Goal: Task Accomplishment & Management: Complete application form

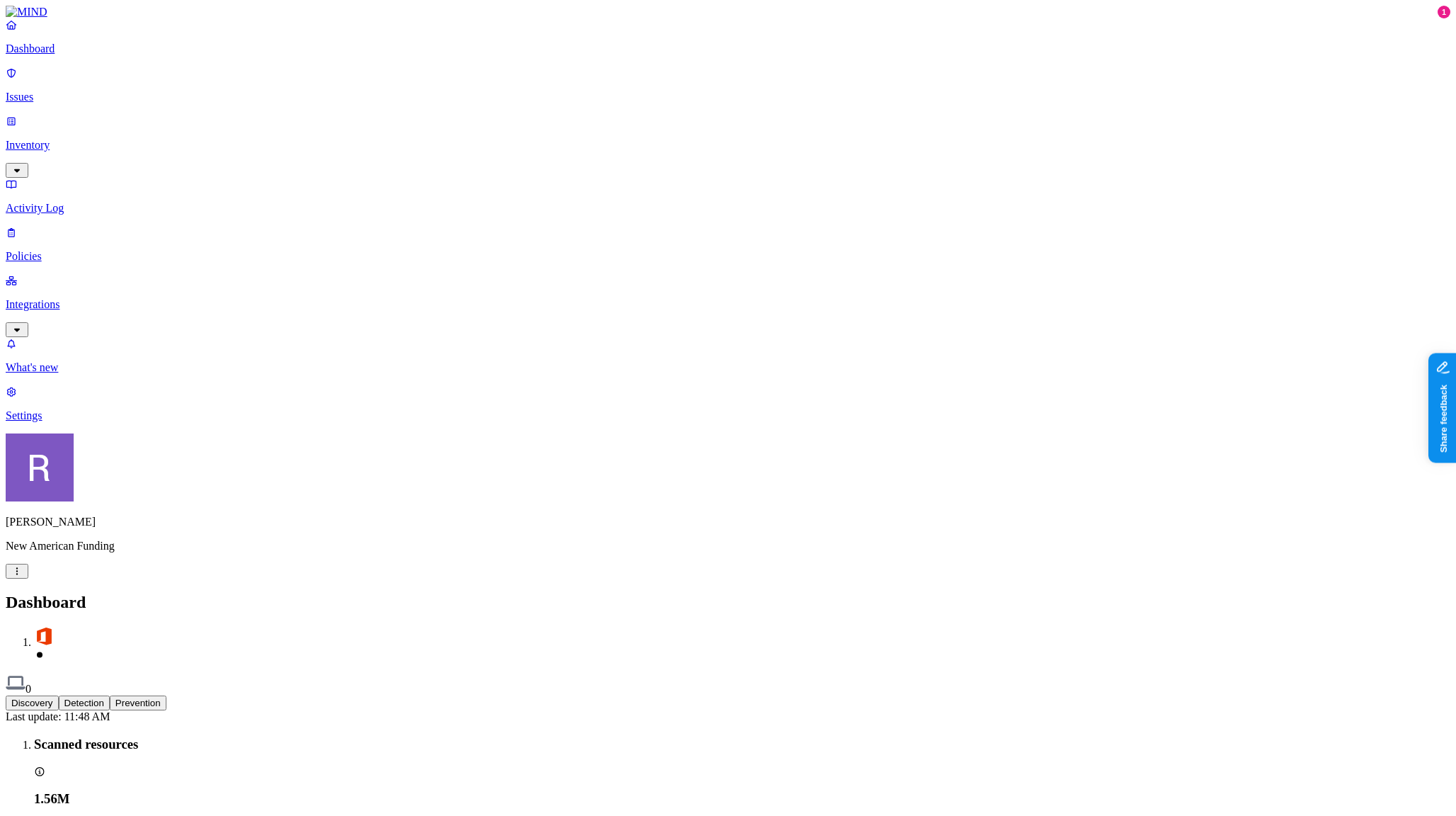
click at [72, 422] on link "Settings" at bounding box center [728, 404] width 1444 height 37
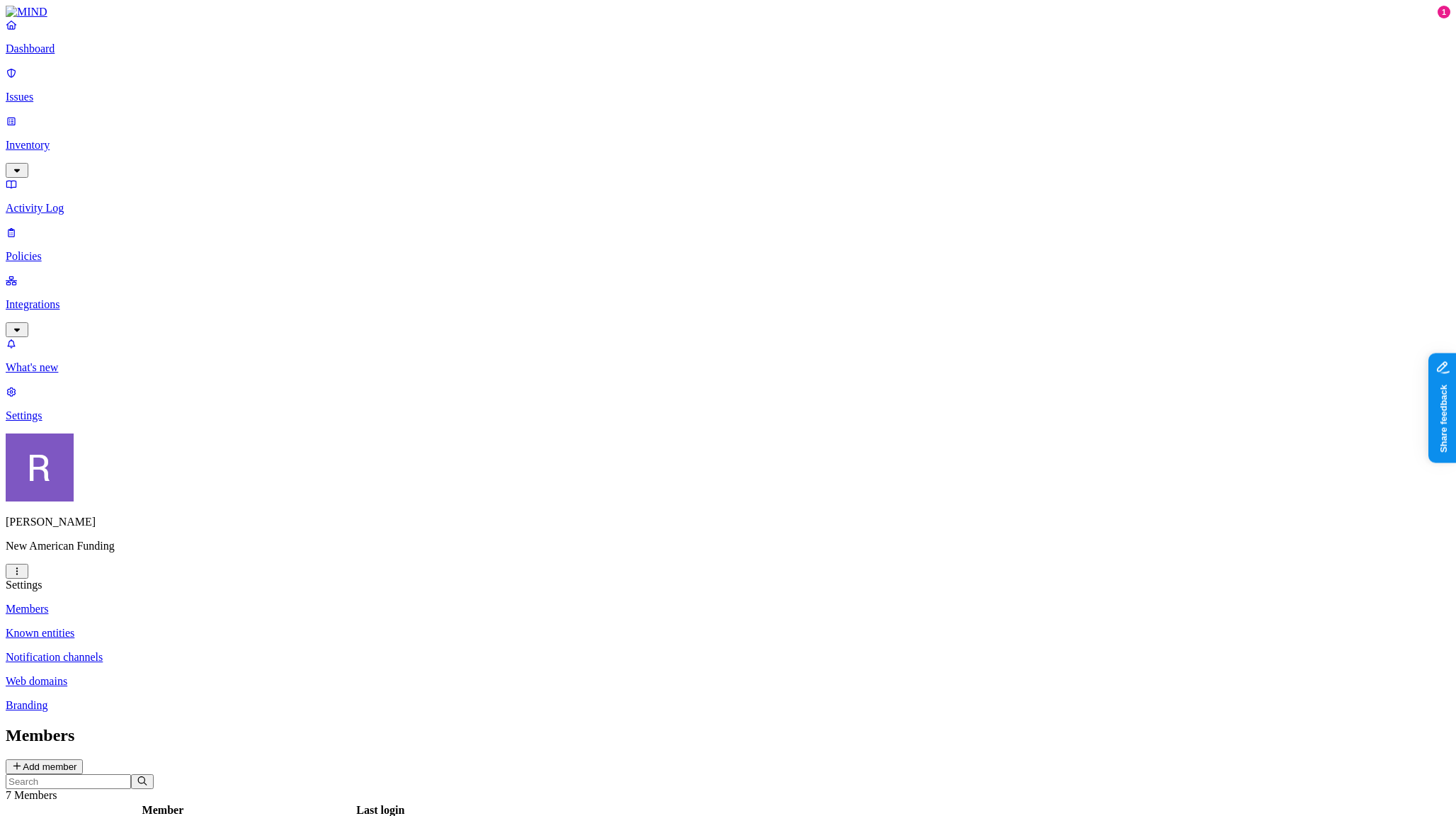
click at [61, 56] on p "Dashboard" at bounding box center [728, 48] width 1444 height 12
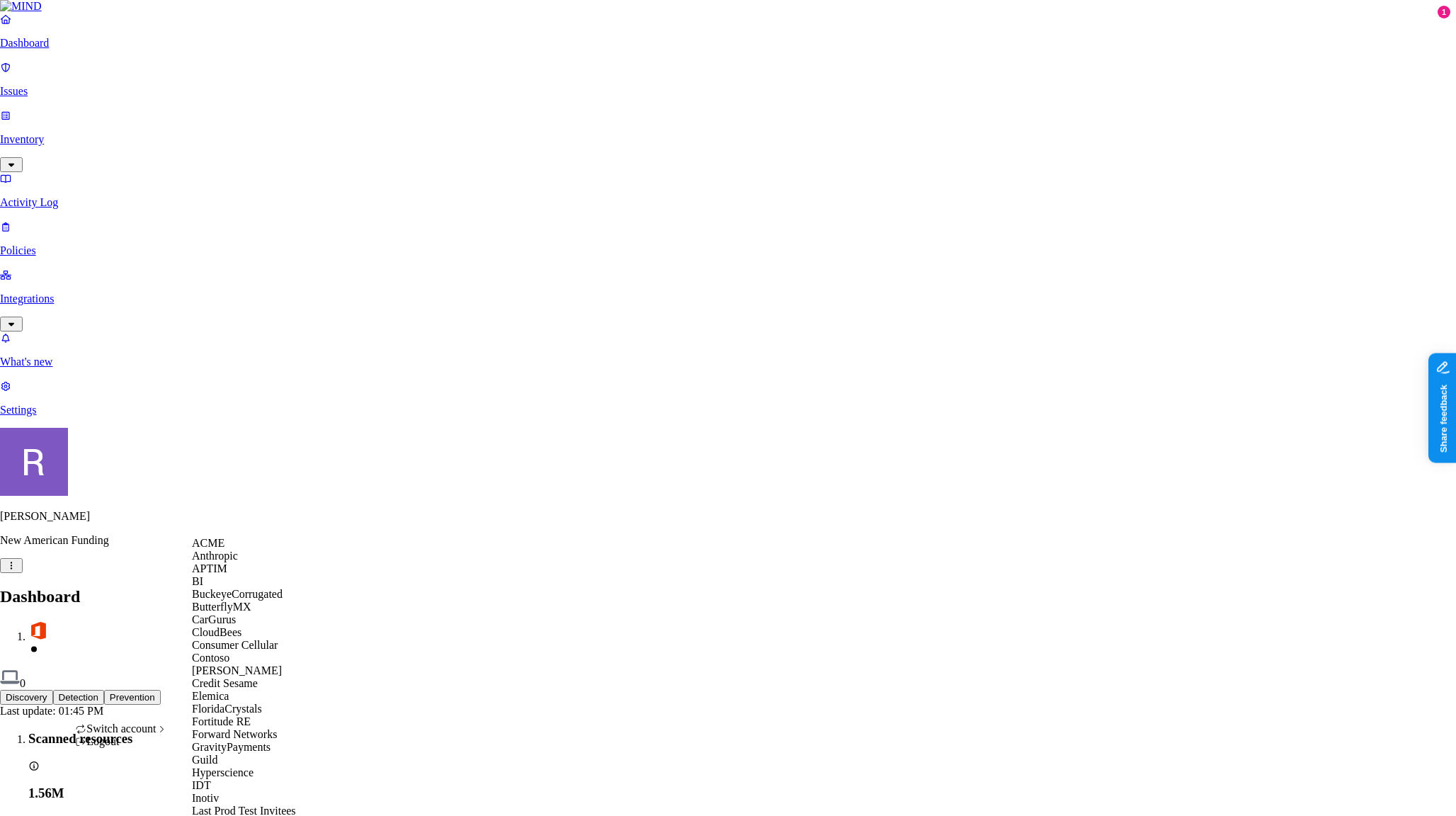
scroll to position [867, 0]
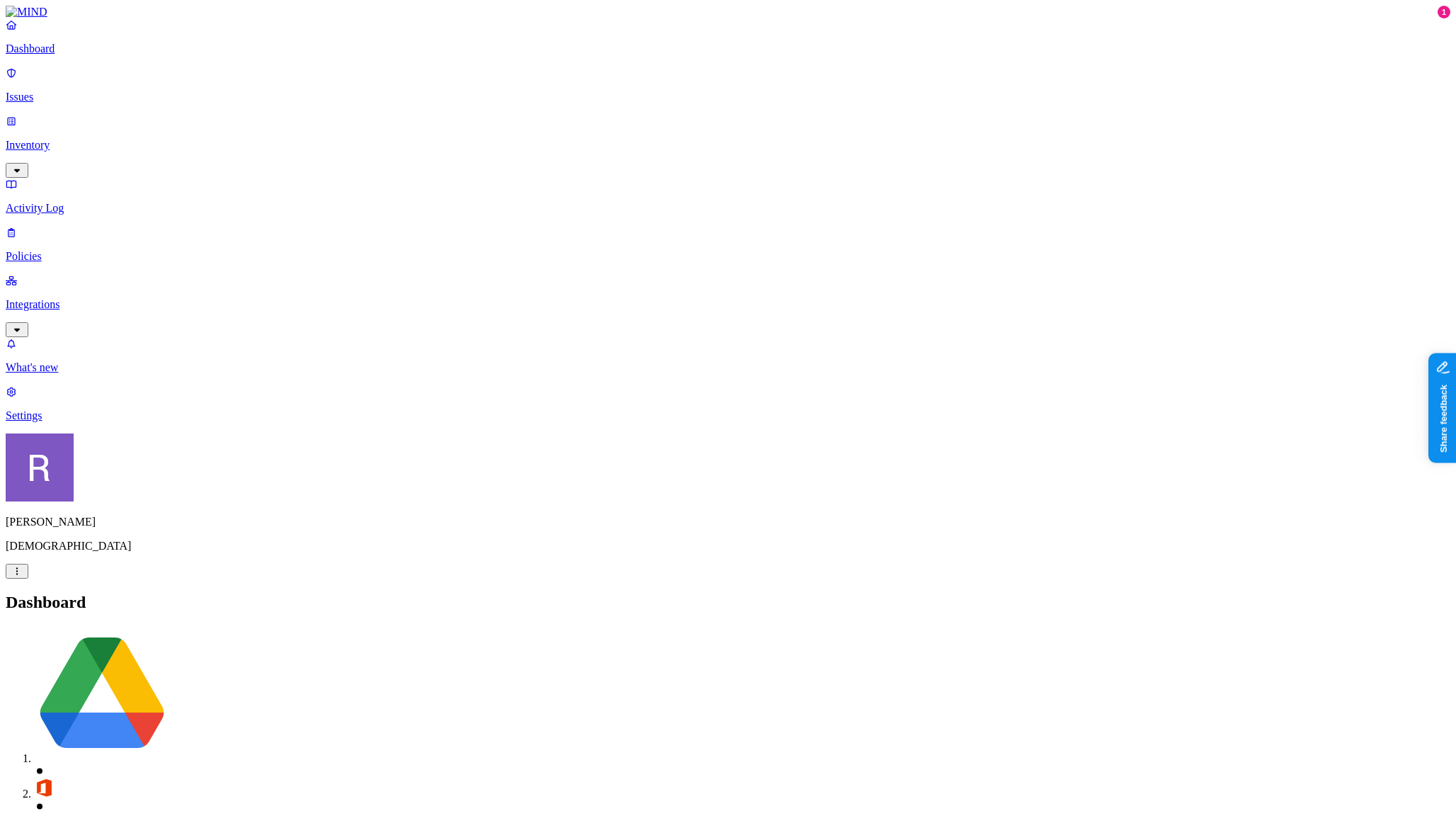
click at [61, 91] on p "Issues" at bounding box center [728, 97] width 1444 height 12
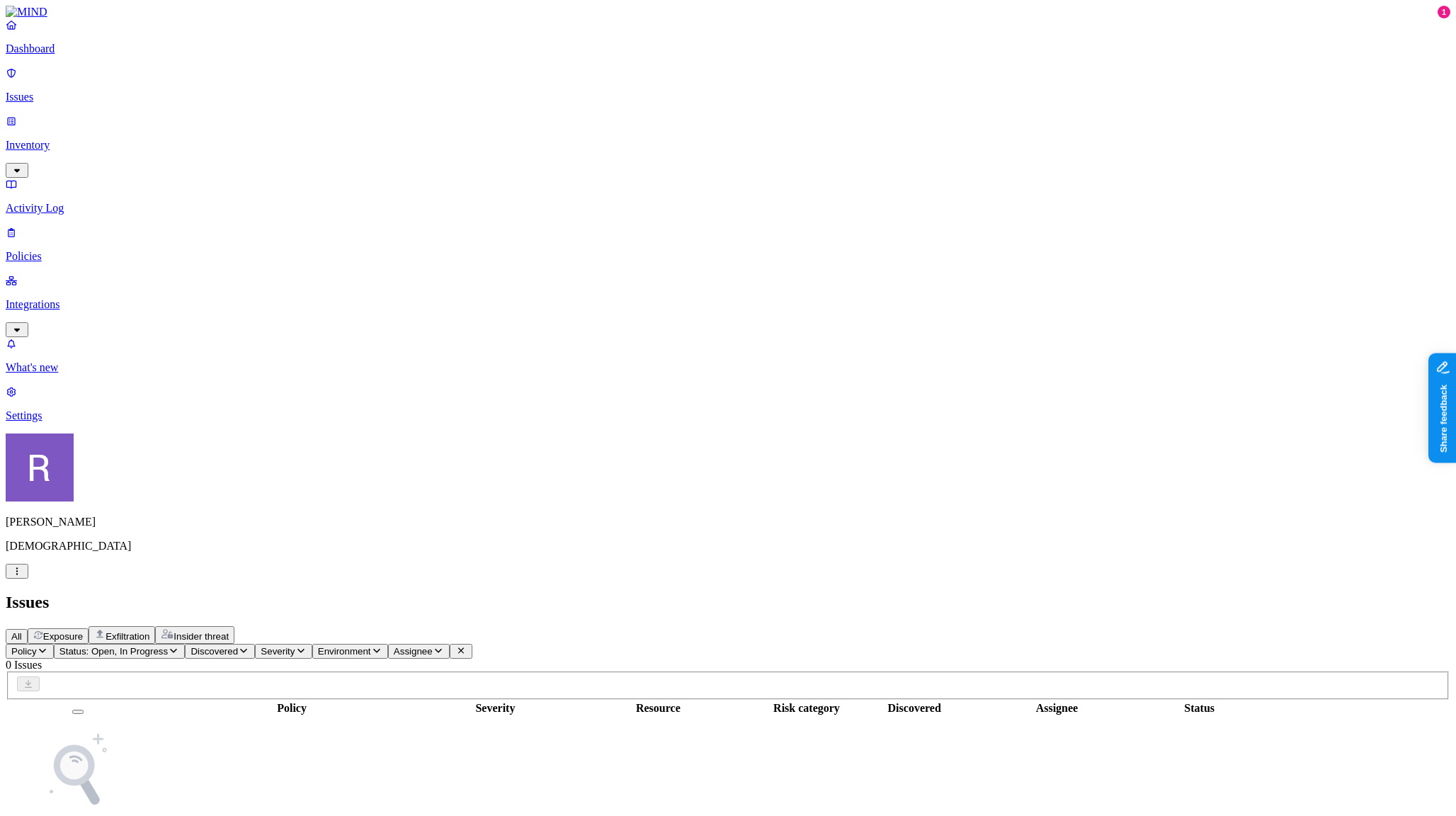
click at [58, 139] on p "Inventory" at bounding box center [728, 145] width 1444 height 12
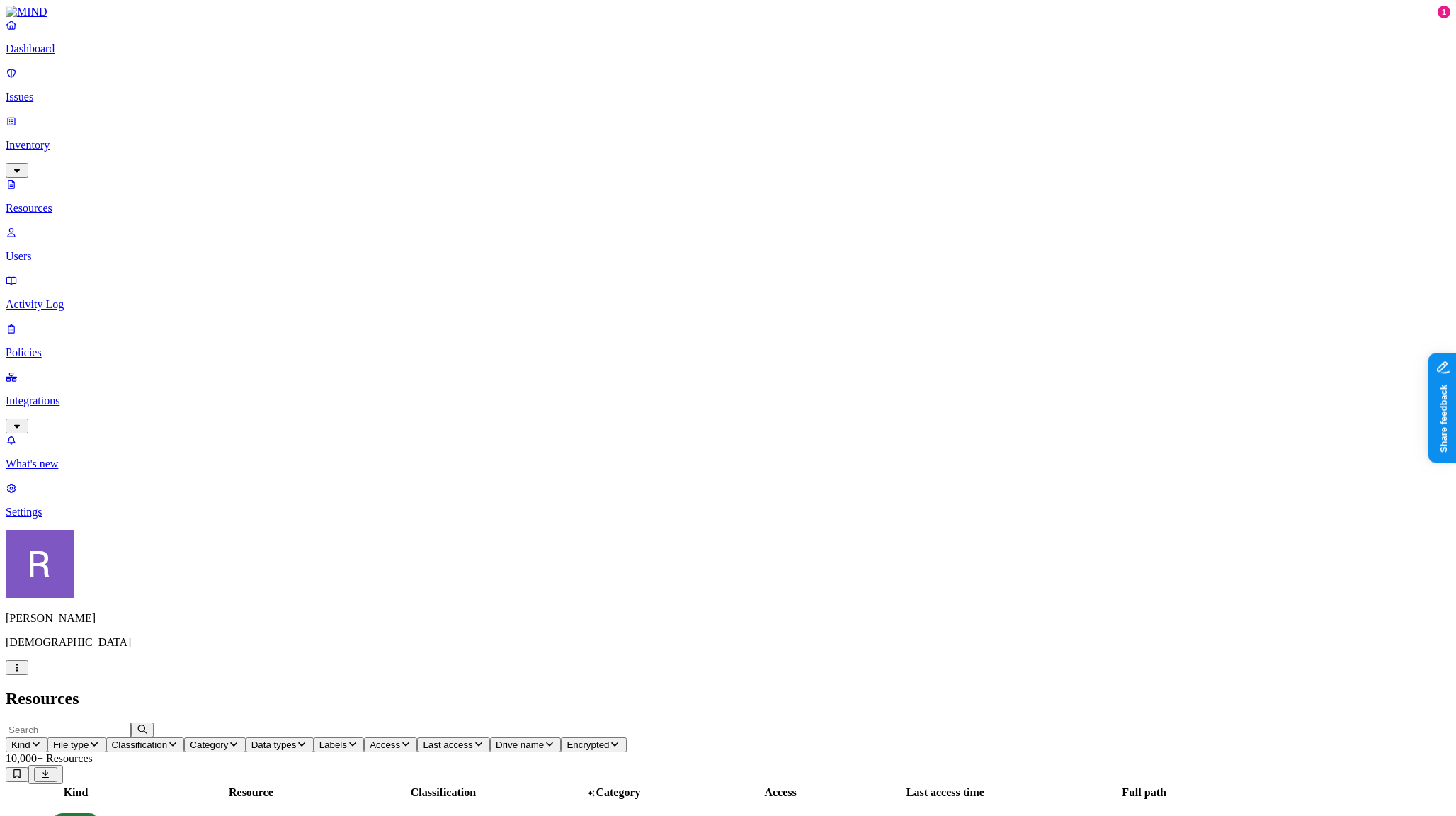
click at [75, 395] on p "Integrations" at bounding box center [728, 401] width 1444 height 12
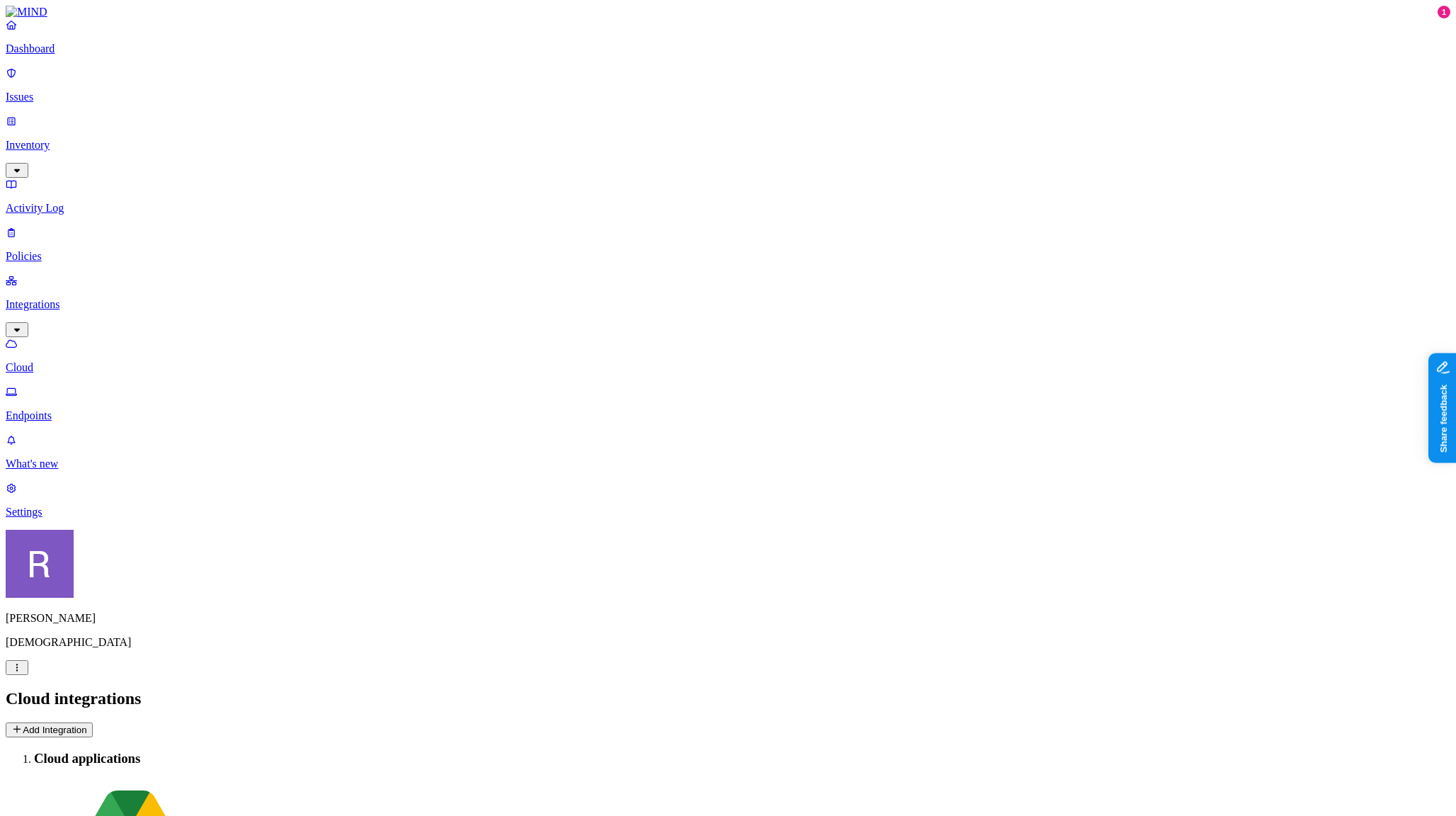
click at [65, 56] on p "Dashboard" at bounding box center [728, 48] width 1444 height 12
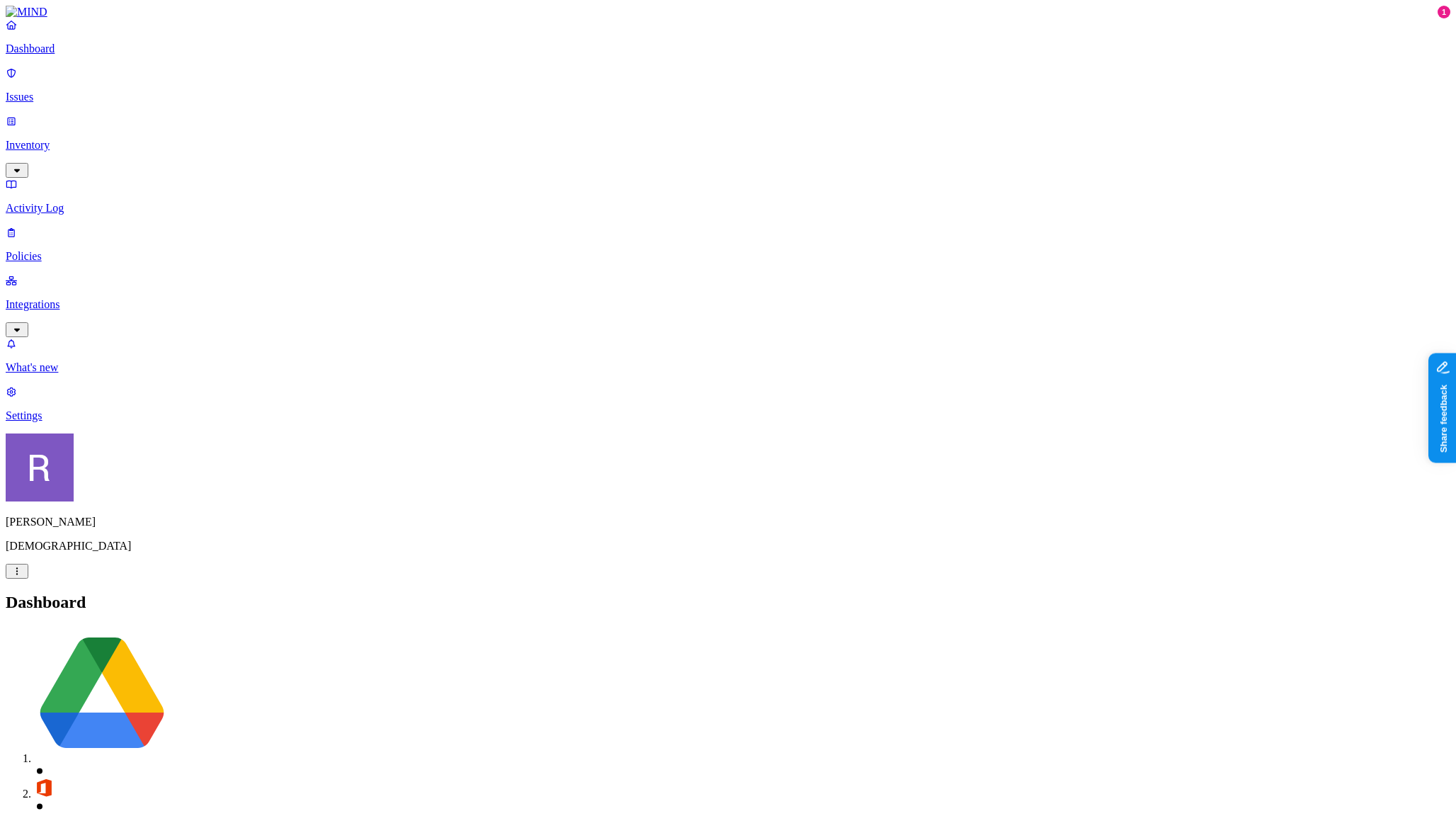
click at [67, 91] on p "Issues" at bounding box center [728, 97] width 1444 height 12
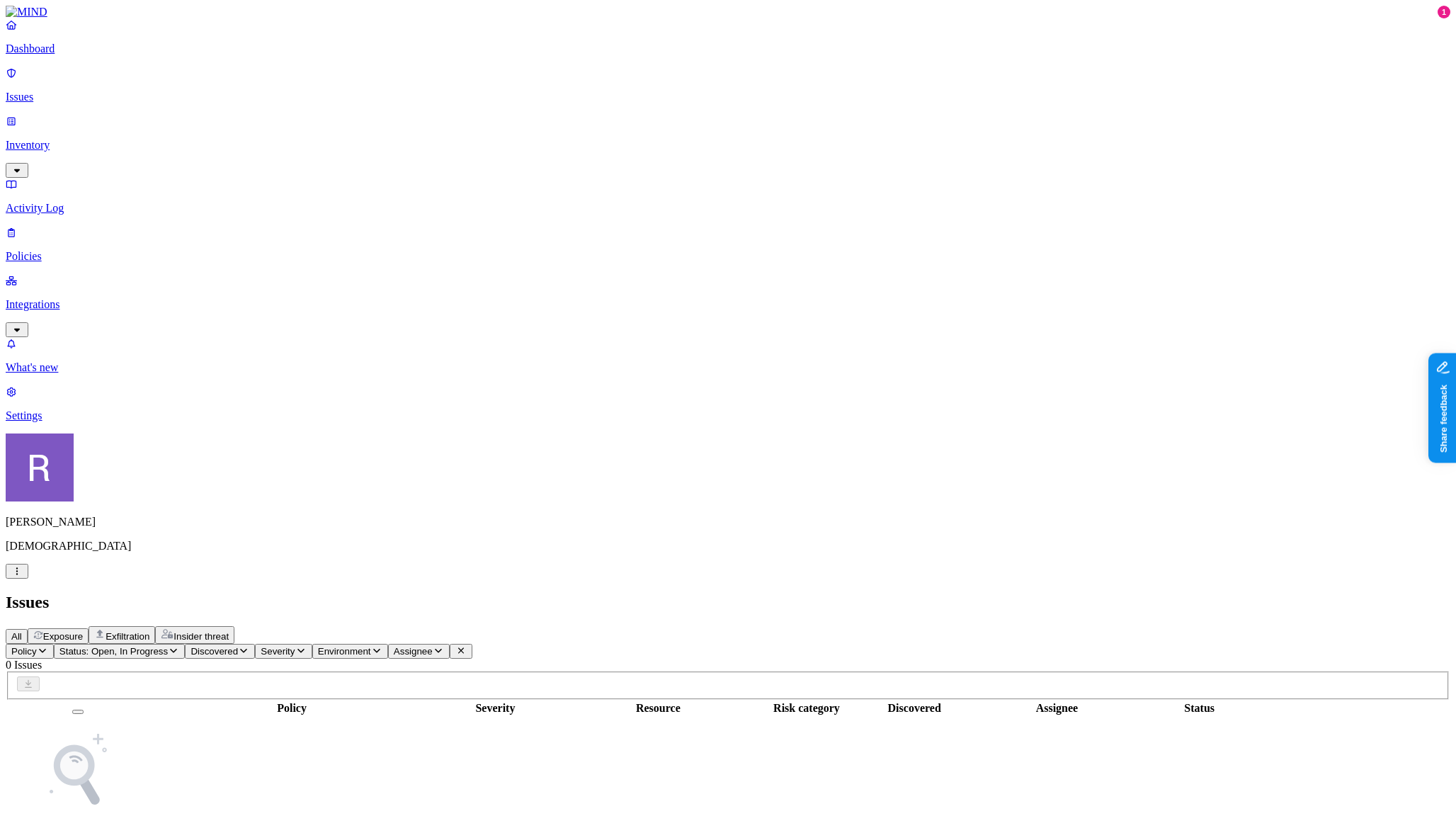
click at [61, 139] on p "Inventory" at bounding box center [728, 145] width 1444 height 12
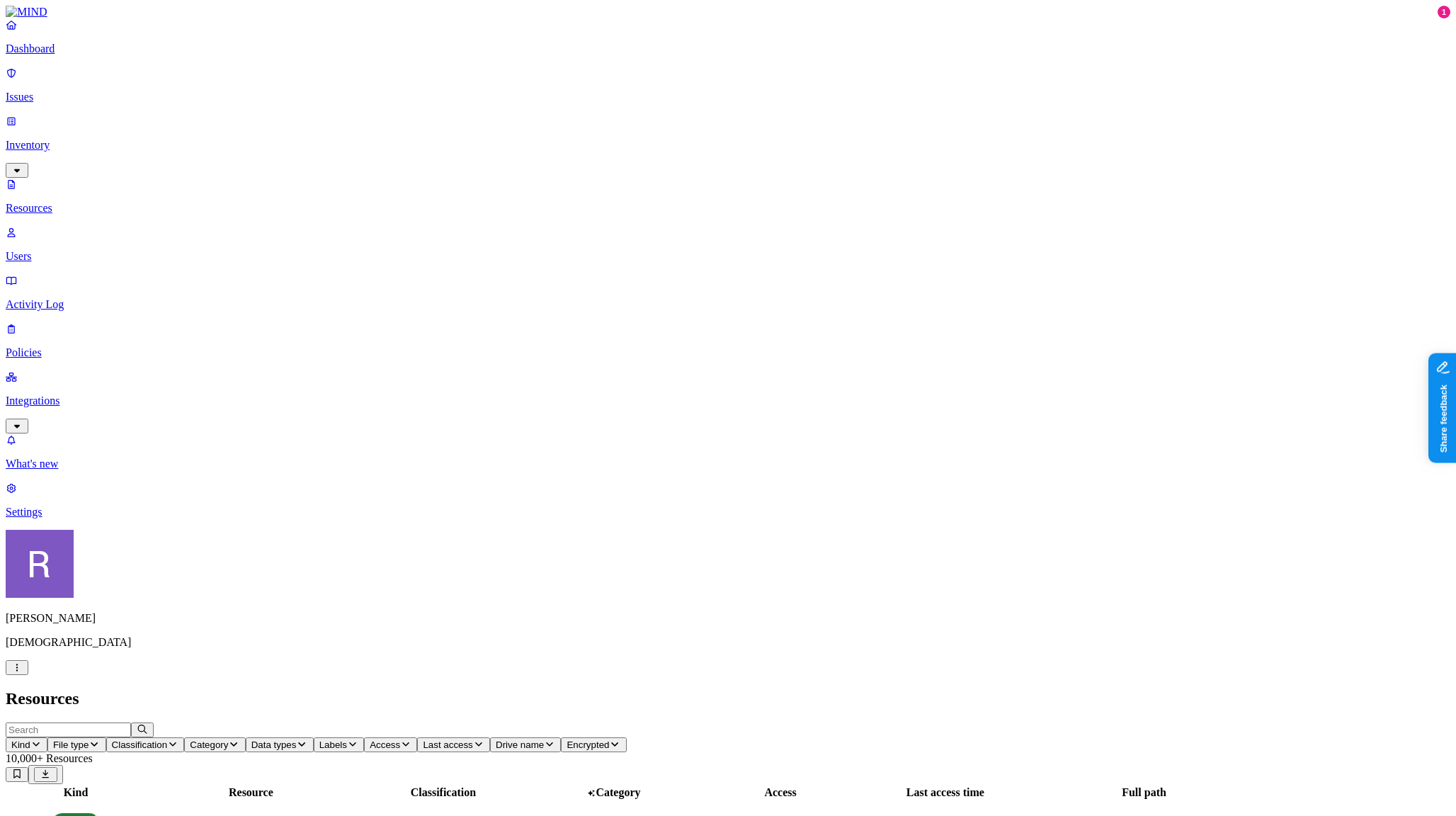
click at [42, 739] on icon "button" at bounding box center [36, 744] width 11 height 10
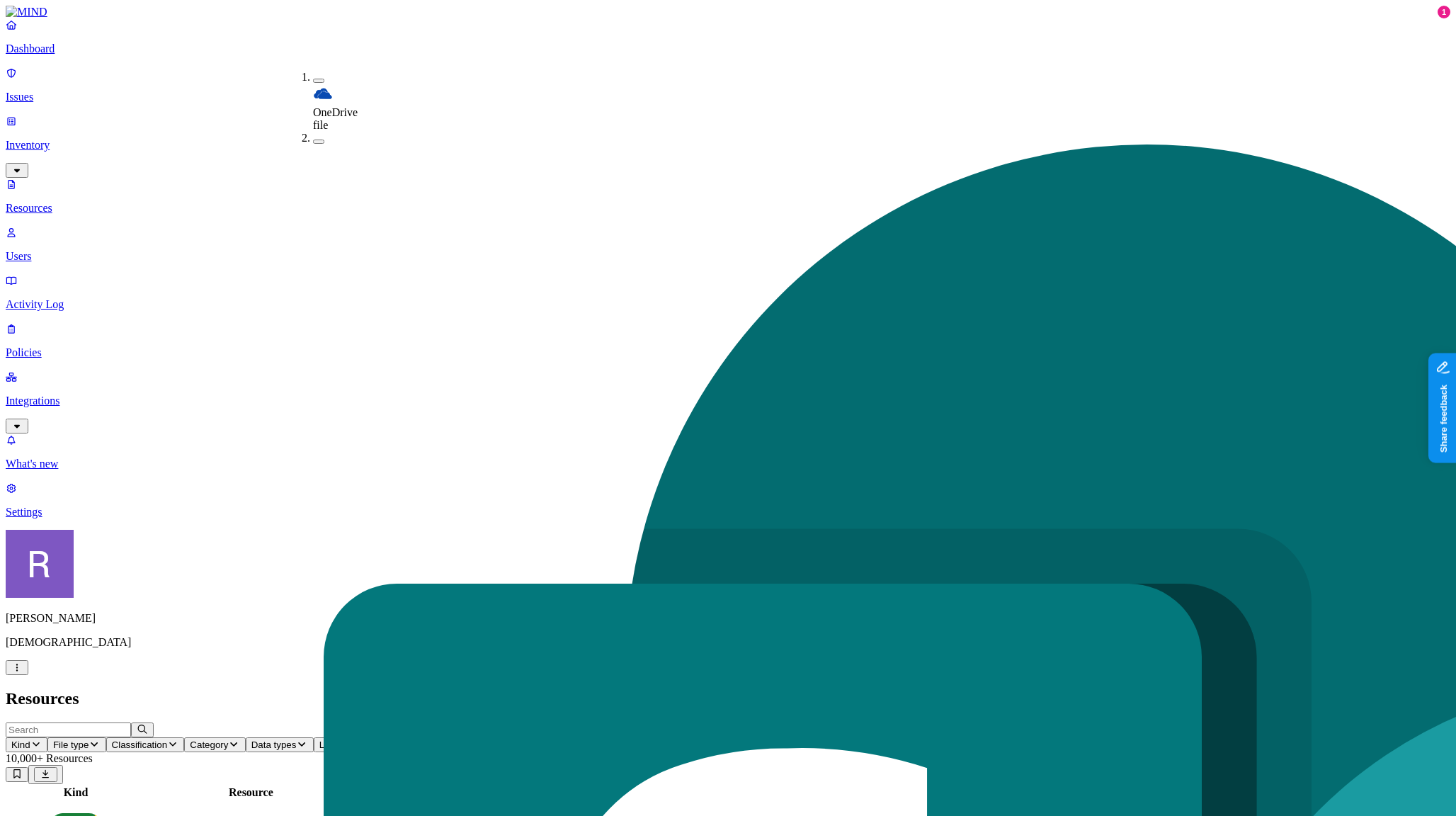
click at [313, 79] on button "button" at bounding box center [318, 81] width 11 height 4
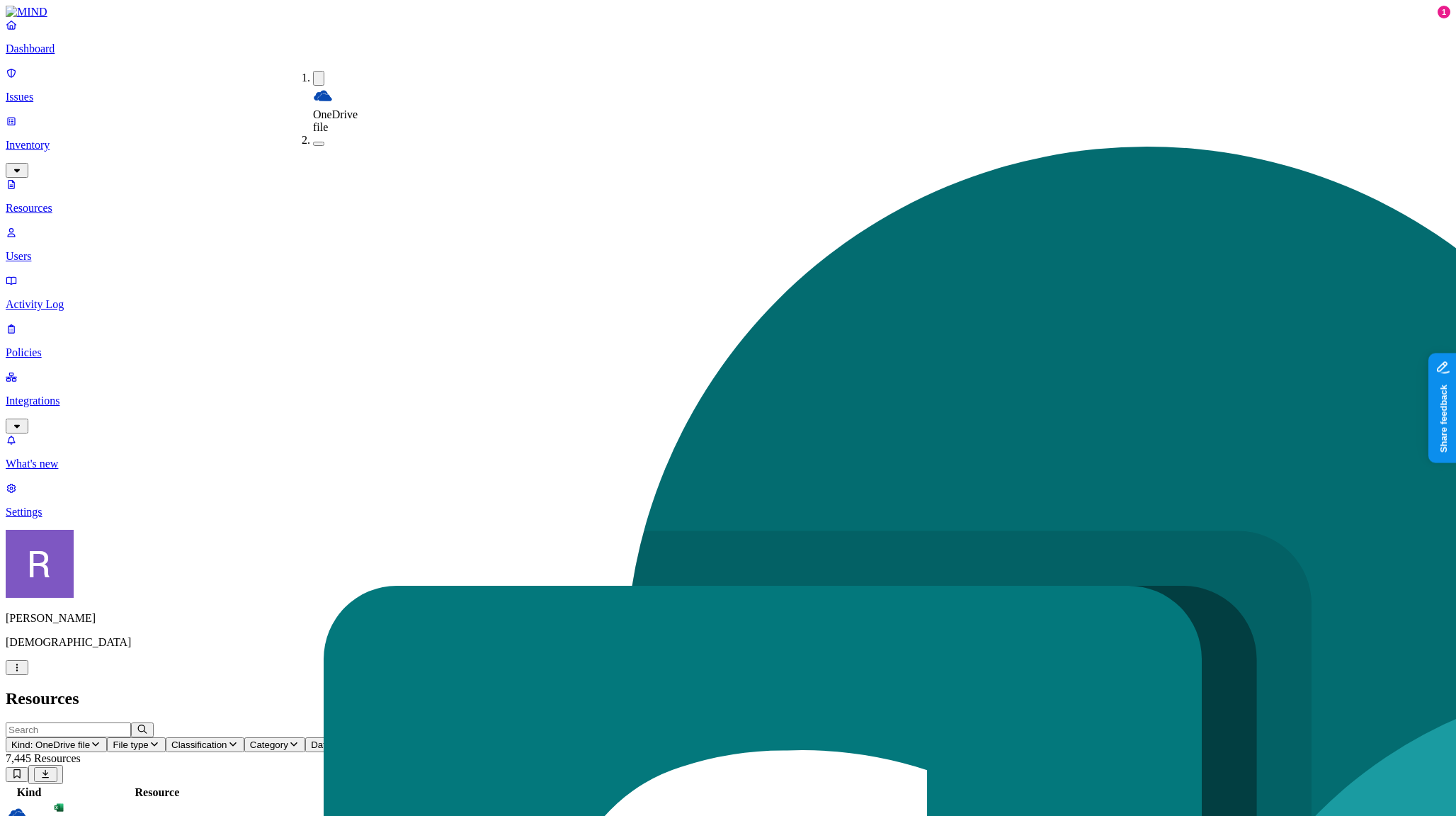
click at [313, 142] on button "button" at bounding box center [318, 144] width 11 height 4
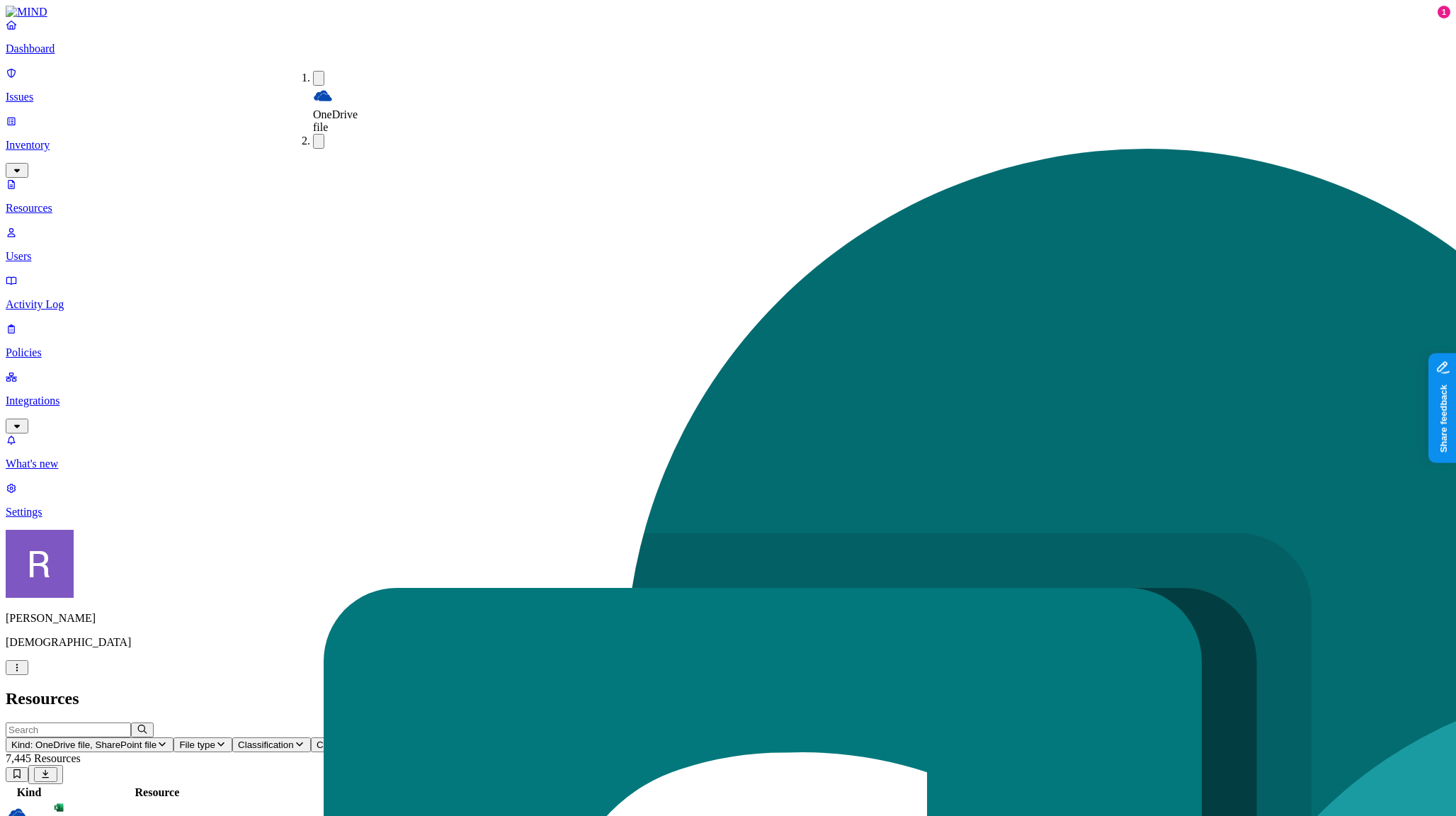
click at [917, 690] on h2 "Resources" at bounding box center [728, 699] width 1444 height 19
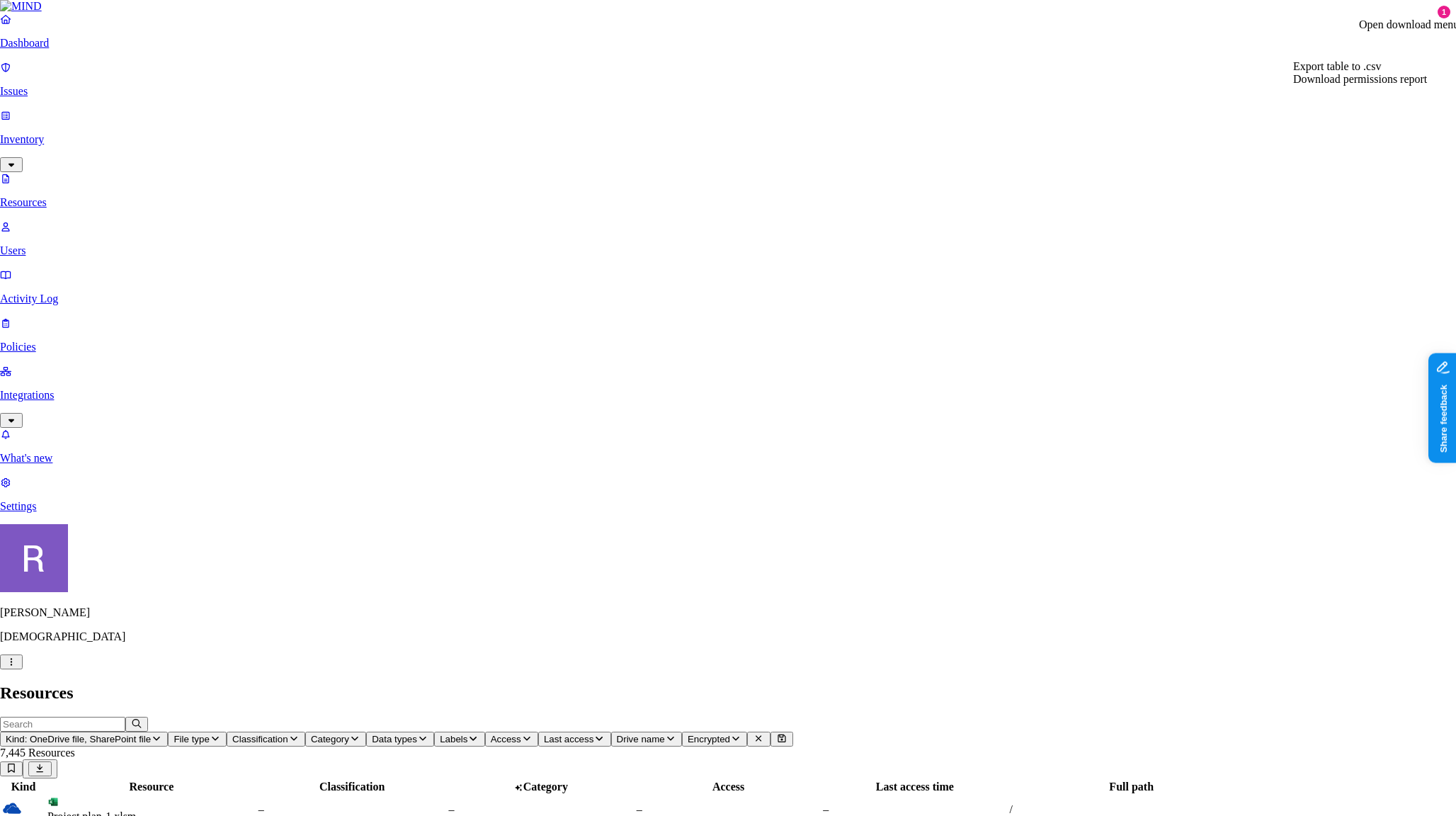
click at [1408, 73] on div "Export table to .csv" at bounding box center [1360, 66] width 134 height 12
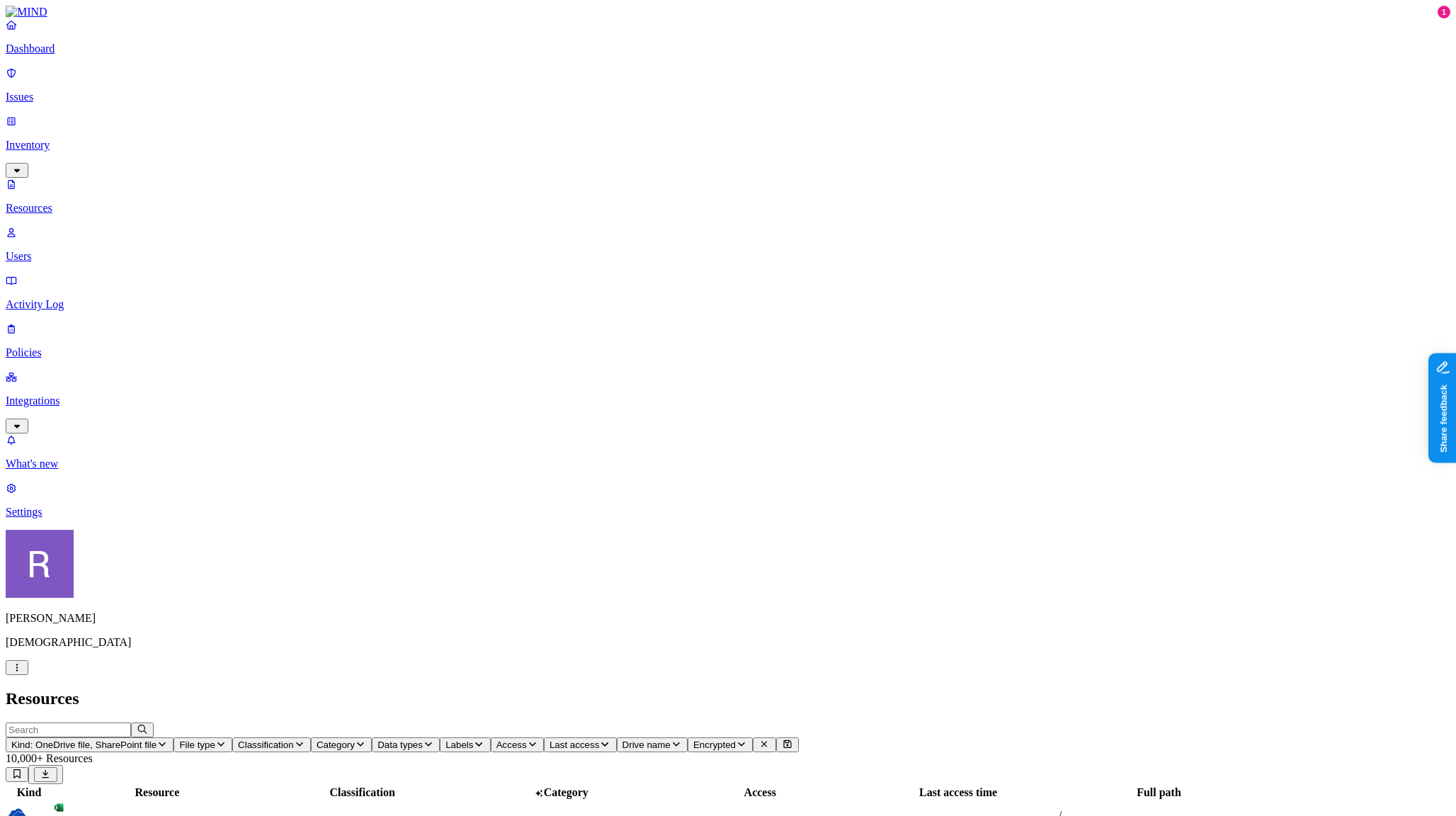
click at [215, 739] on span "File type" at bounding box center [197, 744] width 35 height 11
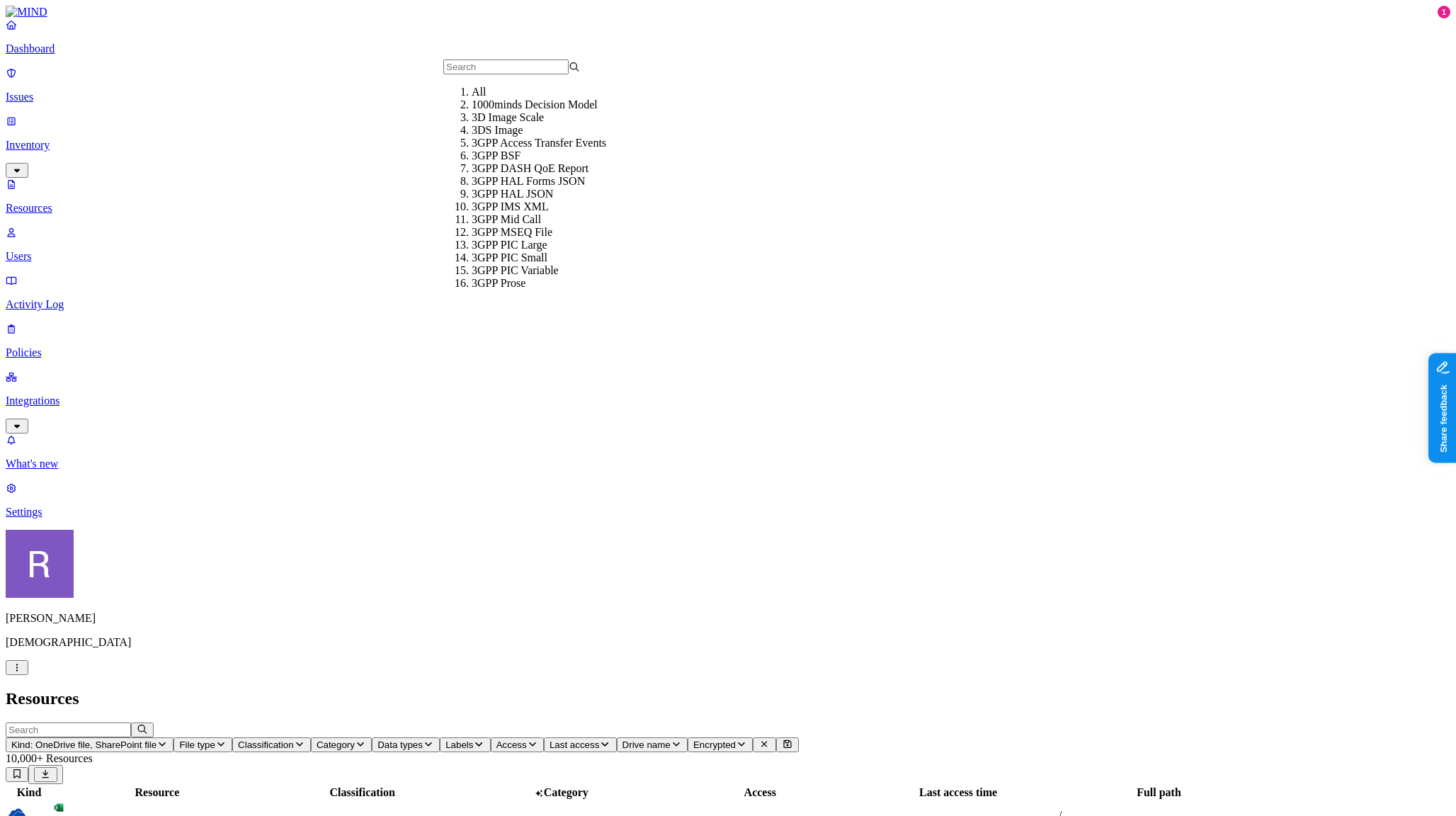
click at [294, 739] on span "Classification" at bounding box center [265, 744] width 56 height 11
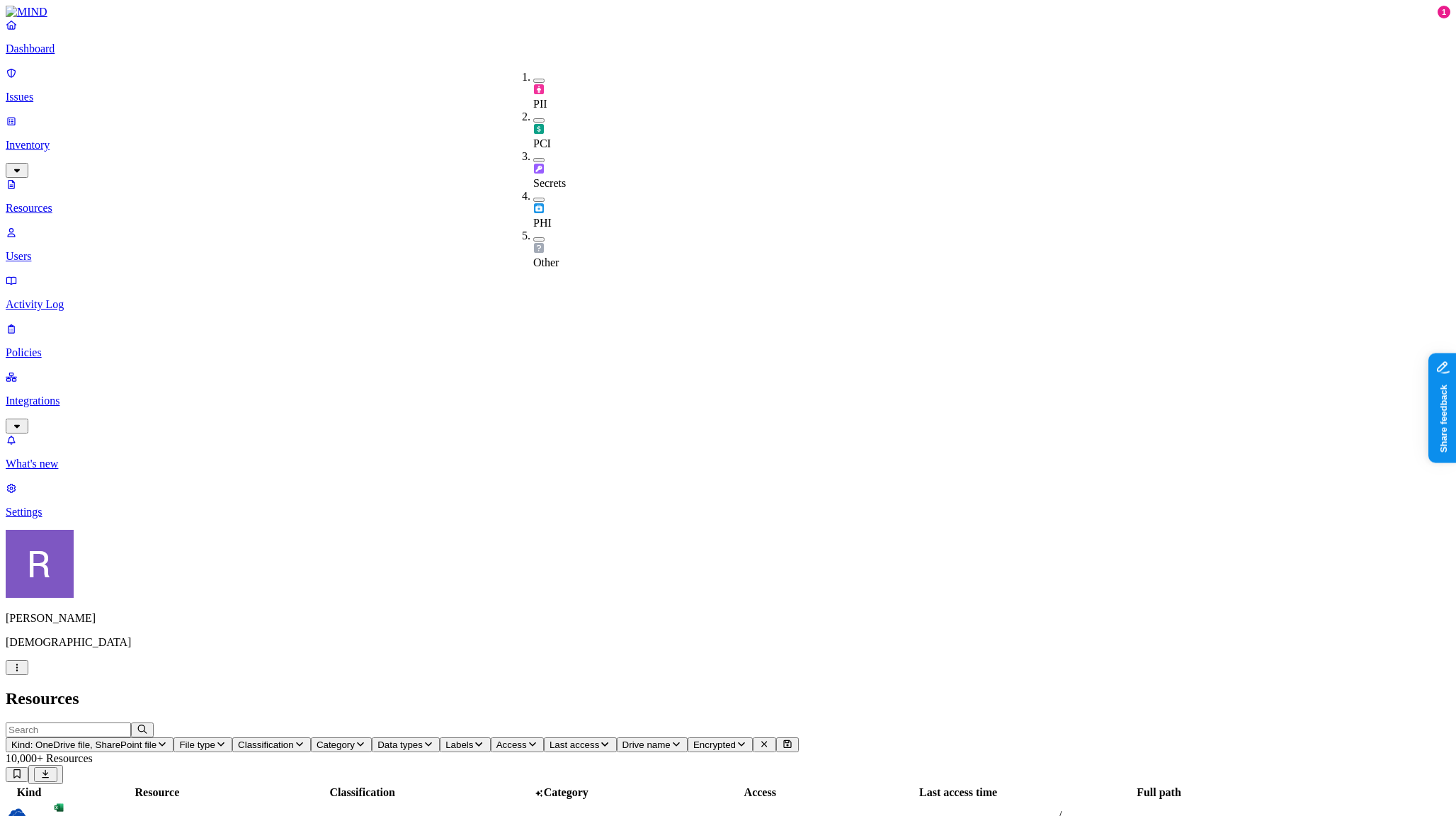
click at [533, 79] on button "button" at bounding box center [538, 81] width 11 height 4
click at [533, 121] on button "button" at bounding box center [538, 123] width 11 height 4
click at [533, 162] on button "button" at bounding box center [538, 165] width 11 height 4
click at [533, 204] on button "button" at bounding box center [538, 206] width 11 height 4
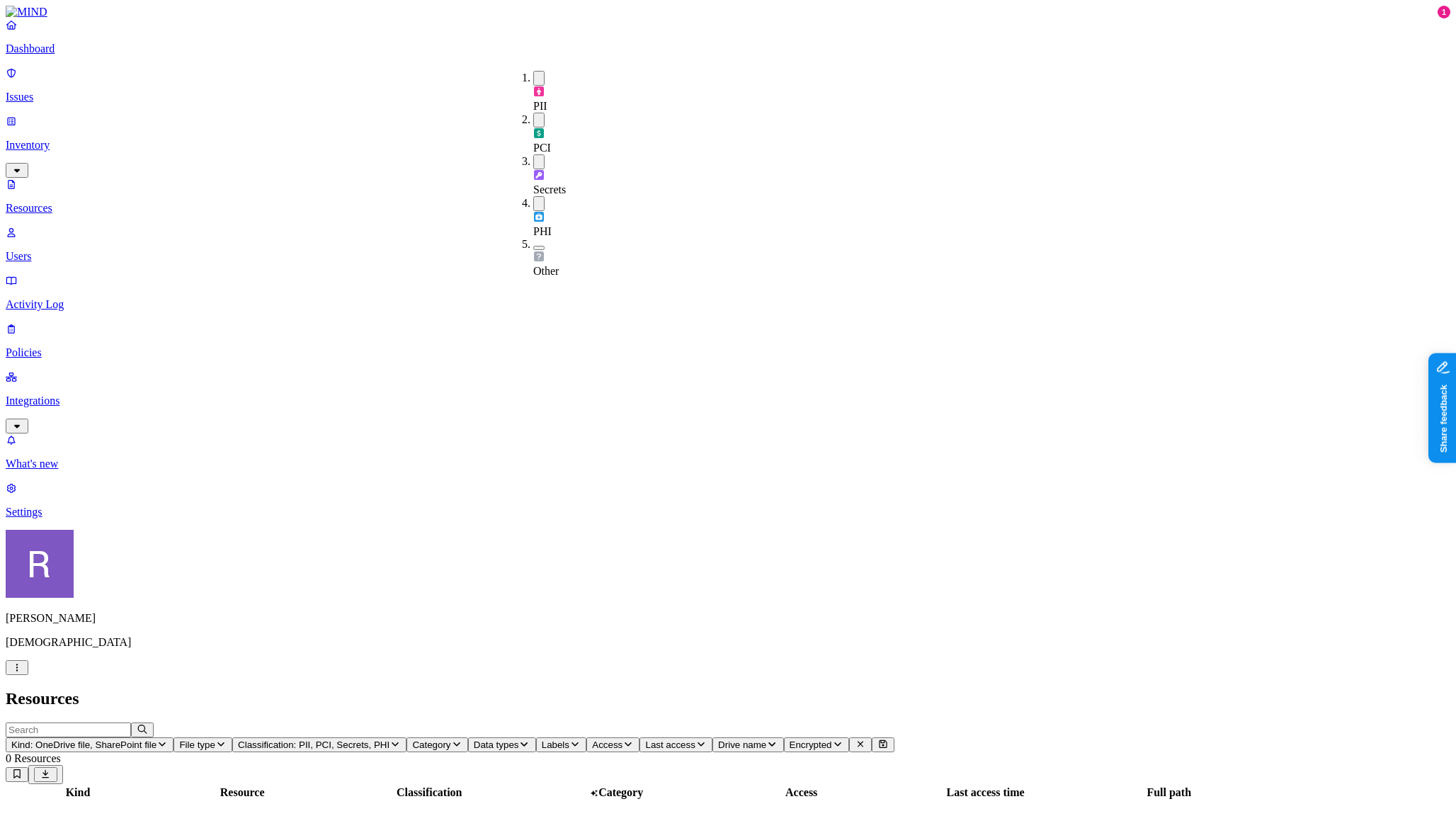
click at [533, 246] on button "button" at bounding box center [538, 248] width 11 height 4
click at [533, 238] on button "button" at bounding box center [538, 245] width 11 height 15
drag, startPoint x: 522, startPoint y: 151, endPoint x: 518, endPoint y: 135, distance: 16.5
click at [533, 196] on button "button" at bounding box center [538, 203] width 11 height 15
drag, startPoint x: 518, startPoint y: 128, endPoint x: 519, endPoint y: 121, distance: 7.1
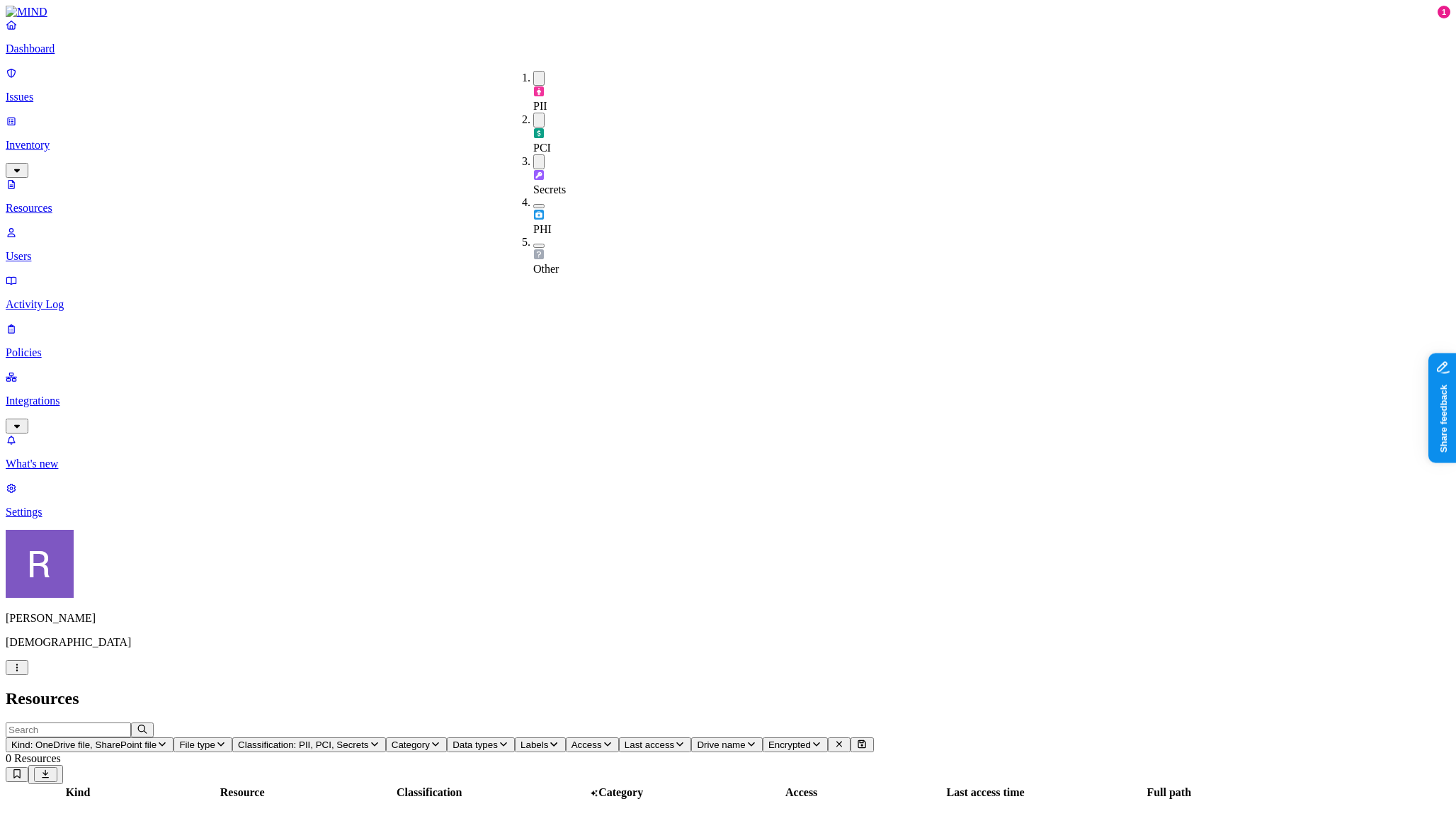
click at [533, 154] on button "button" at bounding box center [538, 162] width 11 height 15
click at [533, 113] on button "button" at bounding box center [538, 120] width 11 height 15
click at [533, 76] on button "button" at bounding box center [538, 78] width 11 height 15
click at [515, 690] on h2 "Resources" at bounding box center [728, 699] width 1444 height 19
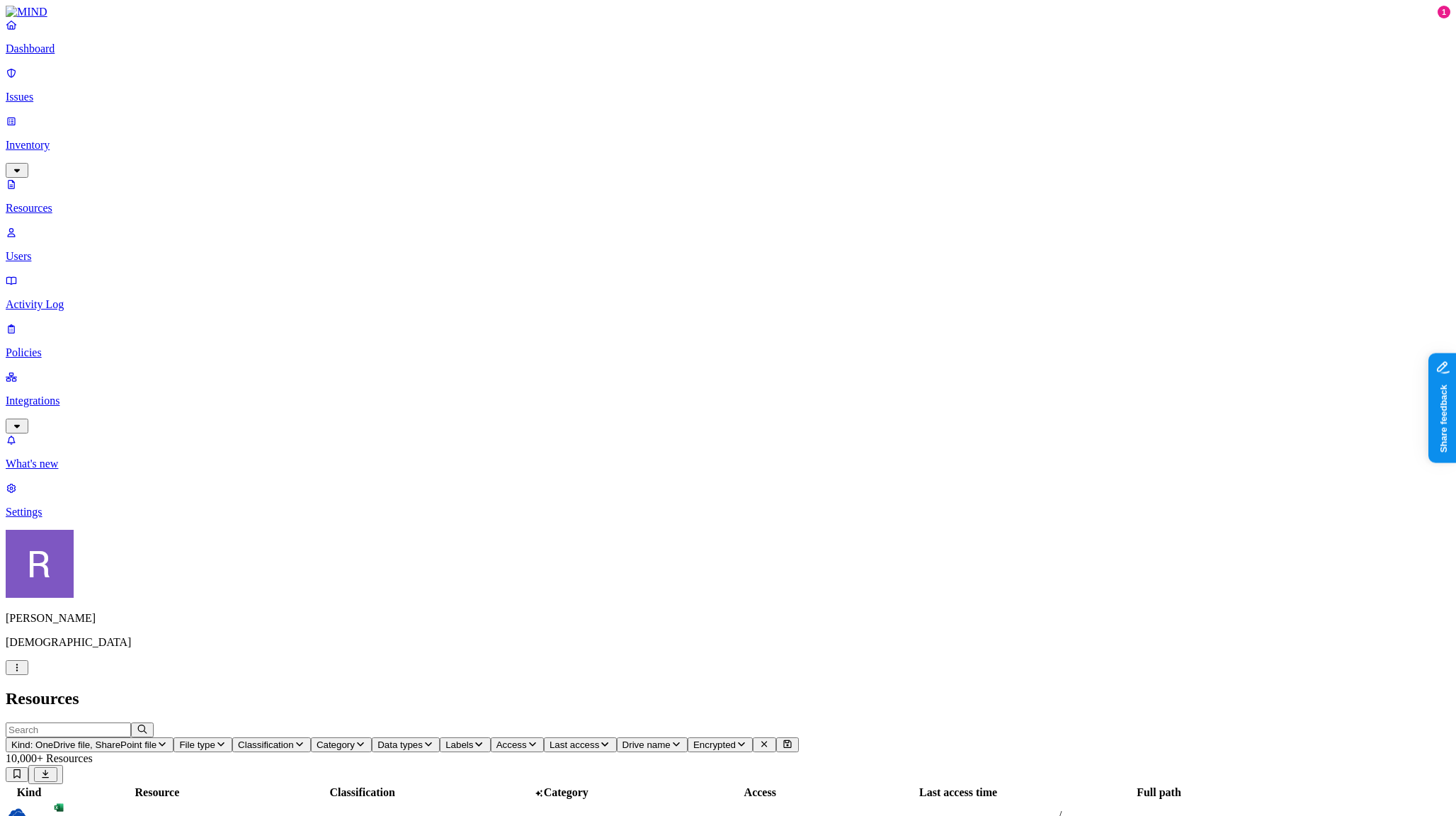
click at [168, 739] on icon "button" at bounding box center [162, 744] width 11 height 10
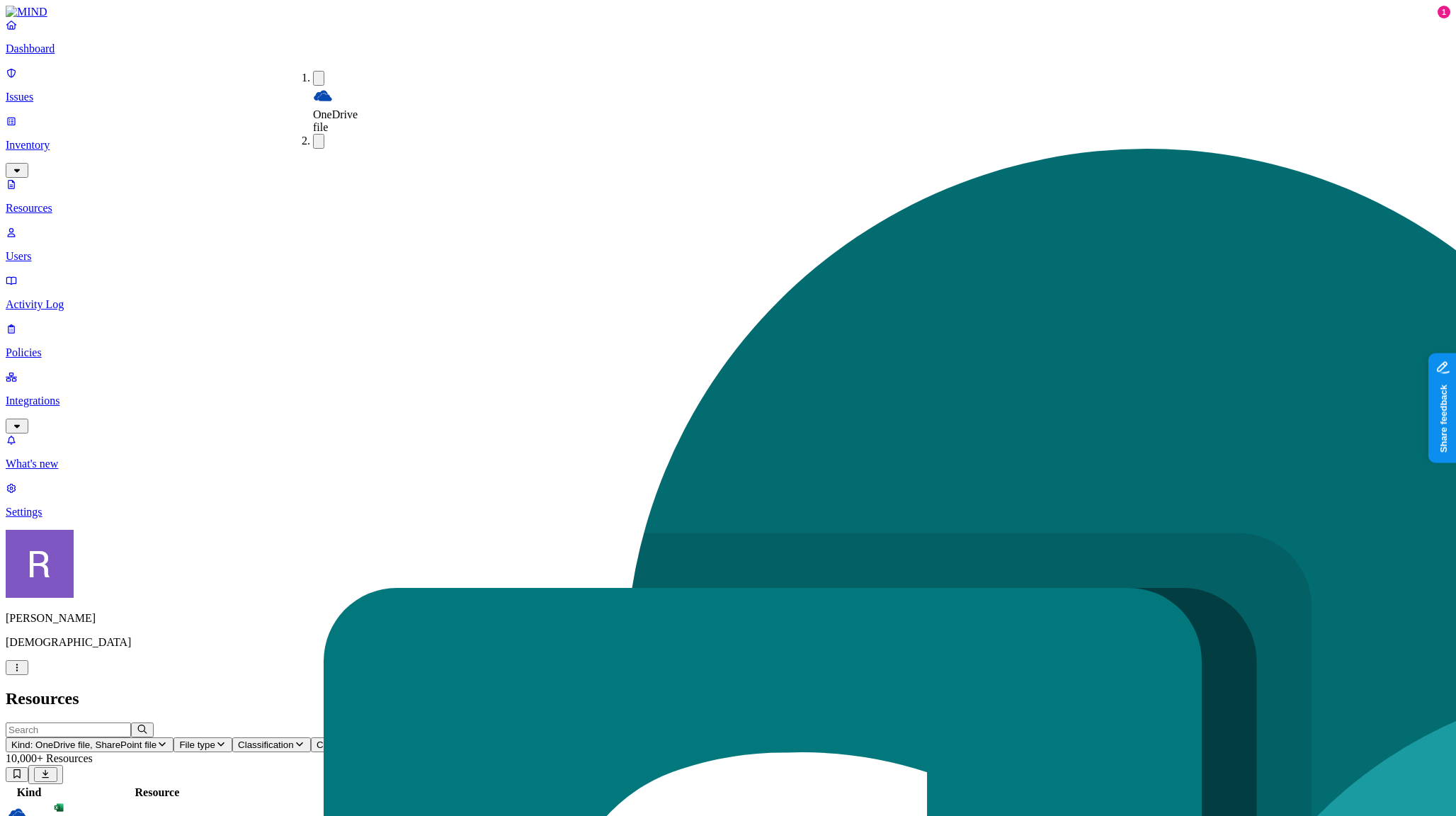
click at [357, 108] on span "OneDrive file" at bounding box center [335, 121] width 45 height 25
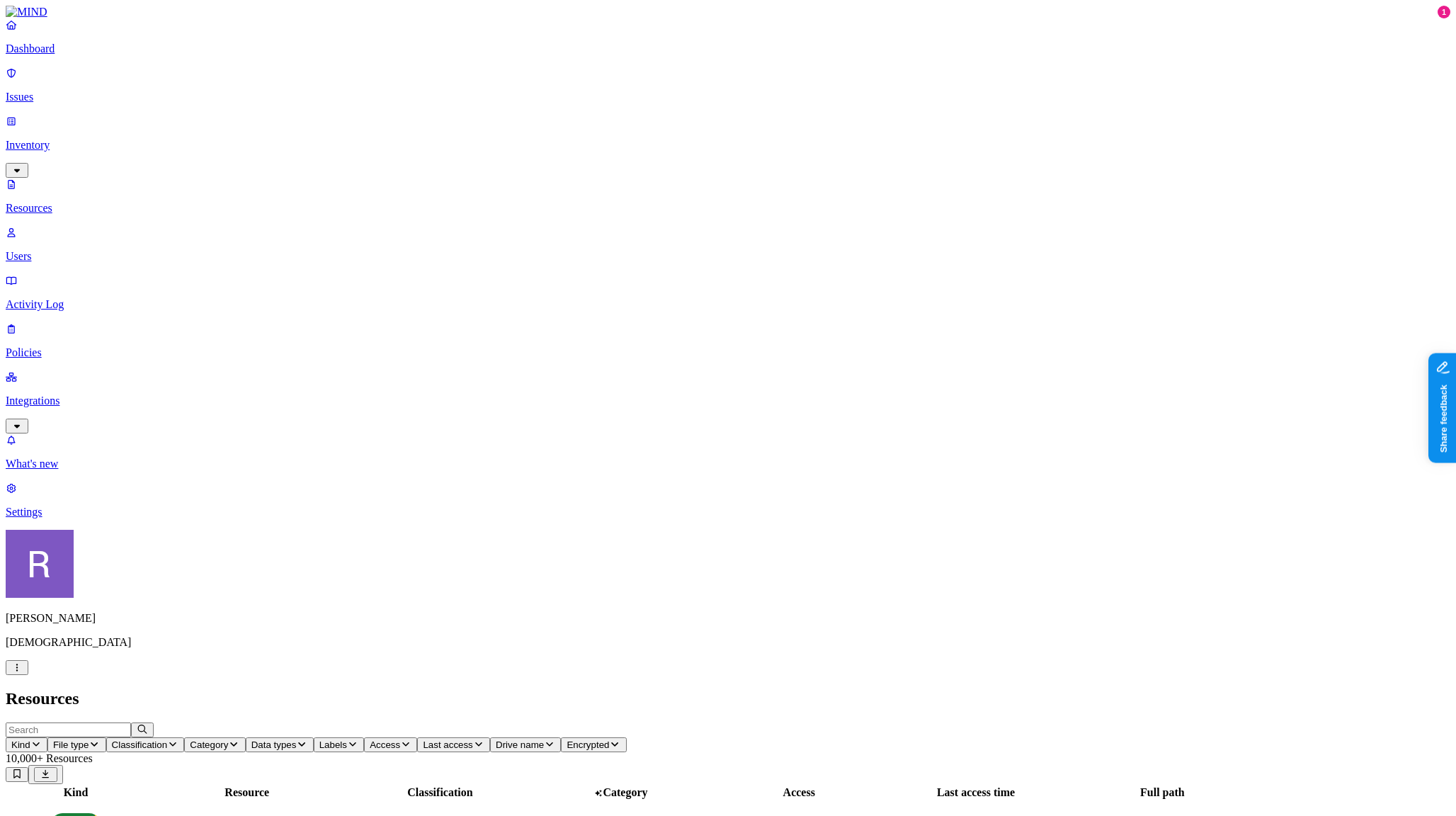
click at [168, 739] on span "Classification" at bounding box center [140, 744] width 56 height 11
click at [431, 83] on img at bounding box center [428, 88] width 11 height 11
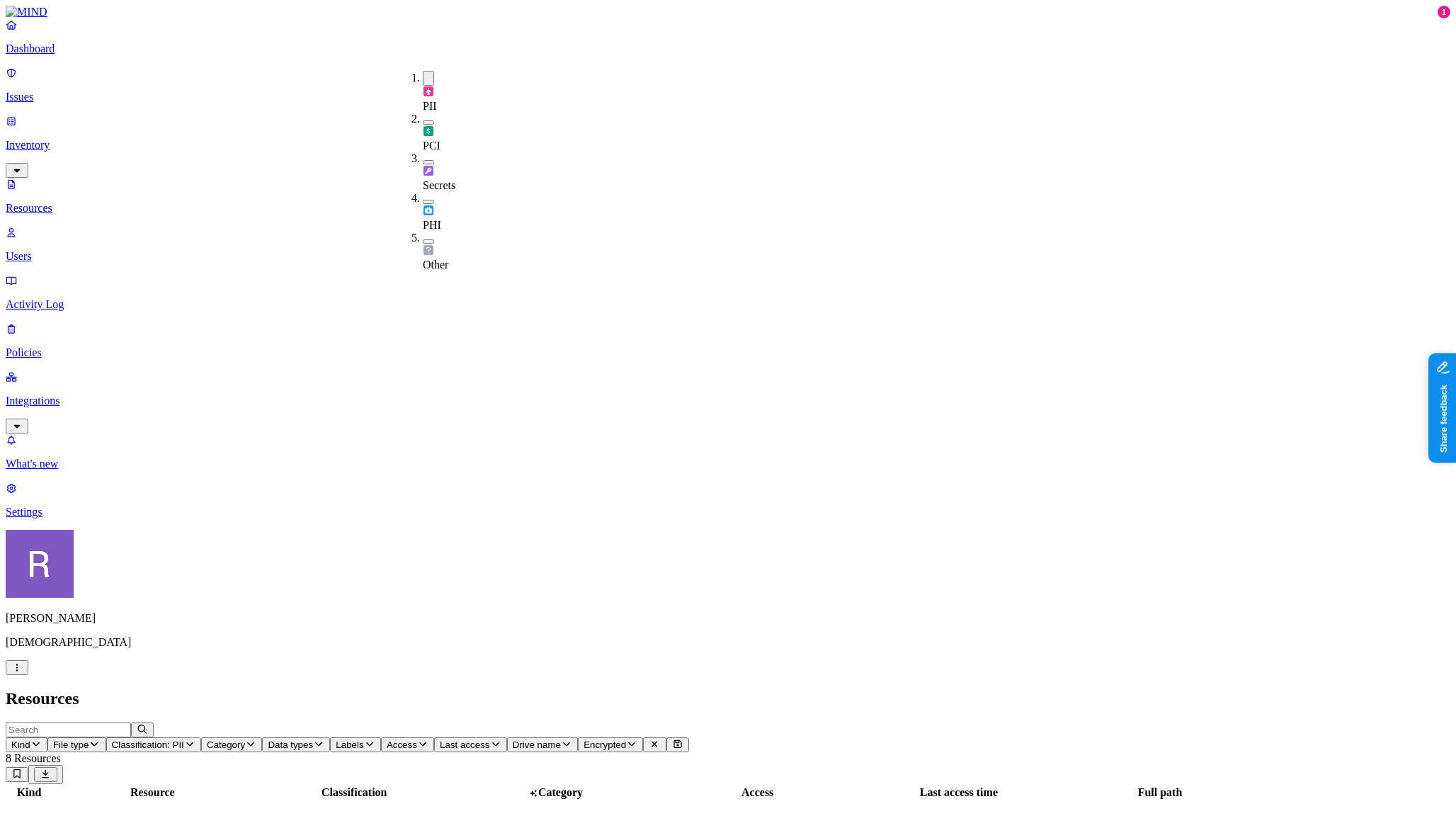
click at [423, 125] on img at bounding box center [428, 130] width 11 height 11
click at [431, 167] on img at bounding box center [428, 173] width 11 height 11
click at [422, 209] on div "PHI" at bounding box center [422, 222] width 0 height 27
click at [422, 251] on div "Other" at bounding box center [422, 264] width 0 height 27
click at [476, 690] on h2 "Resources" at bounding box center [728, 699] width 1444 height 19
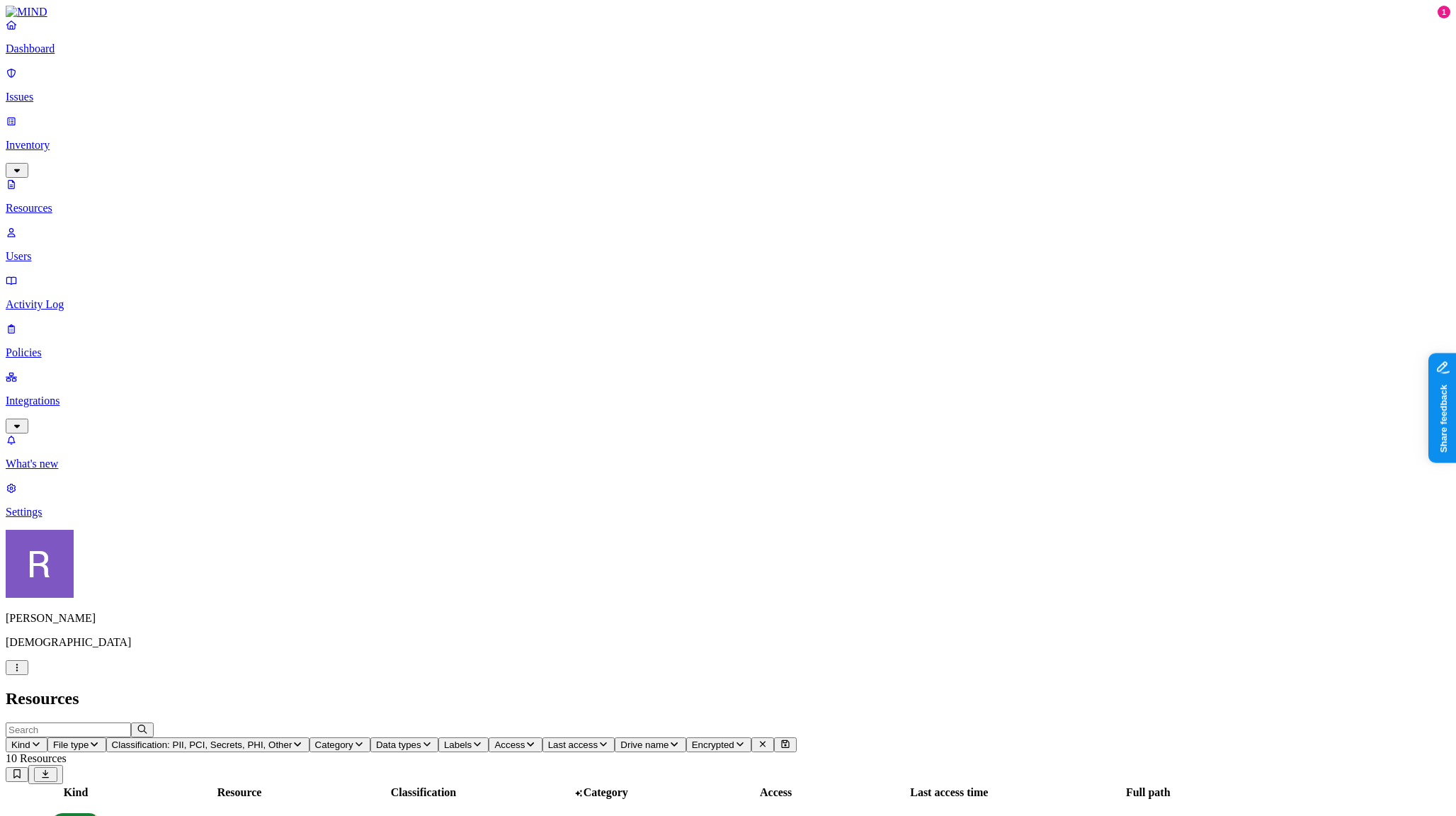
click at [47, 371] on link "Integrations" at bounding box center [728, 401] width 1444 height 61
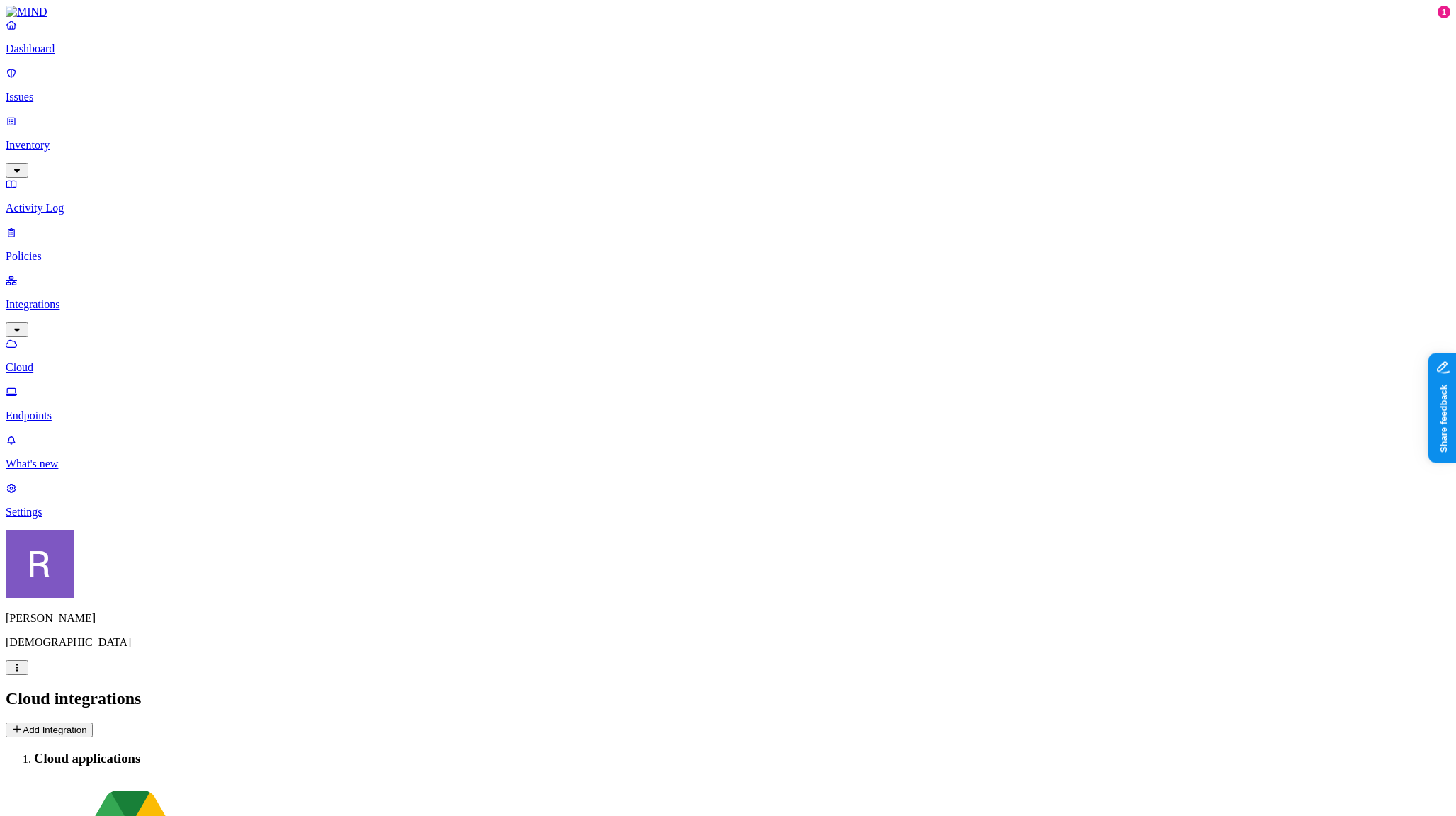
click at [79, 409] on p "Endpoints" at bounding box center [728, 415] width 1444 height 12
click at [79, 361] on p "Cloud" at bounding box center [728, 367] width 1444 height 12
click at [47, 139] on p "Inventory" at bounding box center [728, 145] width 1444 height 12
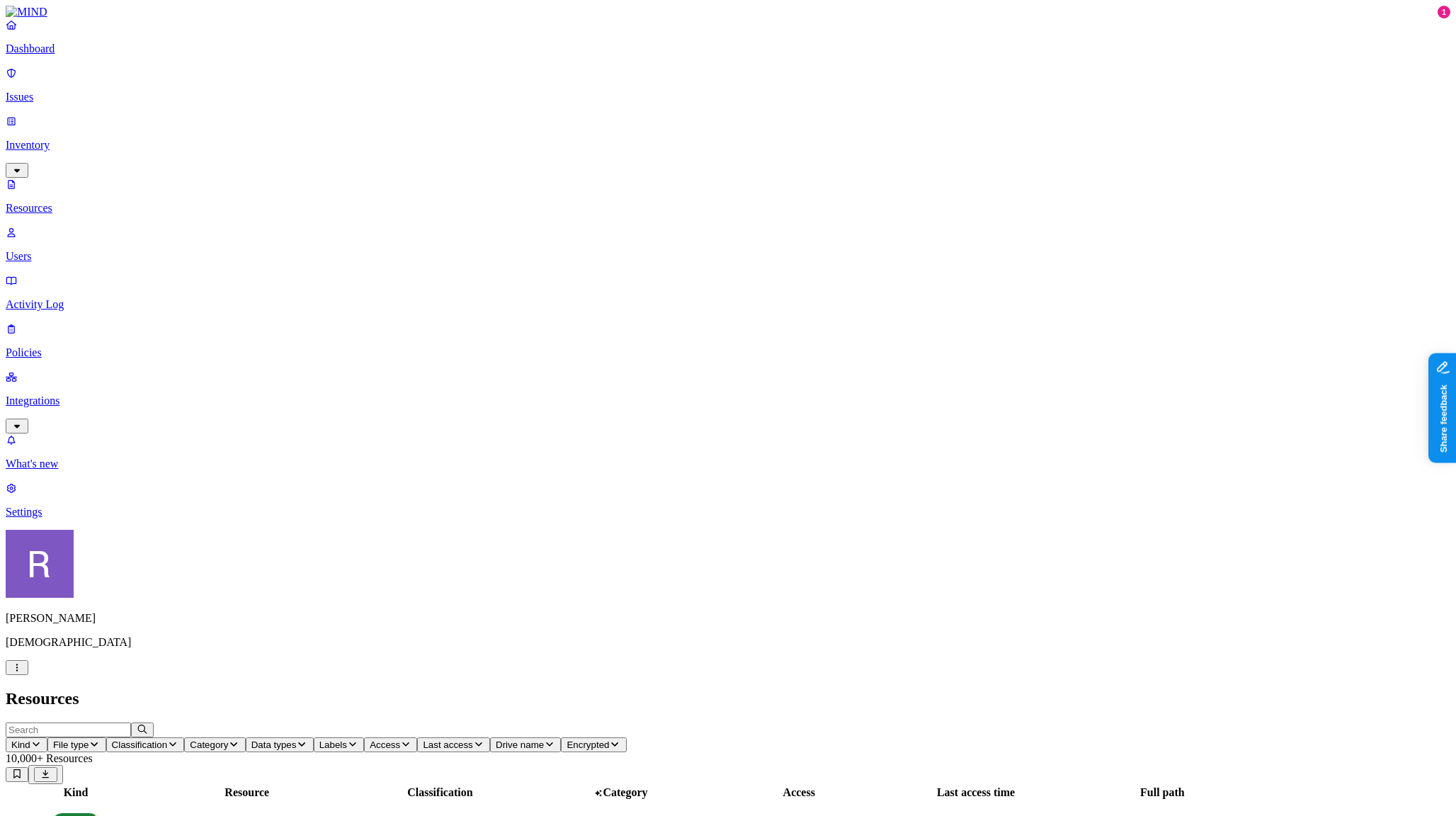
click at [185, 737] on button "Classification" at bounding box center [145, 744] width 79 height 15
click at [422, 77] on div "PII" at bounding box center [422, 91] width 0 height 39
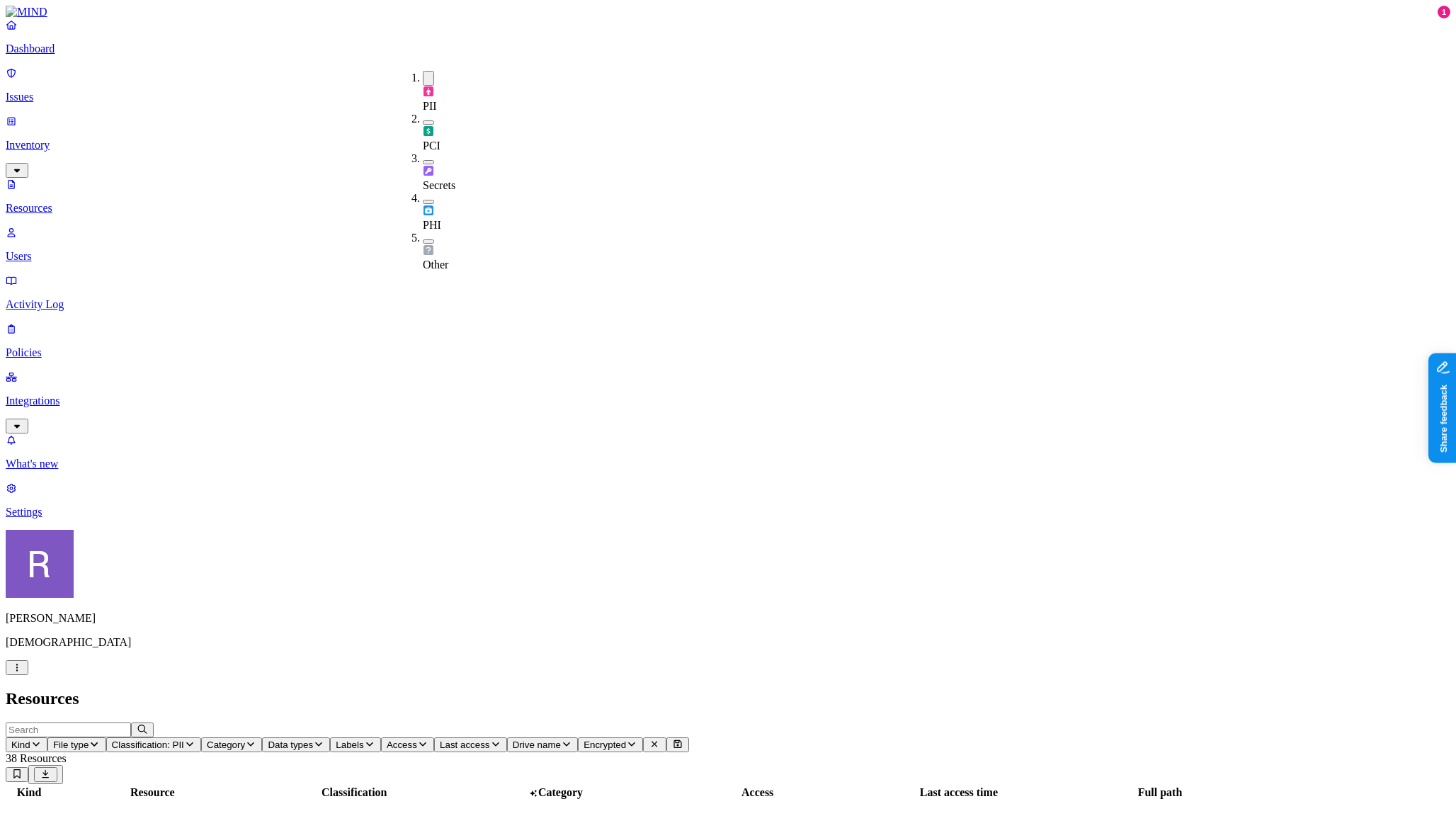
click at [422, 113] on div "PCI" at bounding box center [422, 132] width 0 height 39
click at [455, 181] on span "Secrets" at bounding box center [439, 187] width 33 height 12
click at [422, 196] on div "PHI" at bounding box center [422, 216] width 0 height 39
click at [422, 238] on div "Other" at bounding box center [422, 257] width 0 height 39
click at [721, 690] on h2 "Resources" at bounding box center [728, 699] width 1444 height 19
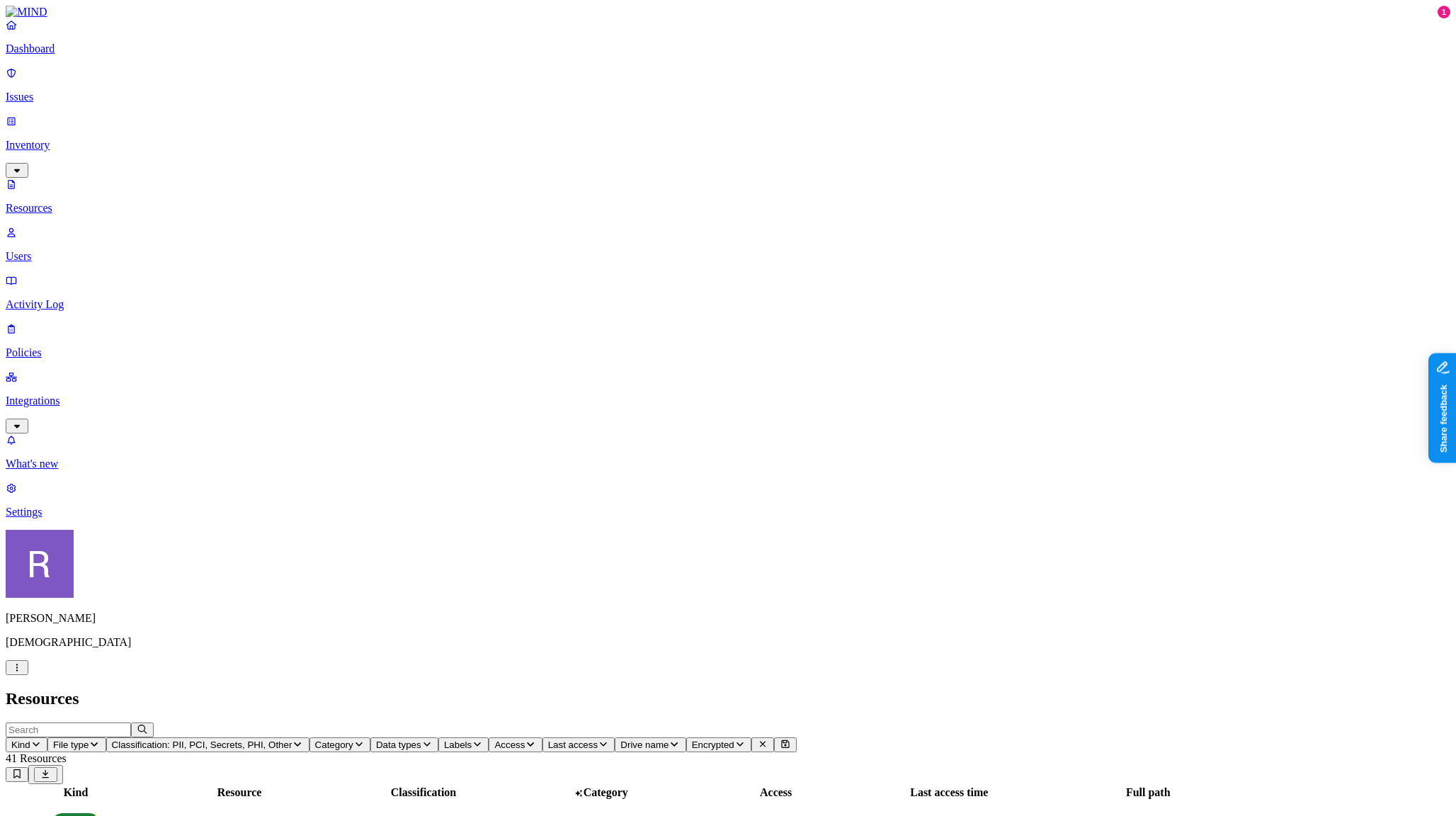
scroll to position [171, 0]
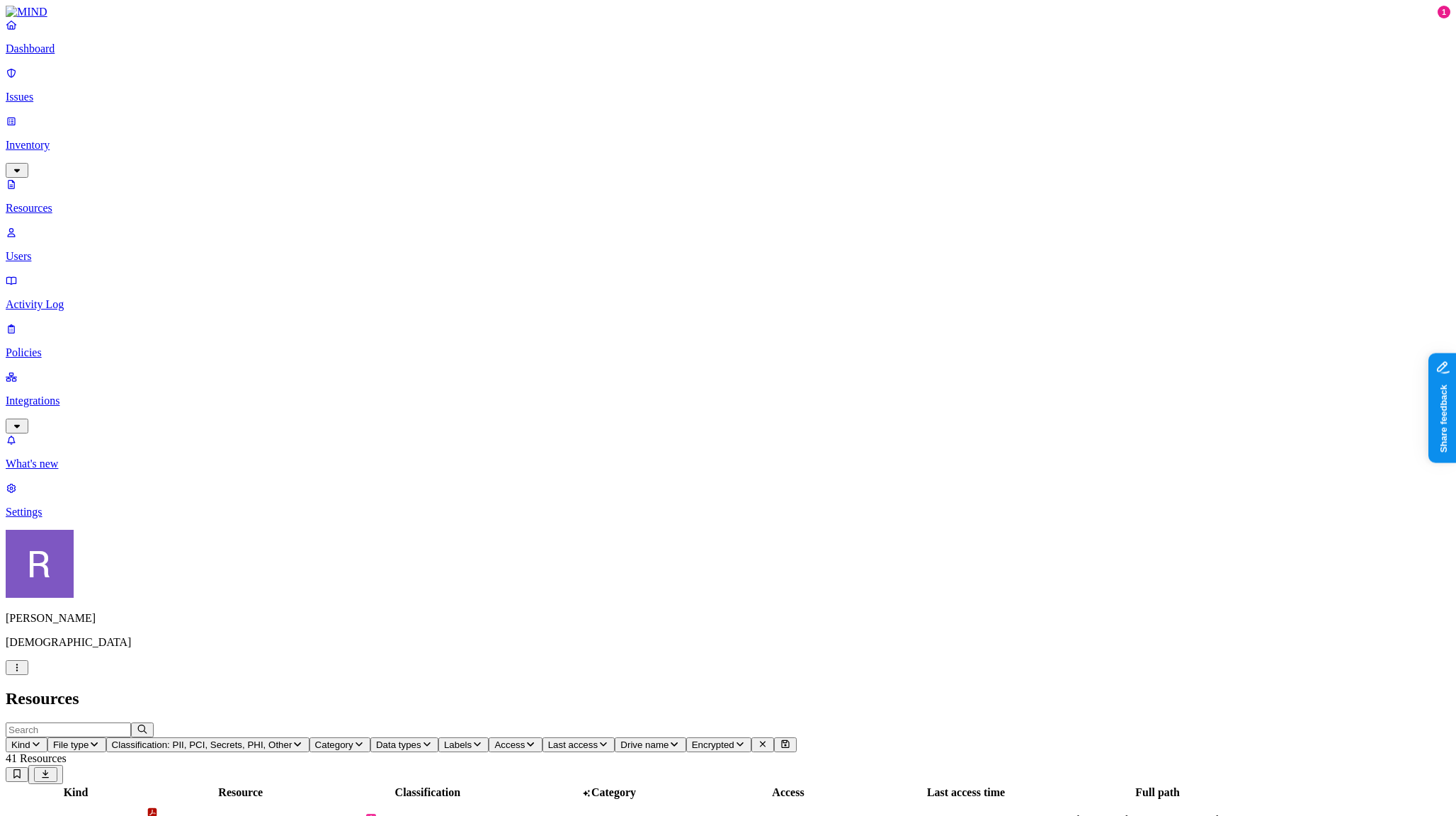
click at [53, 56] on p "Dashboard" at bounding box center [728, 48] width 1444 height 12
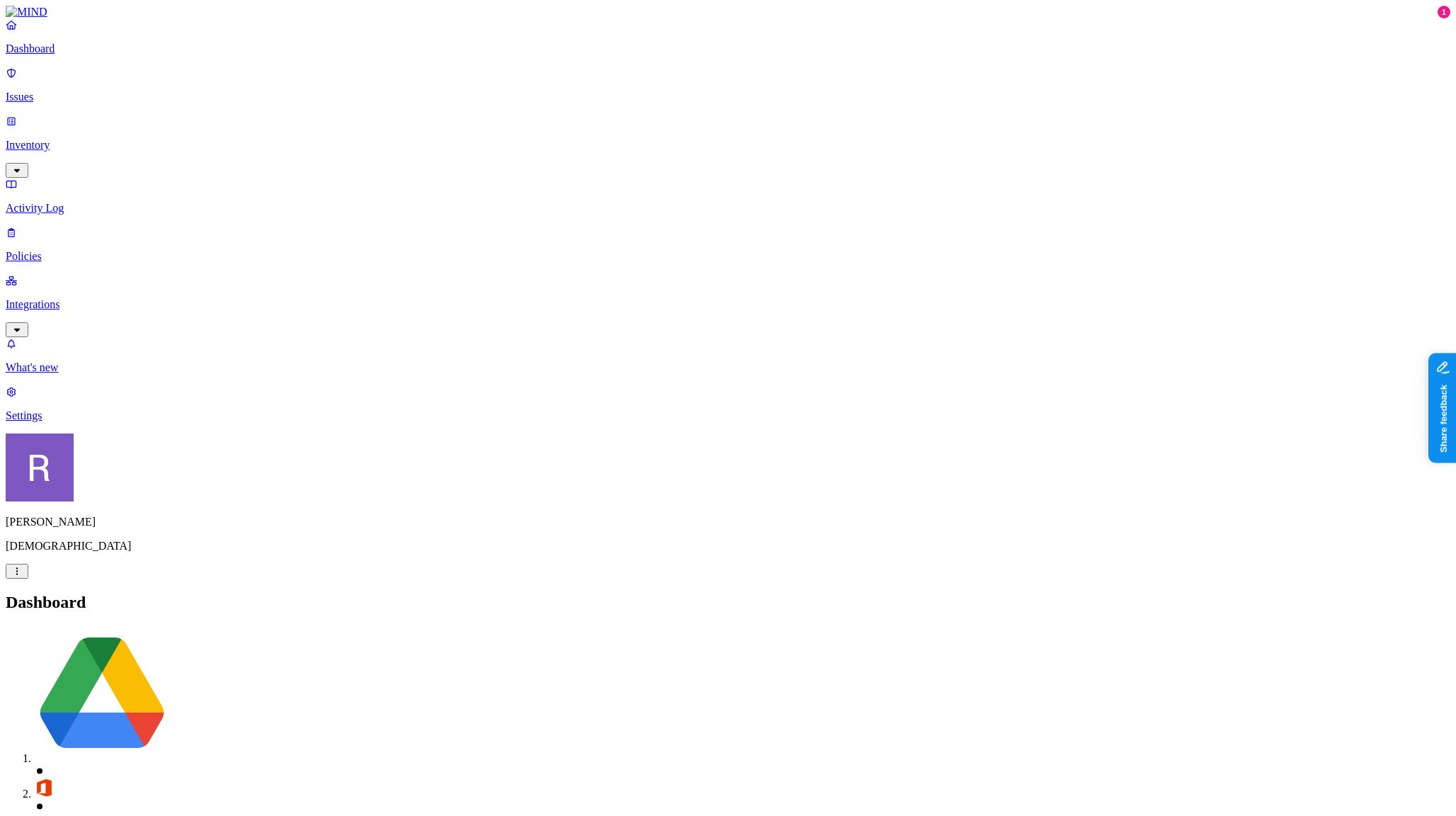
click at [53, 91] on p "Issues" at bounding box center [728, 97] width 1444 height 12
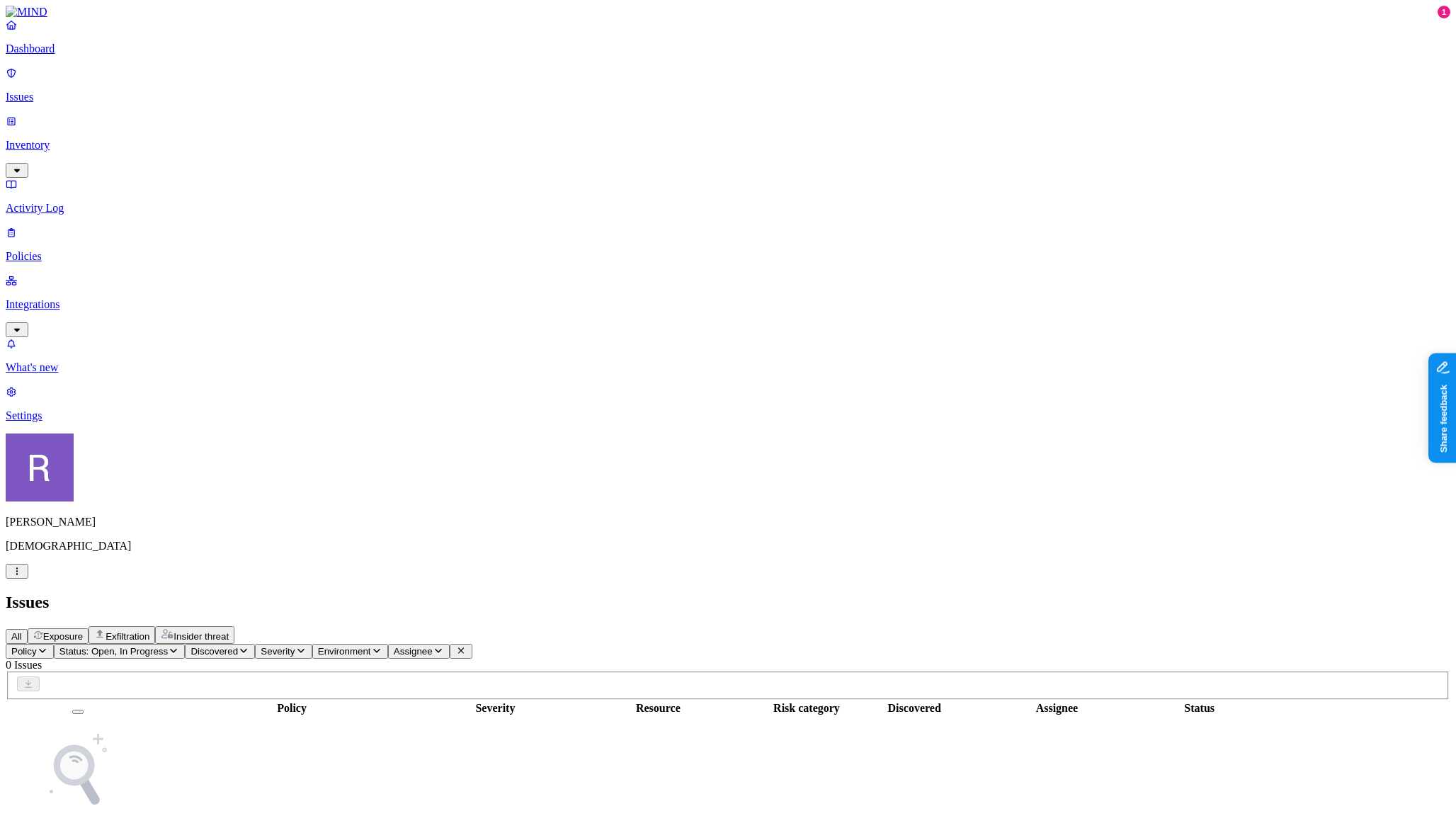
click at [79, 298] on p "Integrations" at bounding box center [728, 304] width 1444 height 12
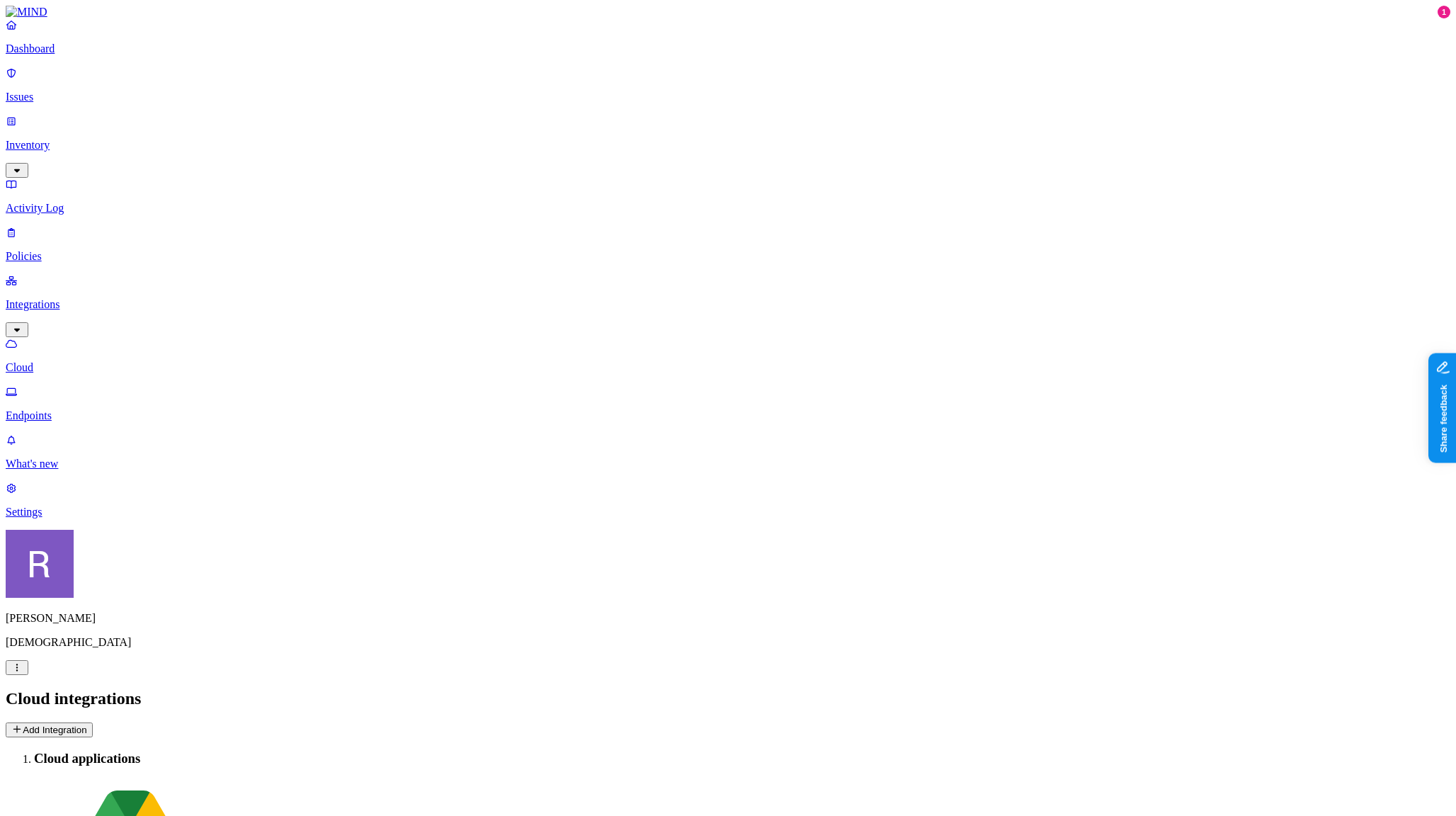
click at [66, 250] on p "Policies" at bounding box center [728, 256] width 1444 height 12
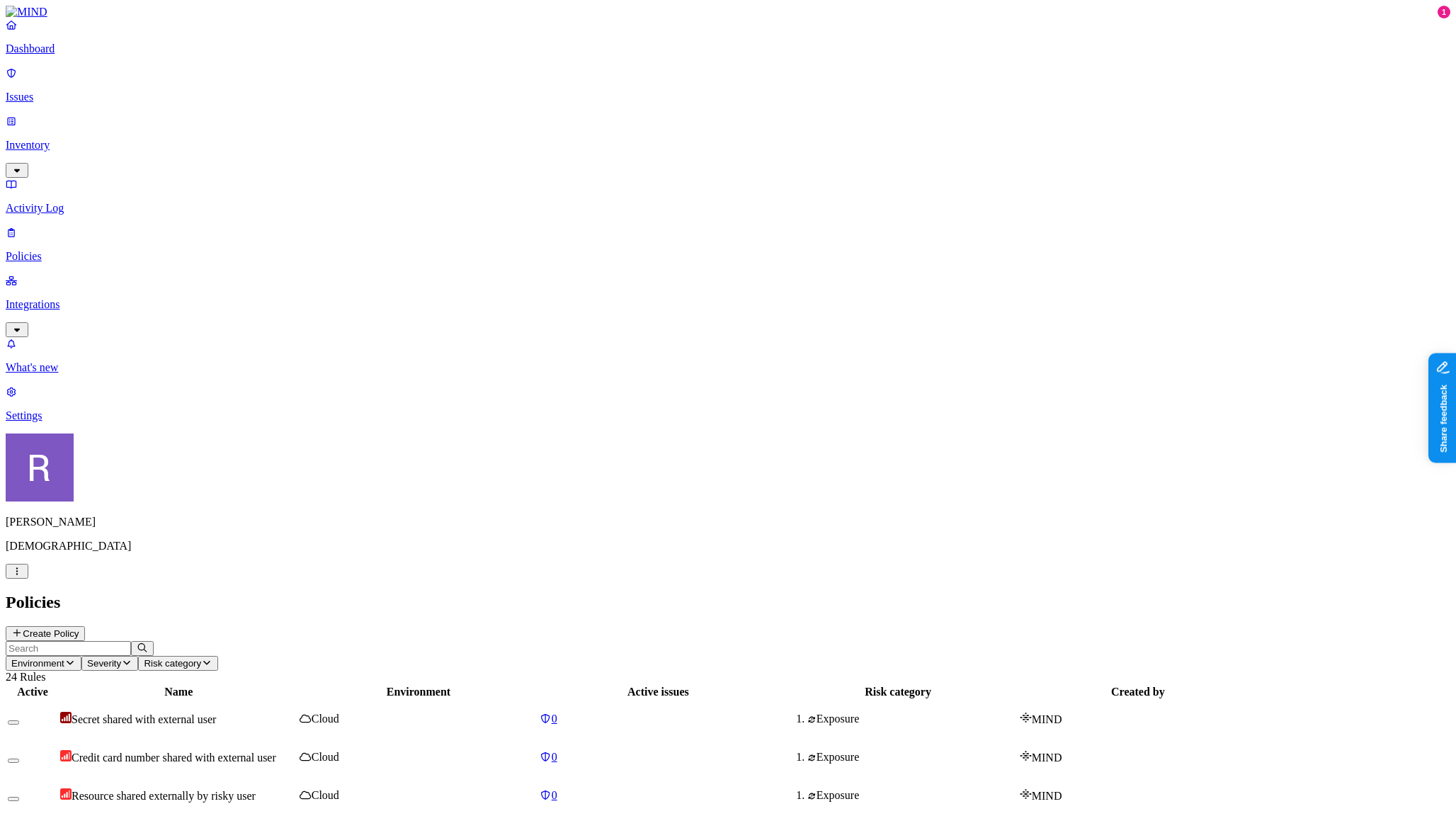
click at [67, 56] on p "Dashboard" at bounding box center [728, 48] width 1444 height 12
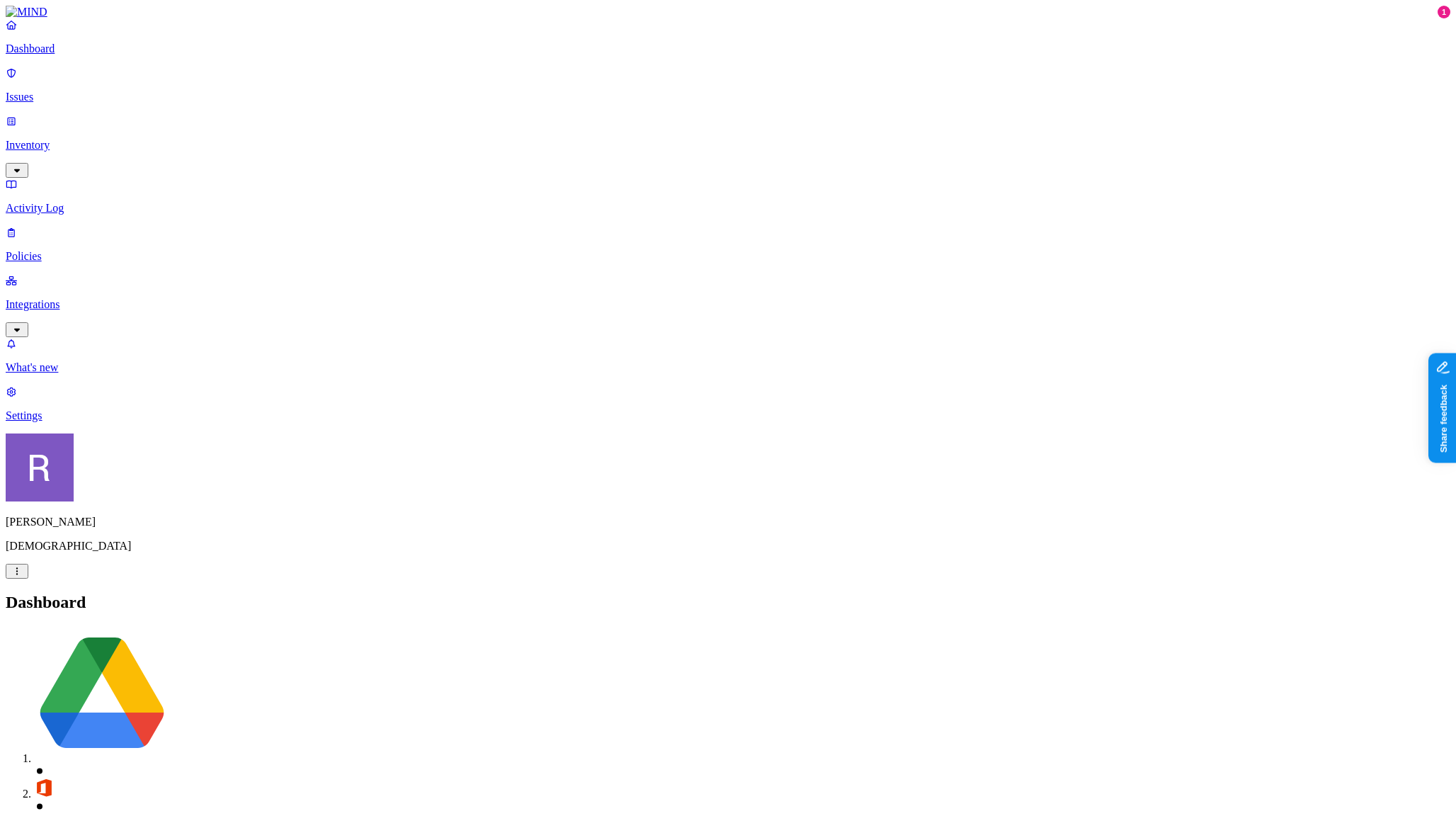
click at [77, 139] on p "Inventory" at bounding box center [728, 145] width 1444 height 12
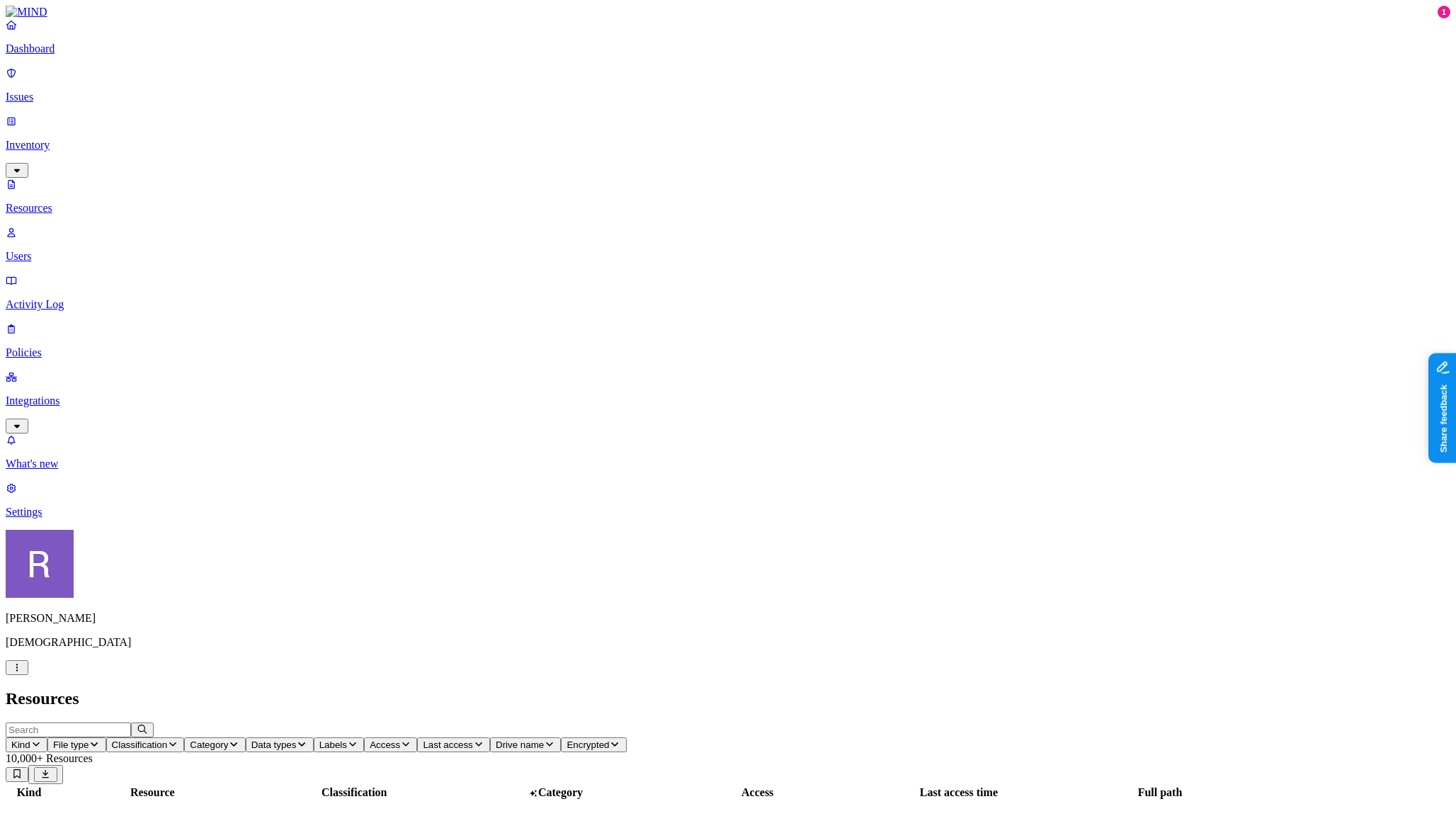
click at [66, 91] on p "Issues" at bounding box center [728, 97] width 1444 height 12
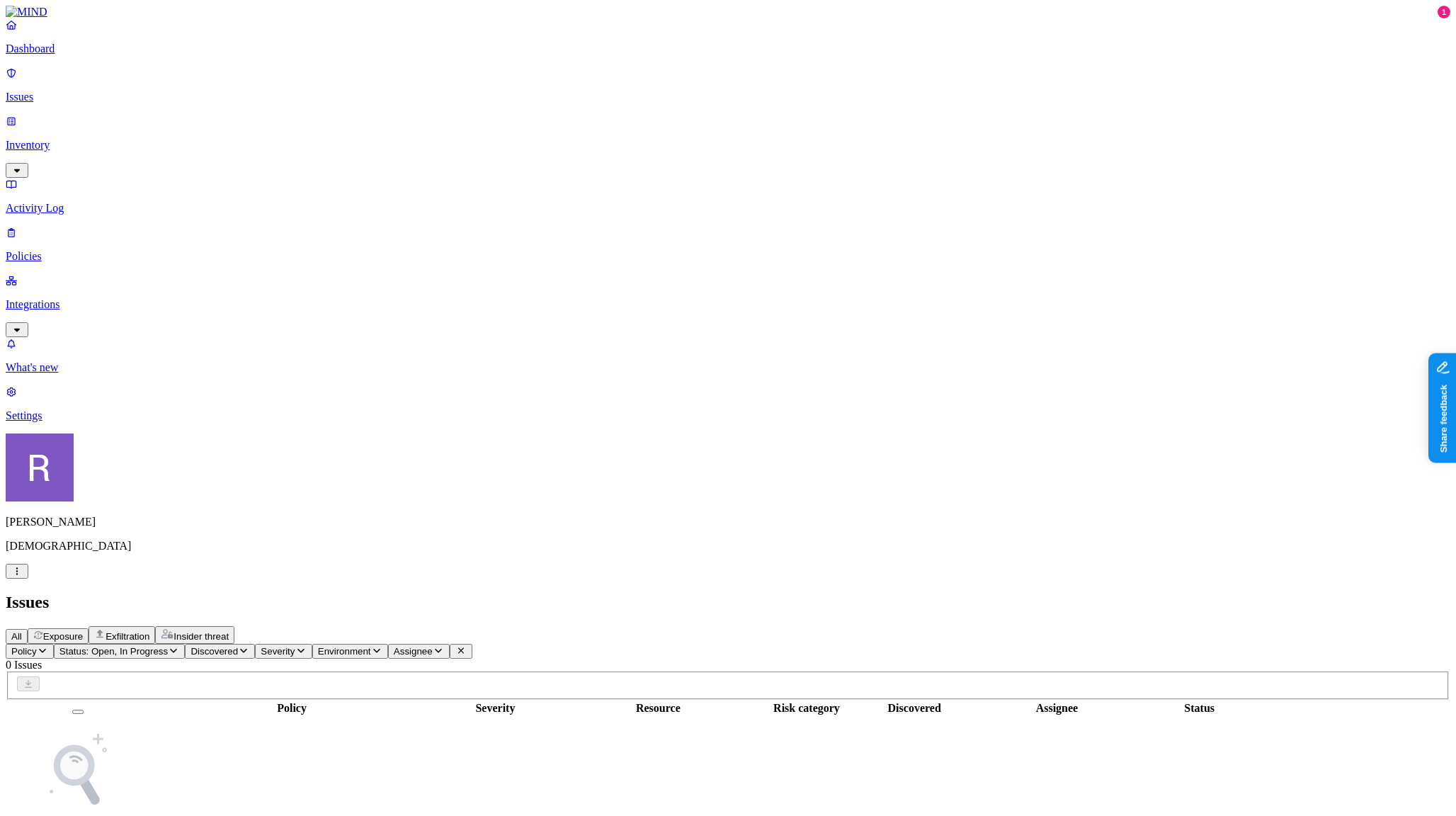
click at [65, 139] on p "Inventory" at bounding box center [728, 145] width 1444 height 12
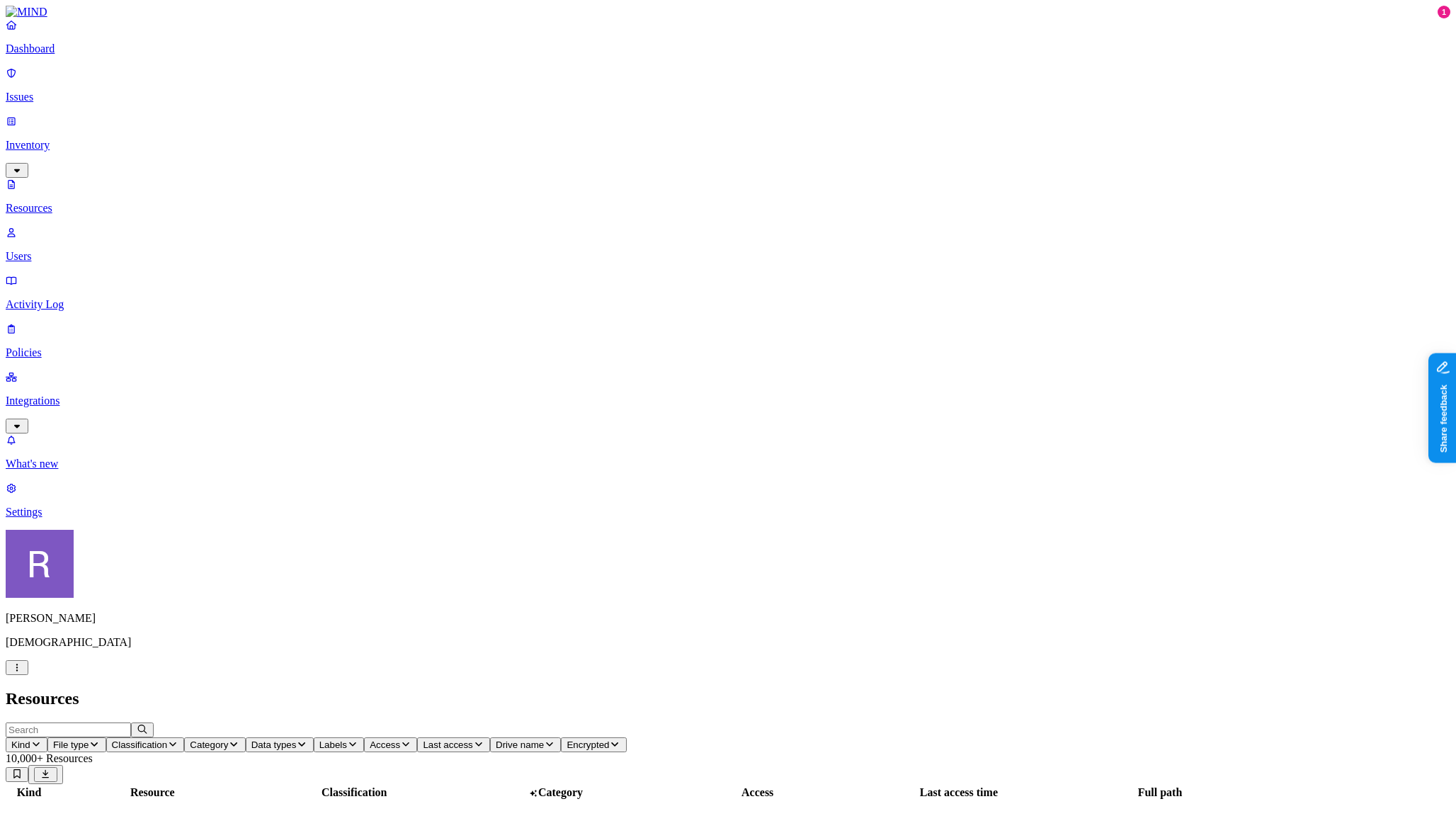
click at [72, 250] on p "Users" at bounding box center [728, 256] width 1444 height 12
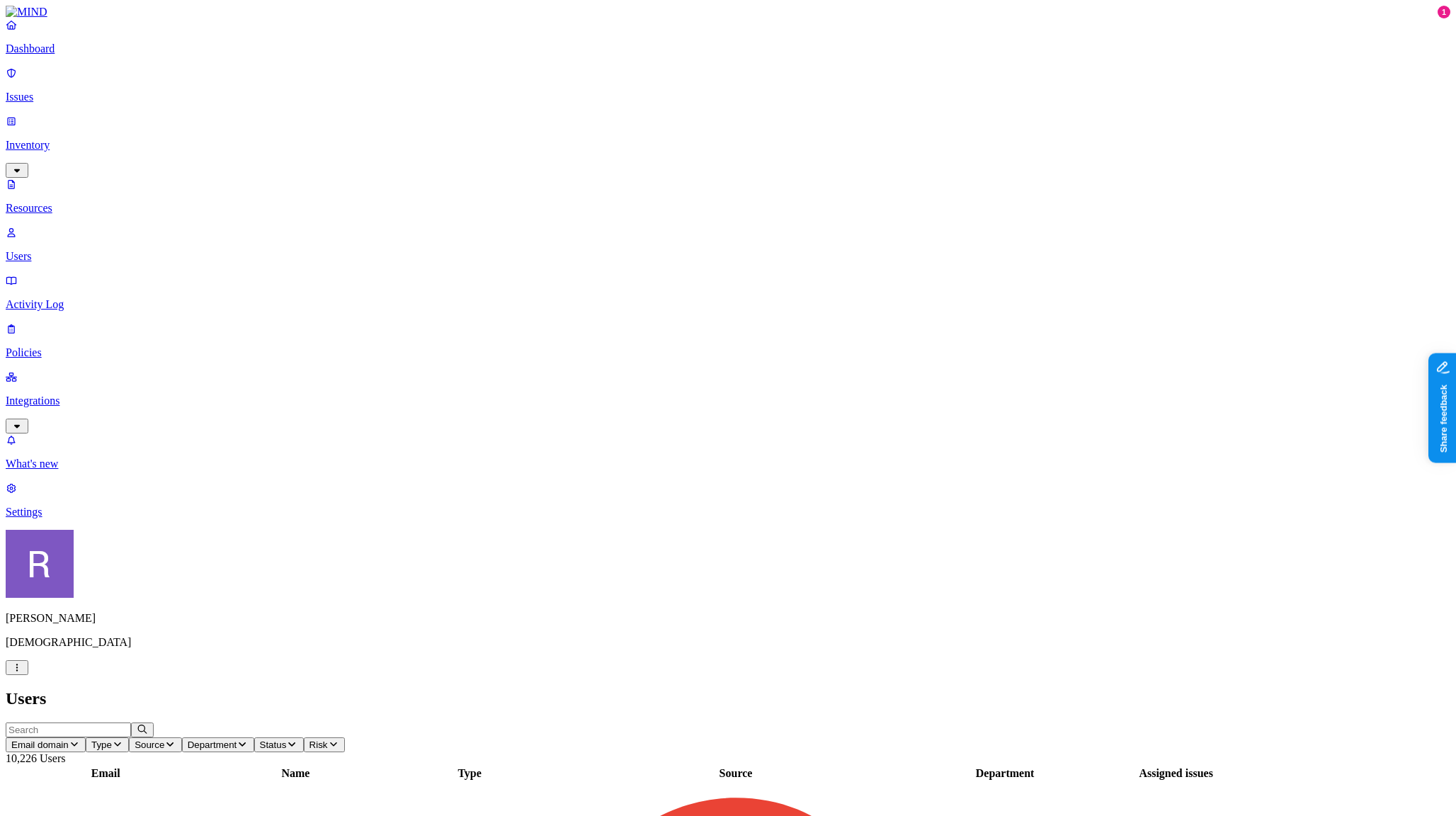
click at [75, 202] on p "Resources" at bounding box center [728, 208] width 1444 height 12
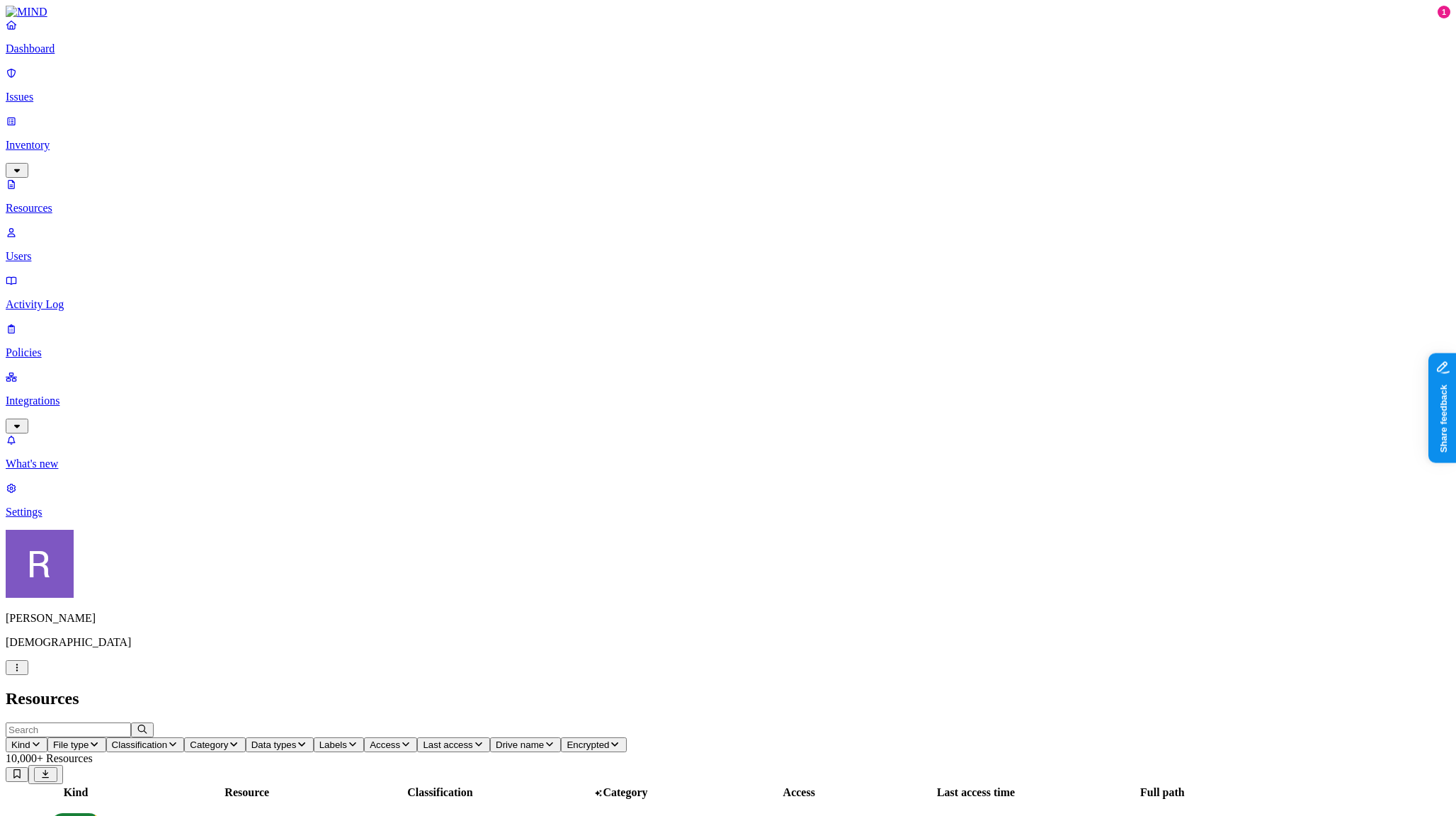
click at [168, 739] on span "Classification" at bounding box center [140, 744] width 56 height 11
click at [422, 79] on button "button" at bounding box center [428, 81] width 11 height 4
click at [422, 121] on button "button" at bounding box center [428, 123] width 11 height 4
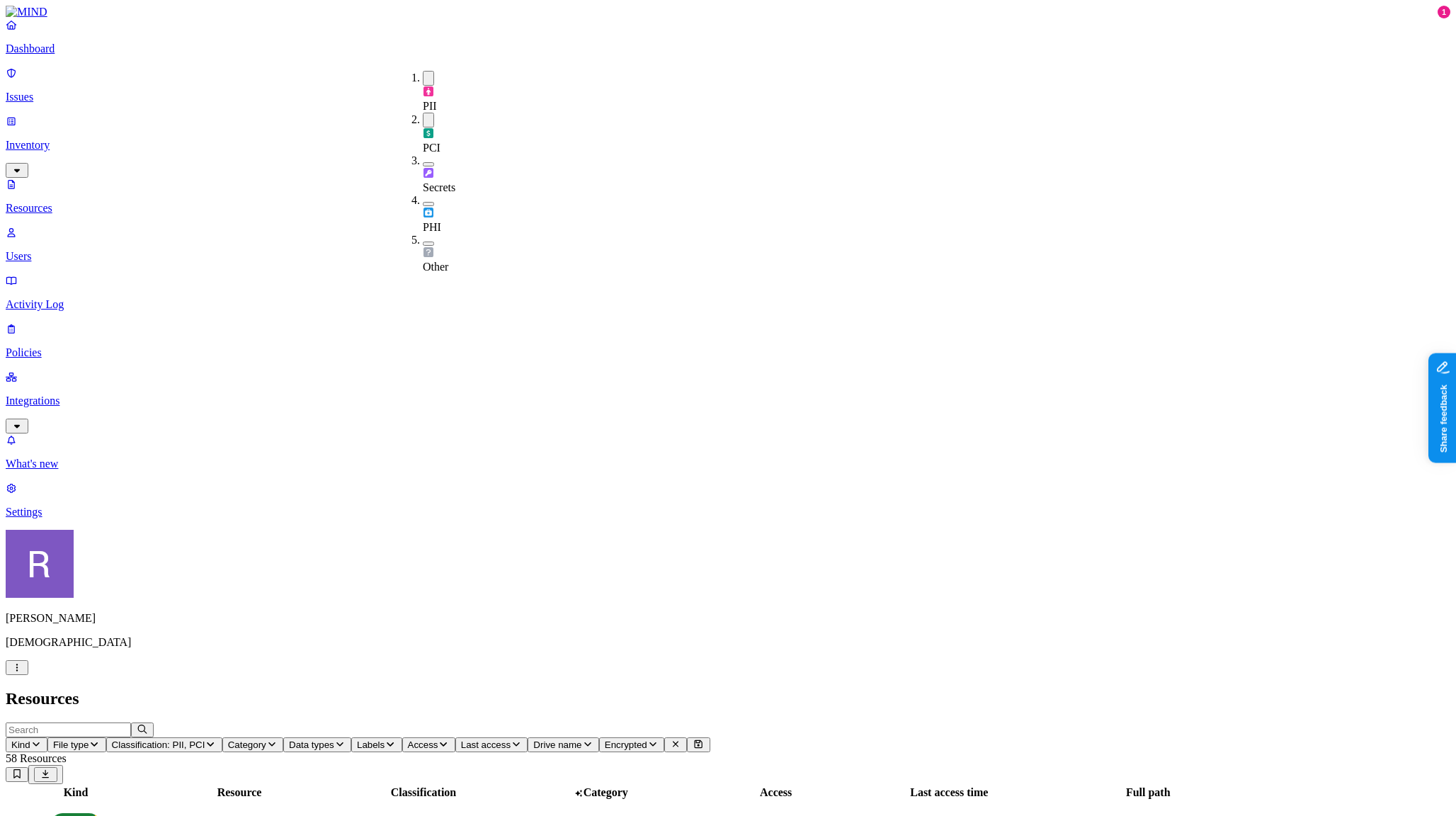
click at [422, 162] on button "button" at bounding box center [428, 165] width 11 height 4
drag, startPoint x: 417, startPoint y: 147, endPoint x: 414, endPoint y: 155, distance: 8.5
click at [422, 196] on div "PHI" at bounding box center [422, 216] width 0 height 39
click at [422, 243] on button "button" at bounding box center [428, 246] width 11 height 4
click at [504, 690] on h2 "Resources" at bounding box center [728, 699] width 1444 height 19
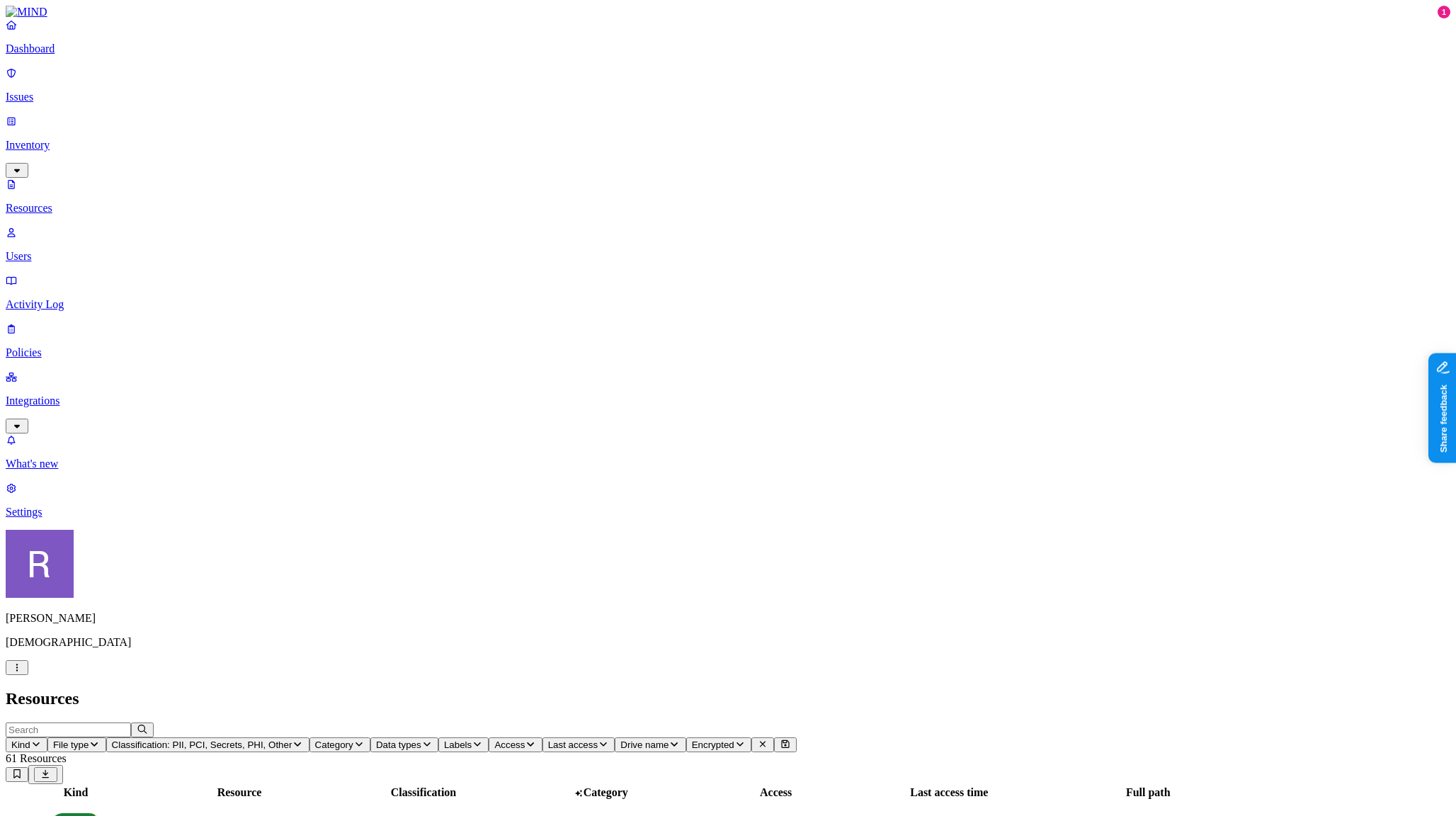
scroll to position [171, 0]
click at [76, 56] on p "Dashboard" at bounding box center [728, 48] width 1444 height 12
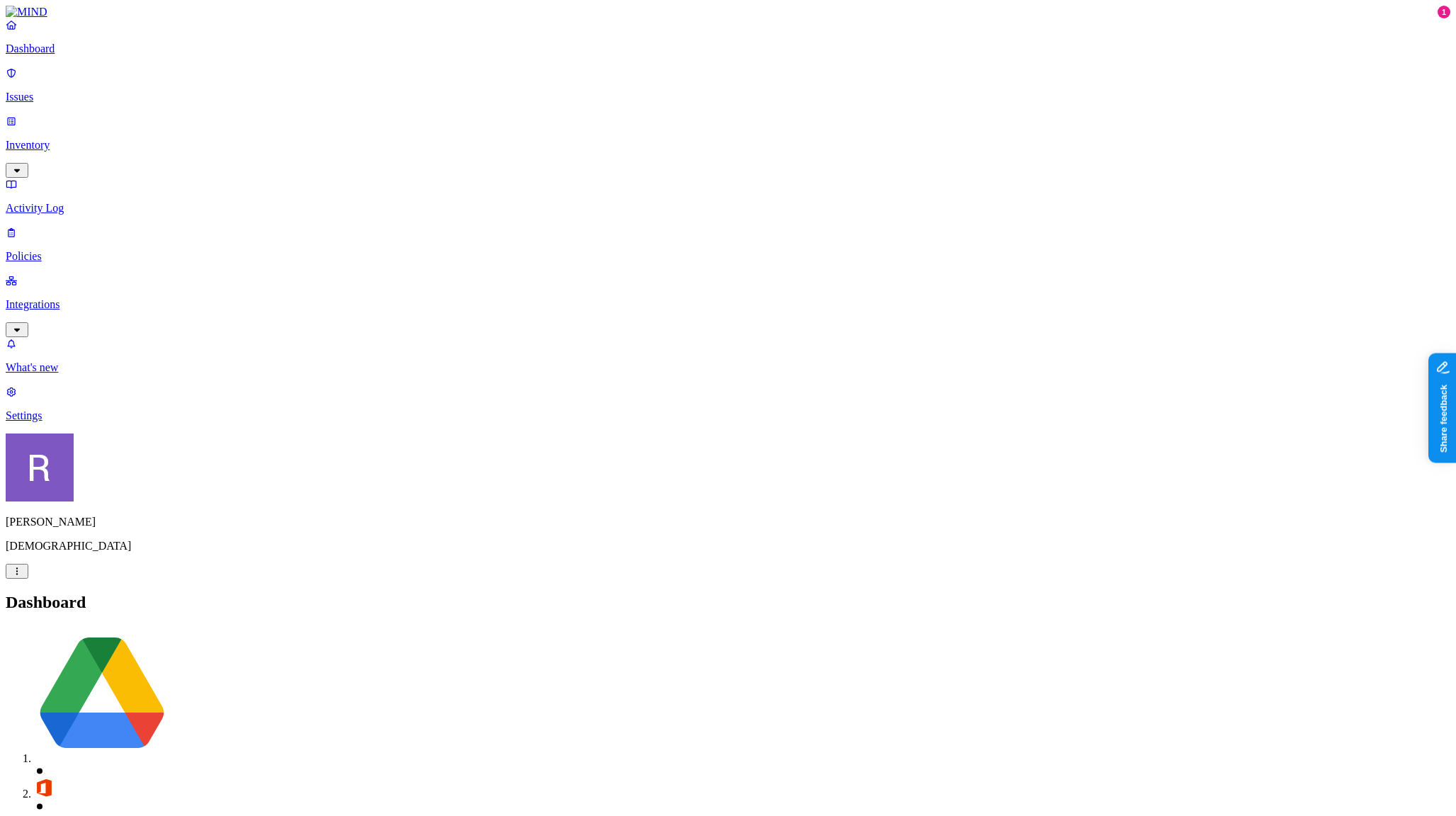
click at [82, 139] on p "Inventory" at bounding box center [728, 145] width 1444 height 12
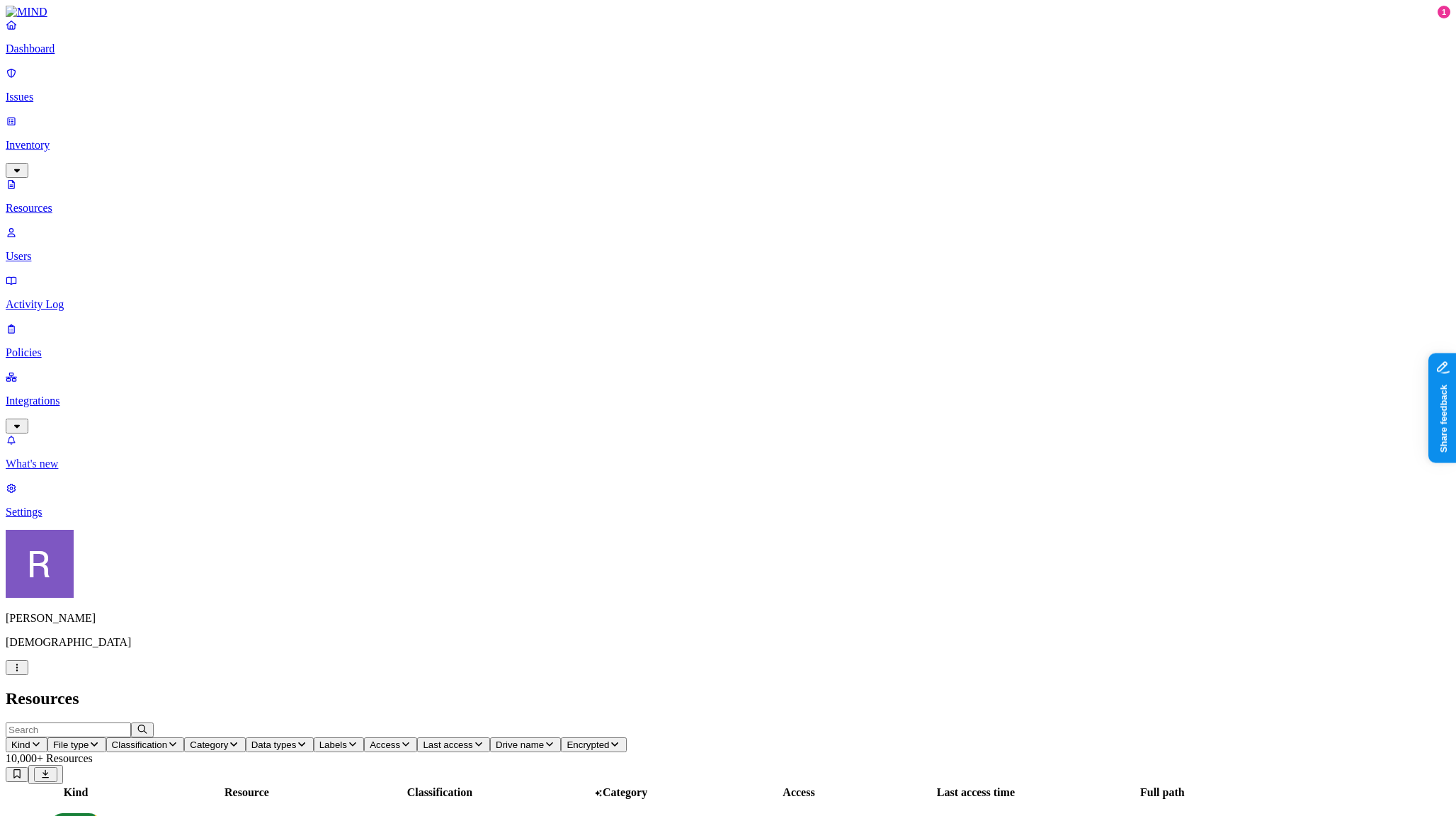
click at [89, 470] on p "What's new" at bounding box center [728, 464] width 1444 height 12
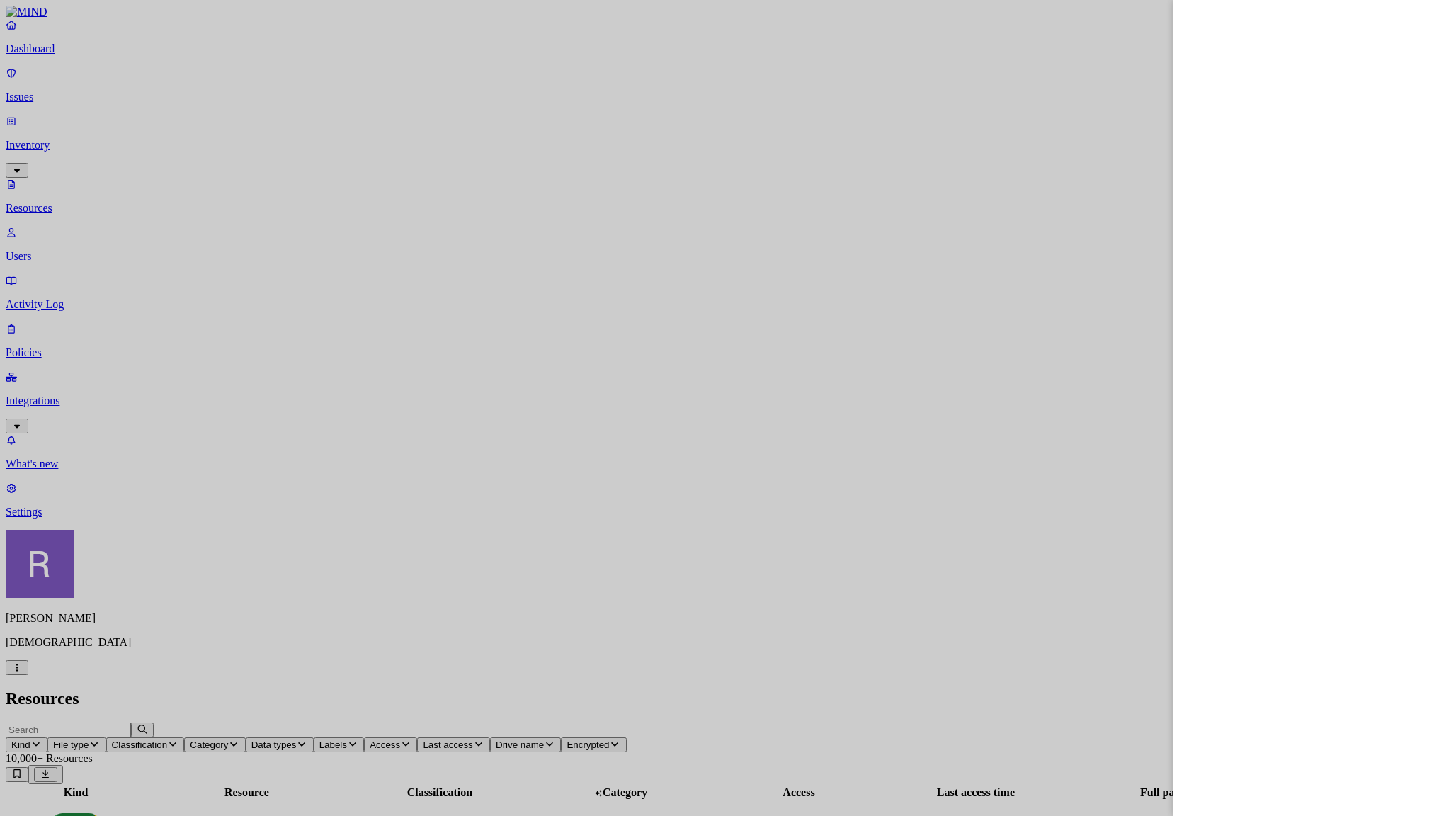
drag, startPoint x: 130, startPoint y: 722, endPoint x: 124, endPoint y: 751, distance: 29.6
click at [129, 729] on div at bounding box center [728, 408] width 1456 height 816
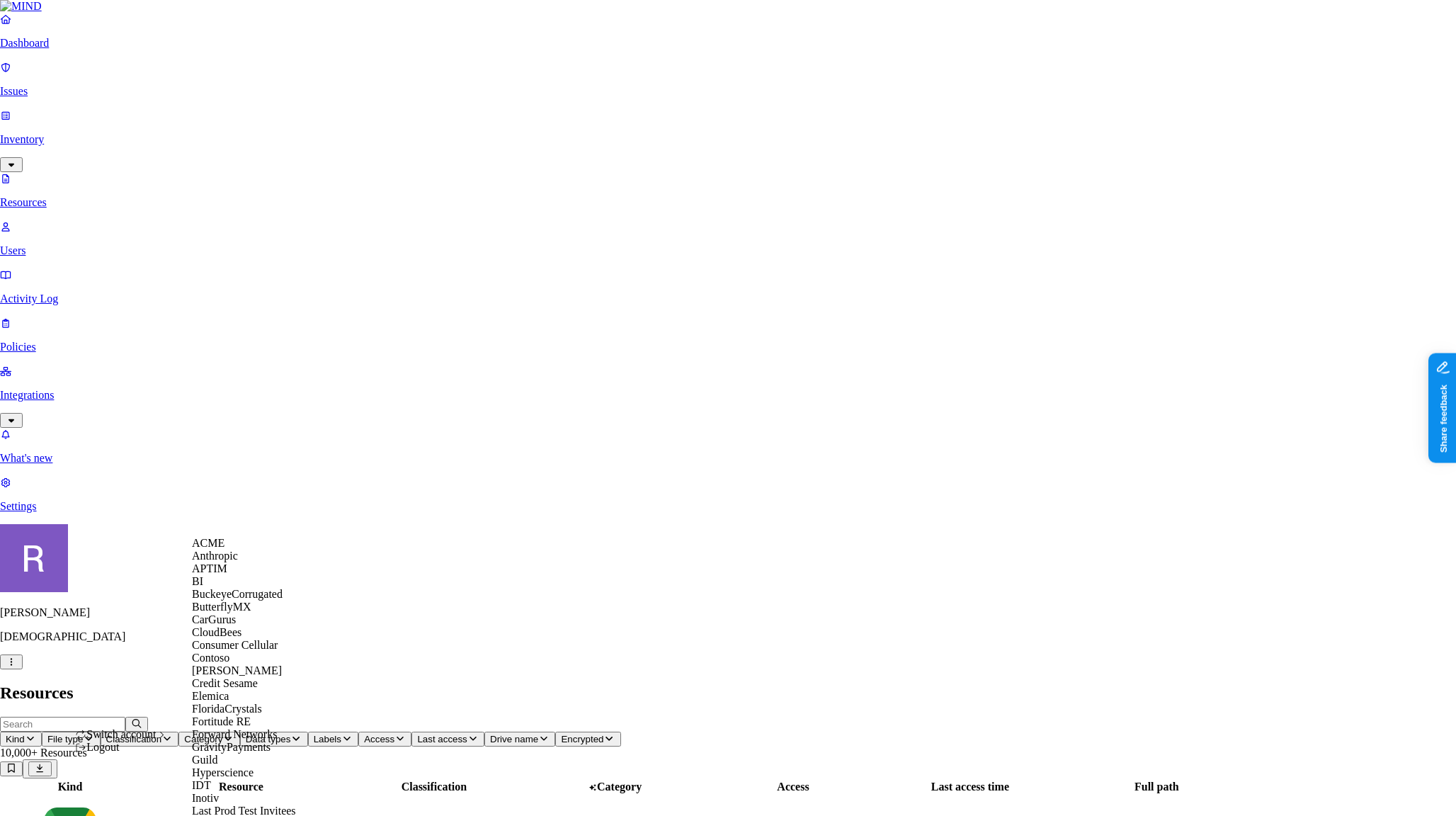
scroll to position [249, 0]
click at [226, 754] on div "Guild" at bounding box center [261, 760] width 137 height 12
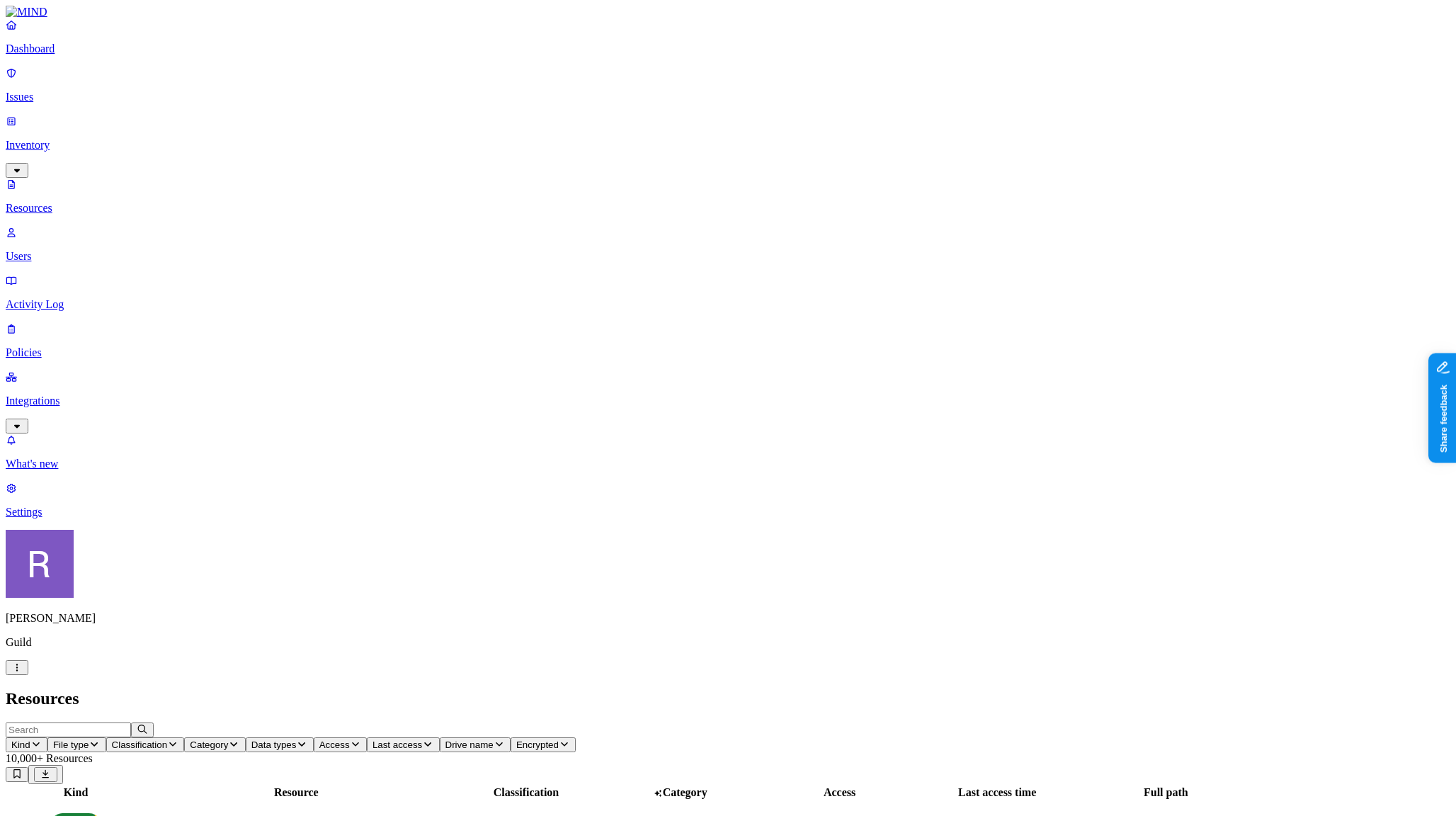
click at [61, 395] on p "Integrations" at bounding box center [728, 401] width 1444 height 12
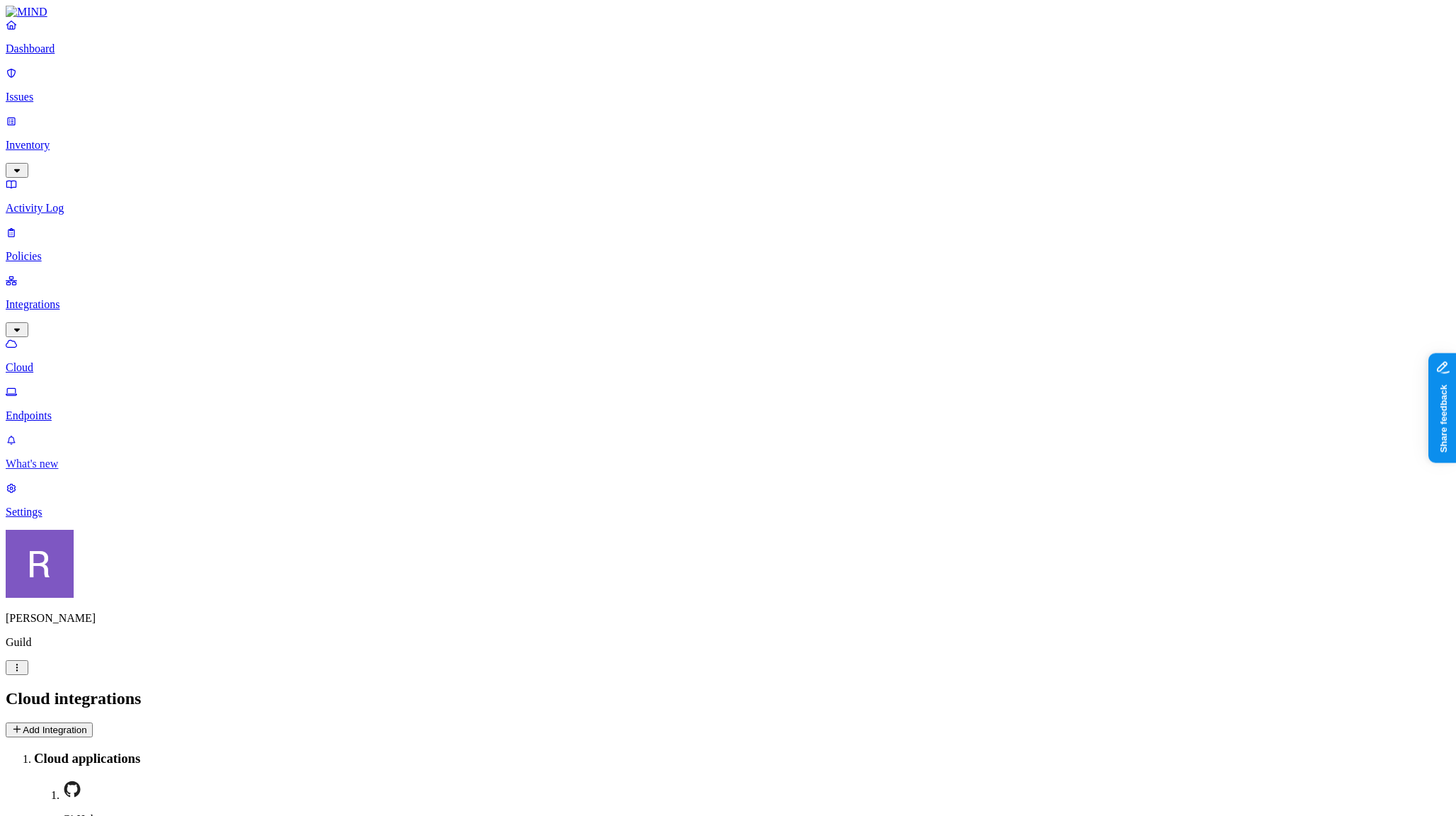
click at [67, 470] on p "What's new" at bounding box center [728, 464] width 1444 height 12
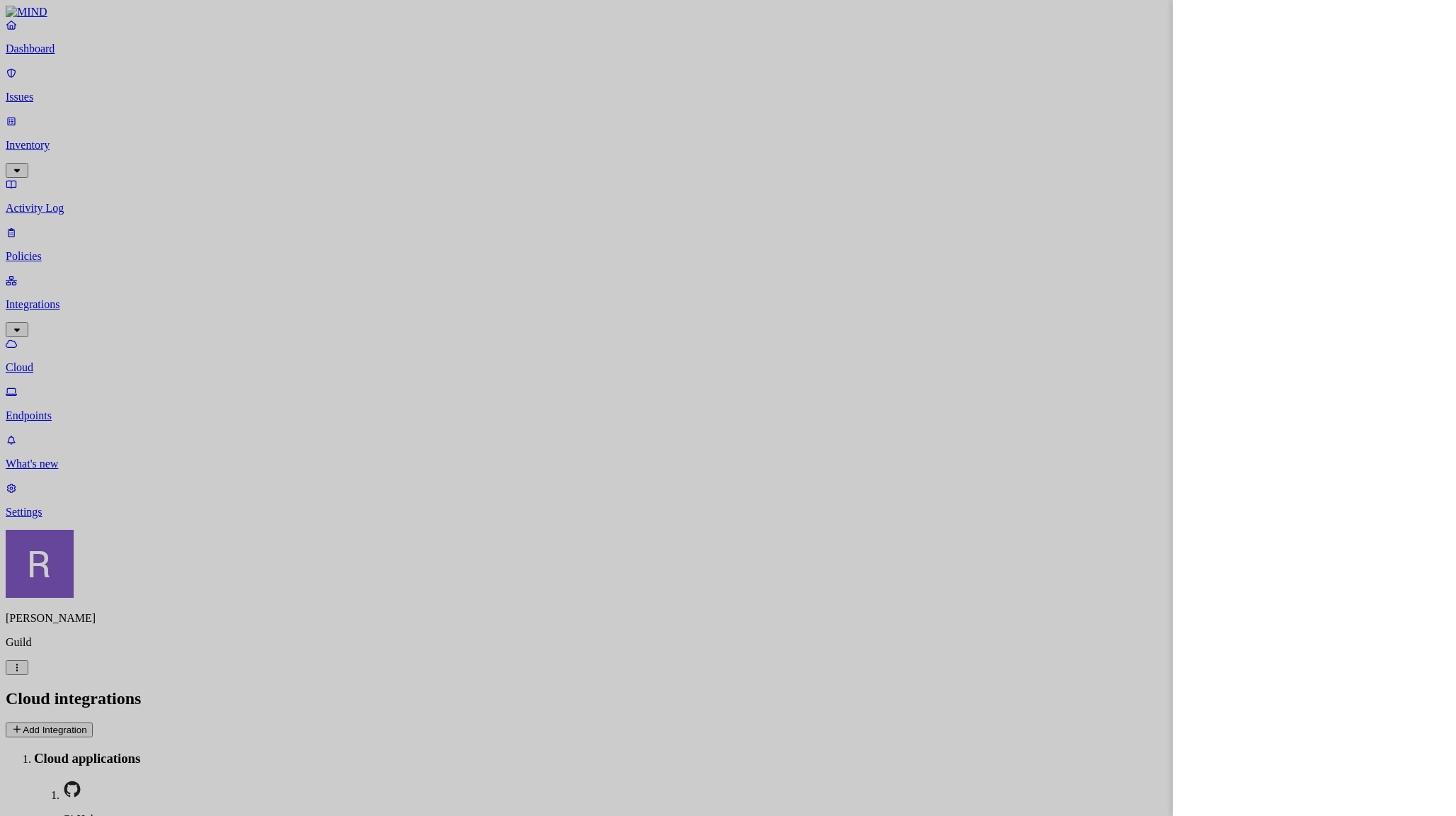
click at [74, 254] on div at bounding box center [728, 408] width 1456 height 816
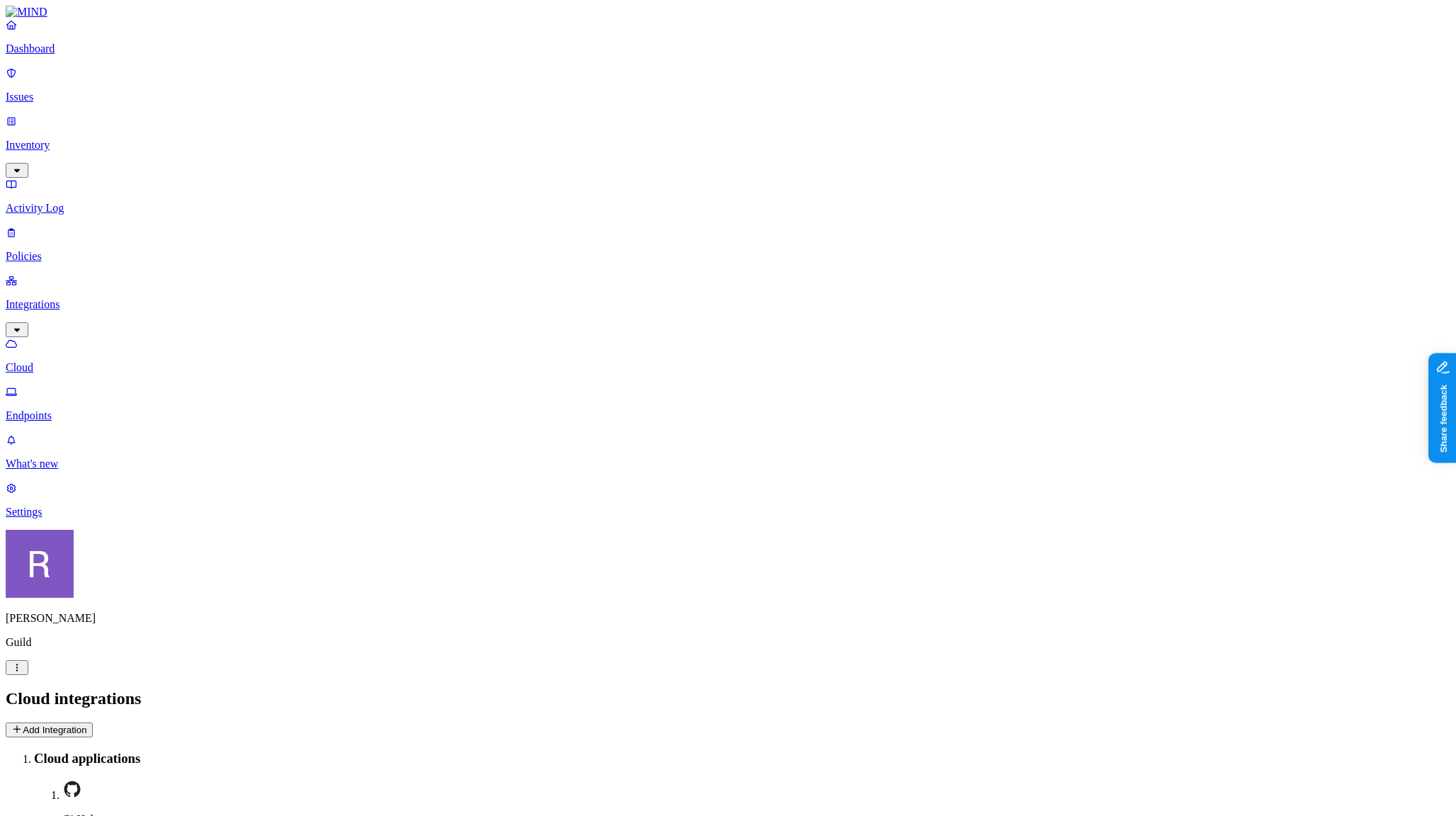
click at [62, 409] on p "Endpoints" at bounding box center [728, 415] width 1444 height 12
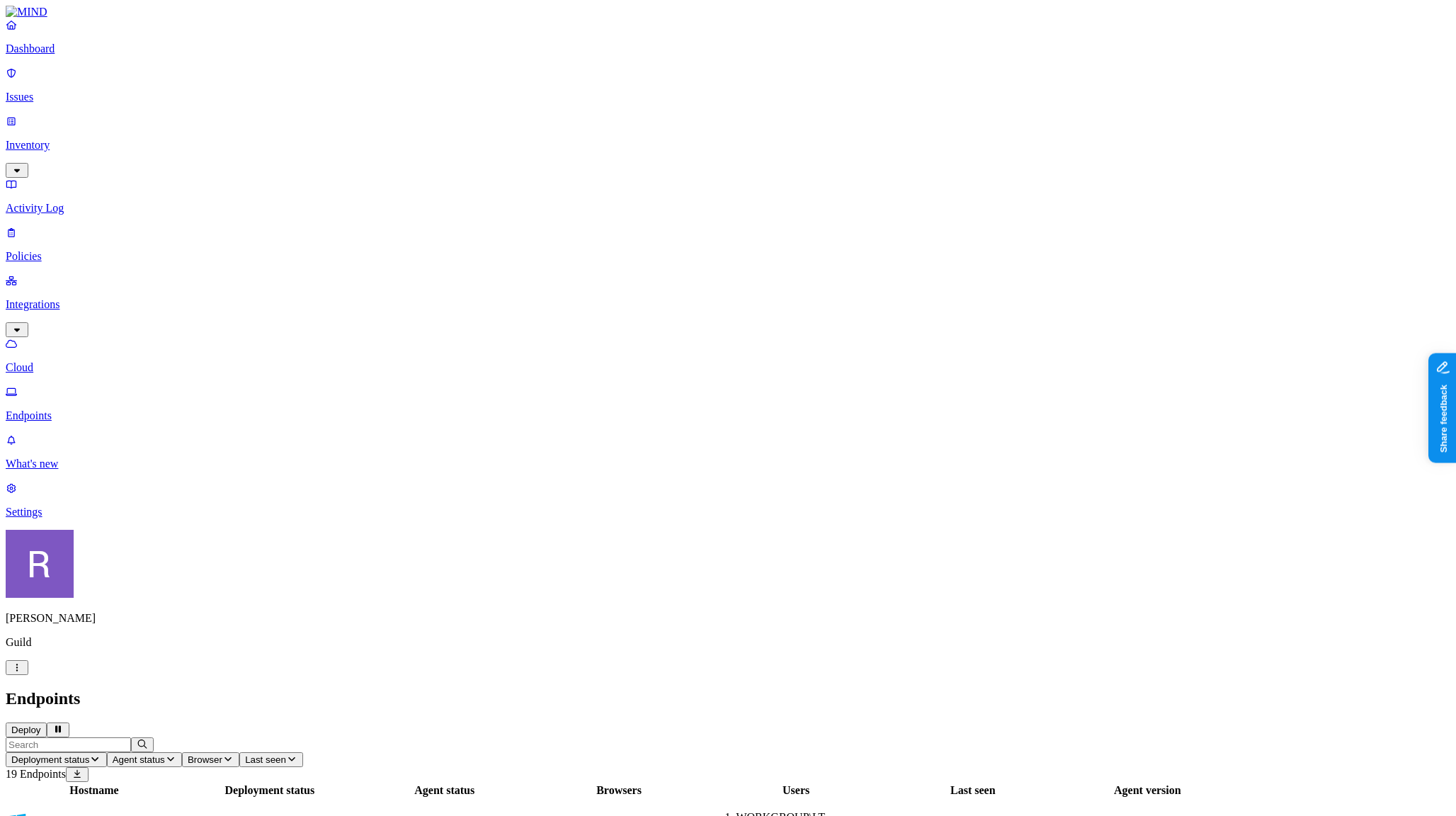
click at [75, 518] on p "Settings" at bounding box center [728, 512] width 1444 height 12
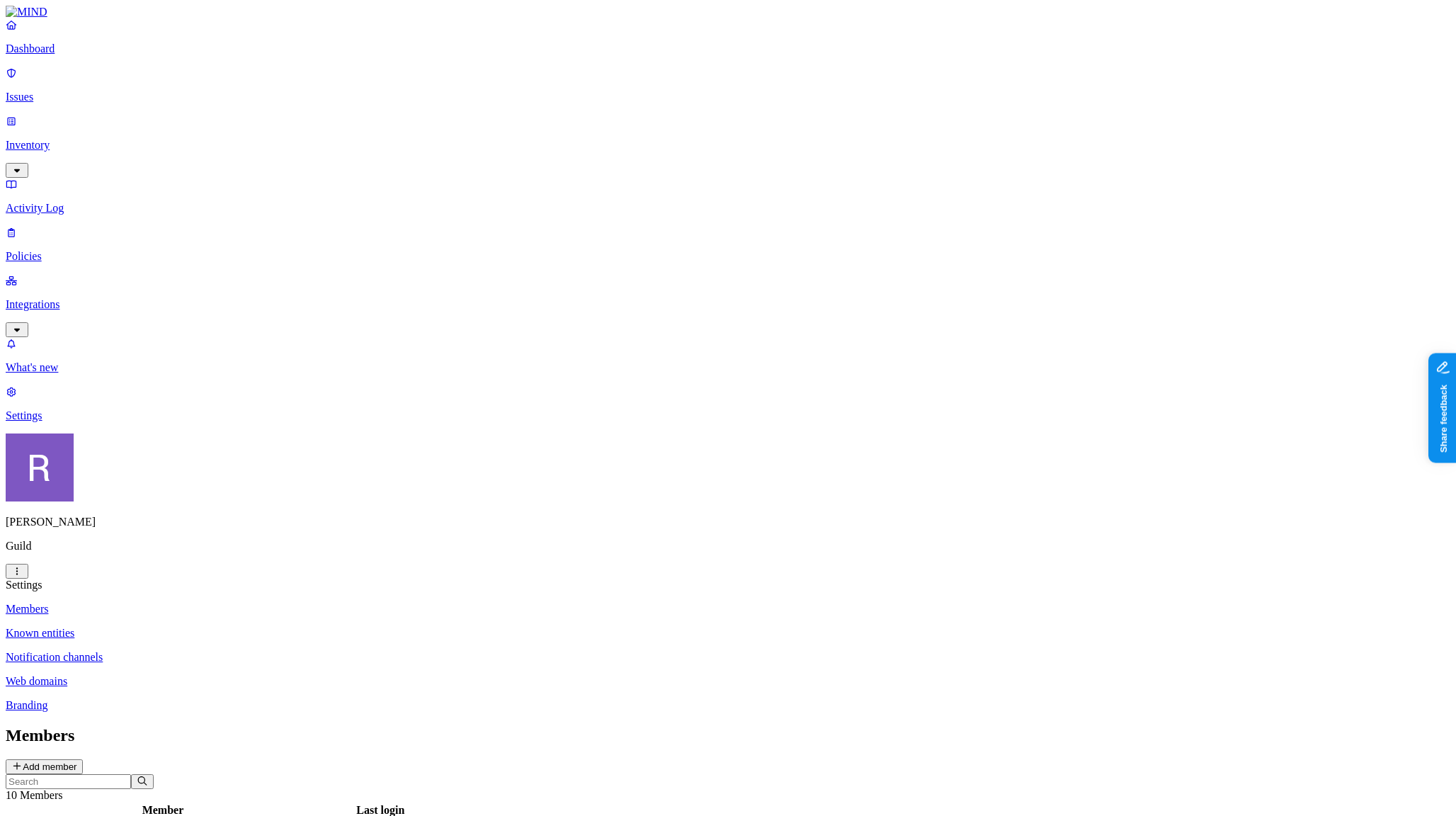
click at [46, 56] on p "Dashboard" at bounding box center [728, 48] width 1444 height 12
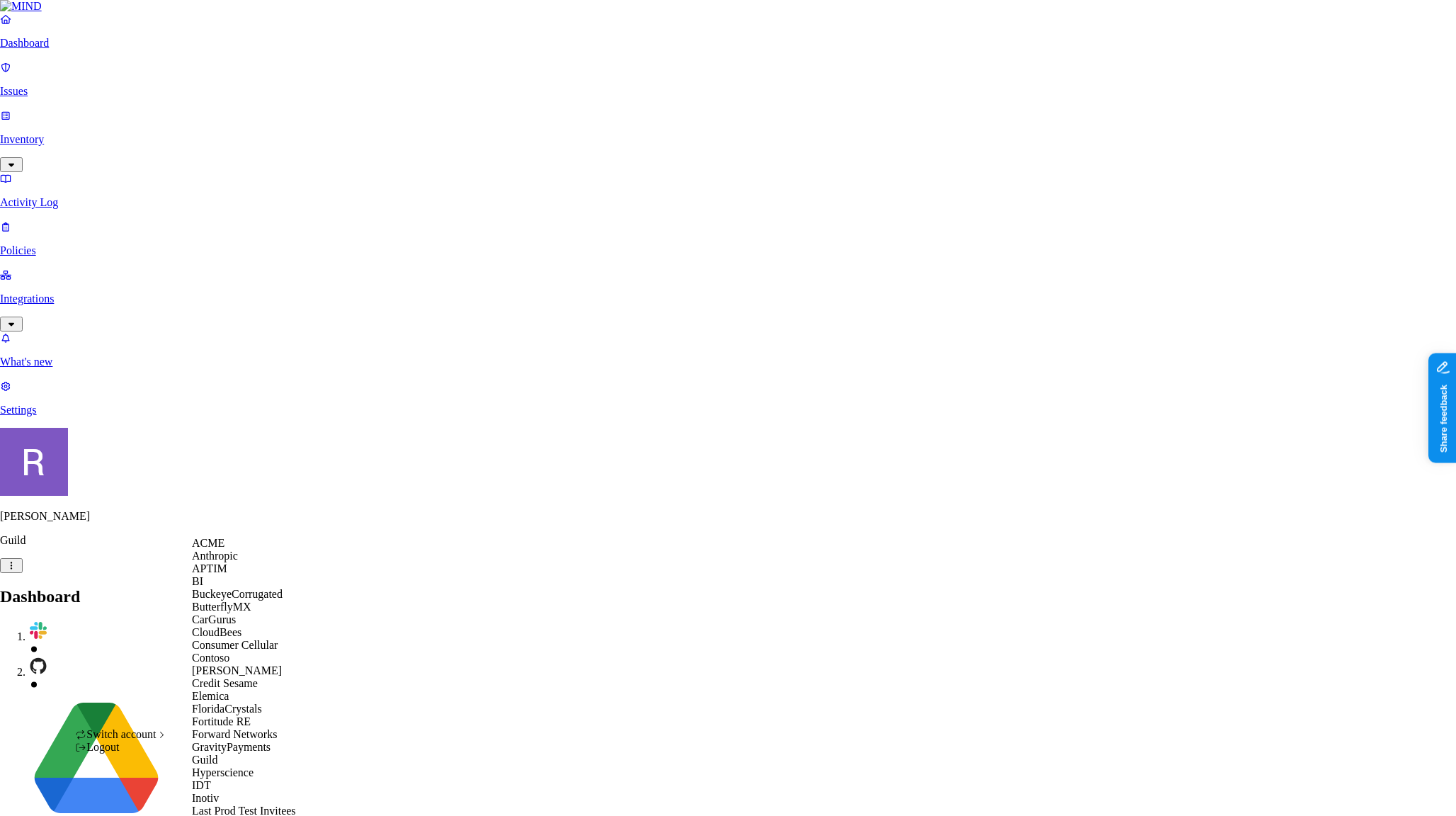
scroll to position [819, 0]
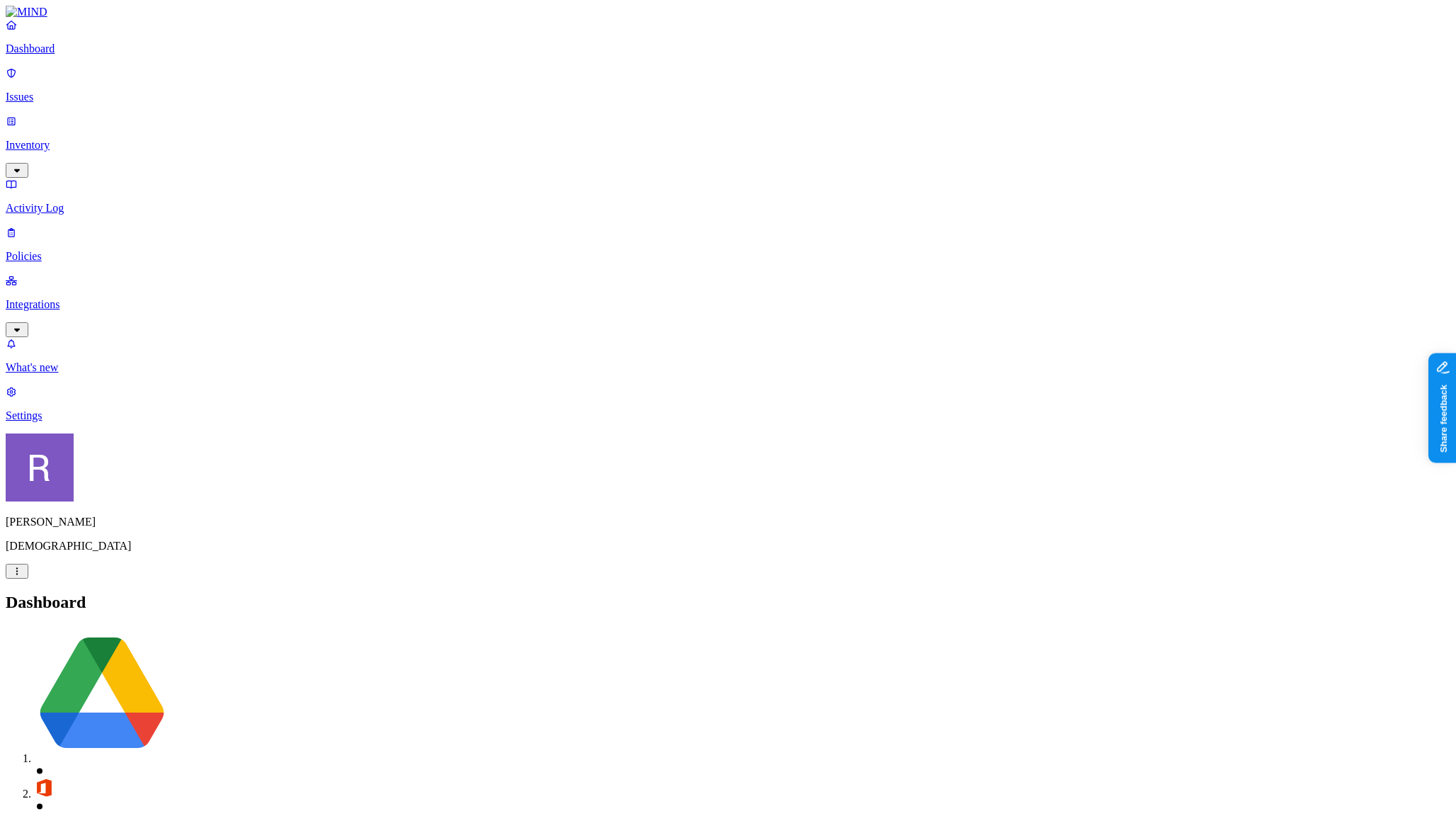
click at [55, 139] on p "Inventory" at bounding box center [728, 145] width 1444 height 12
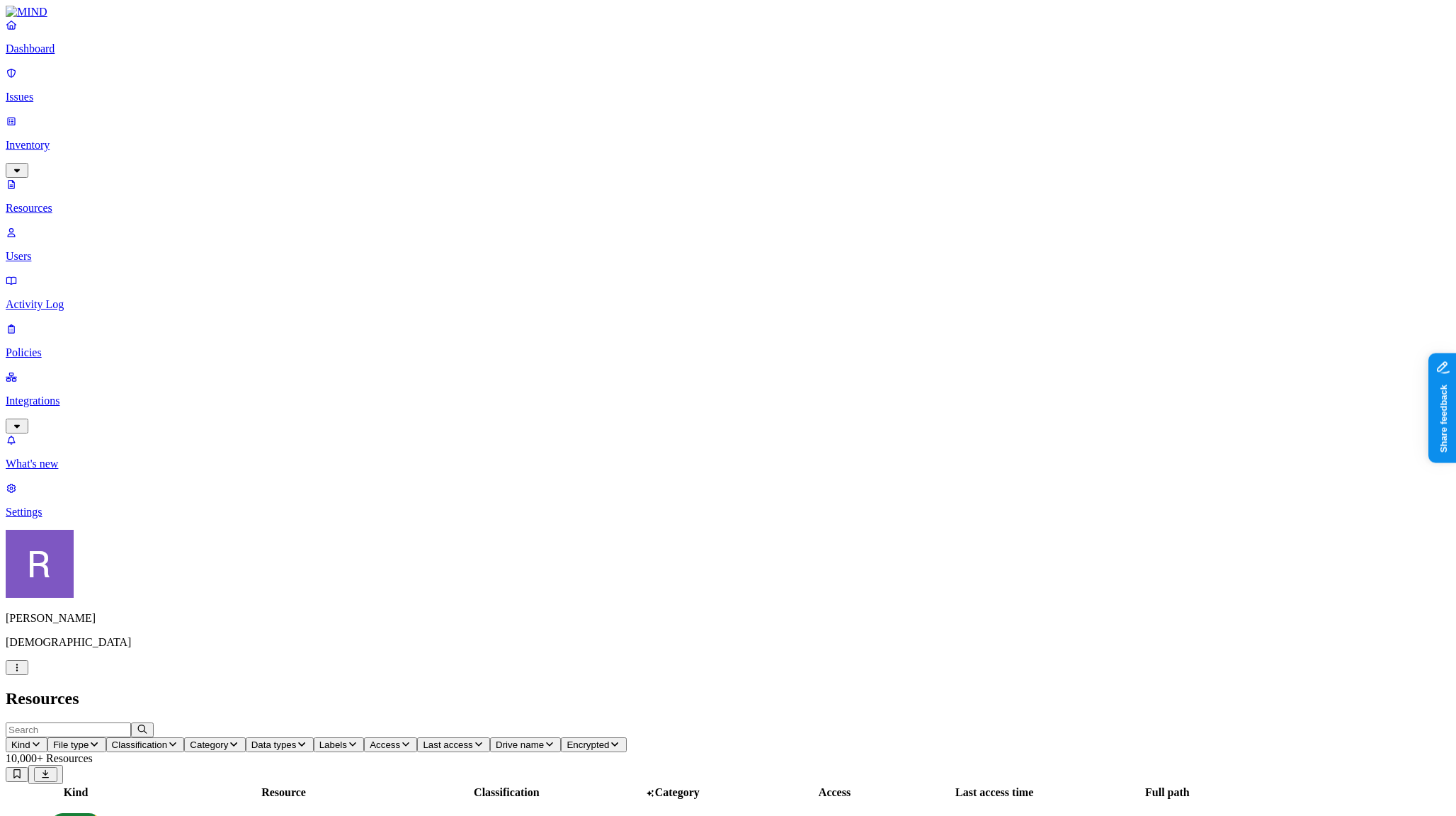
click at [168, 739] on span "Classification" at bounding box center [140, 744] width 56 height 11
click at [422, 75] on div "PII" at bounding box center [422, 91] width 0 height 39
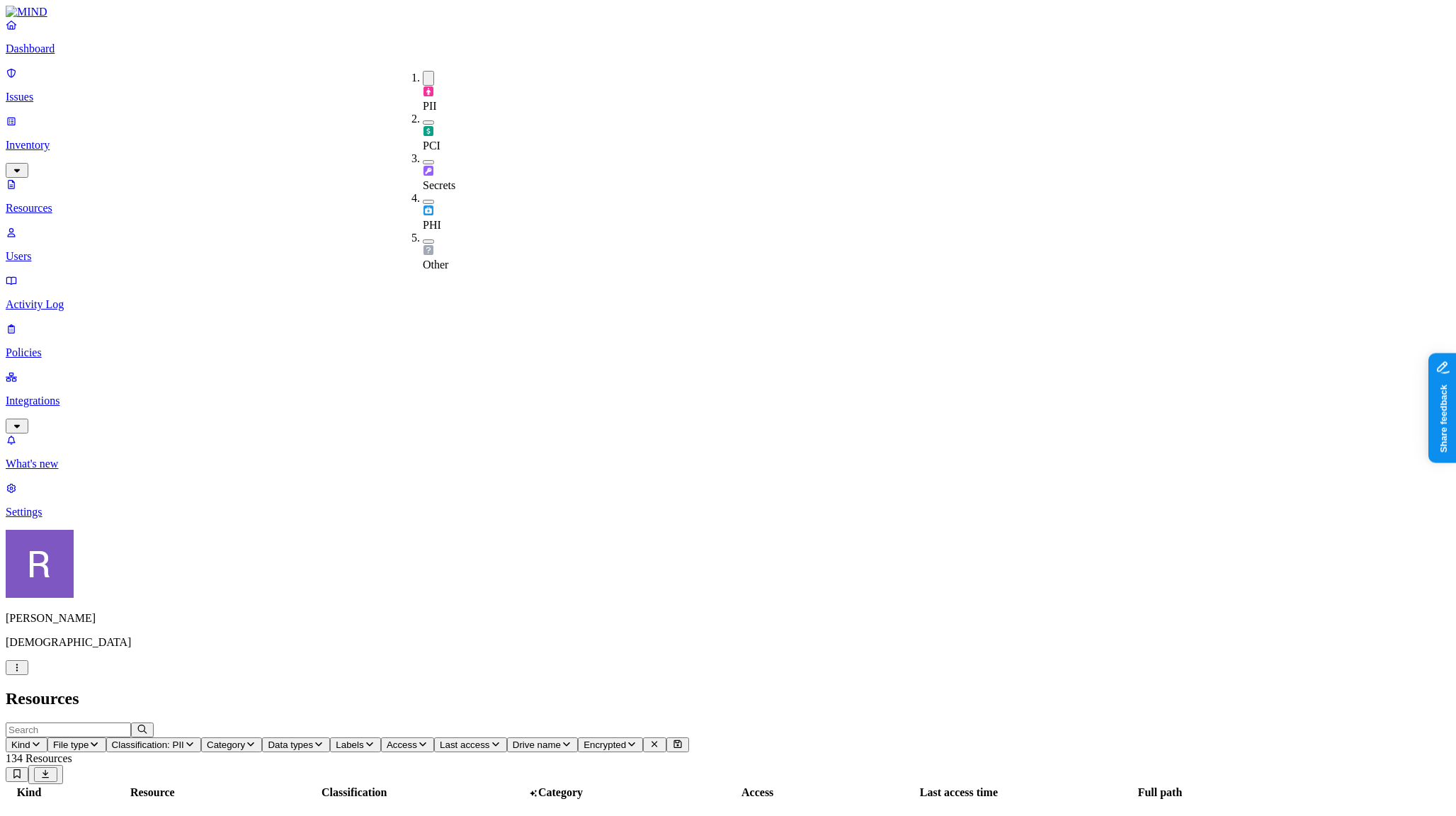
click at [422, 113] on div "PCI" at bounding box center [422, 132] width 0 height 39
click at [422, 167] on img at bounding box center [428, 173] width 11 height 11
click at [422, 196] on div "PHI" at bounding box center [422, 216] width 0 height 39
click at [427, 251] on img at bounding box center [428, 256] width 11 height 11
click at [480, 690] on h2 "Resources" at bounding box center [728, 699] width 1444 height 19
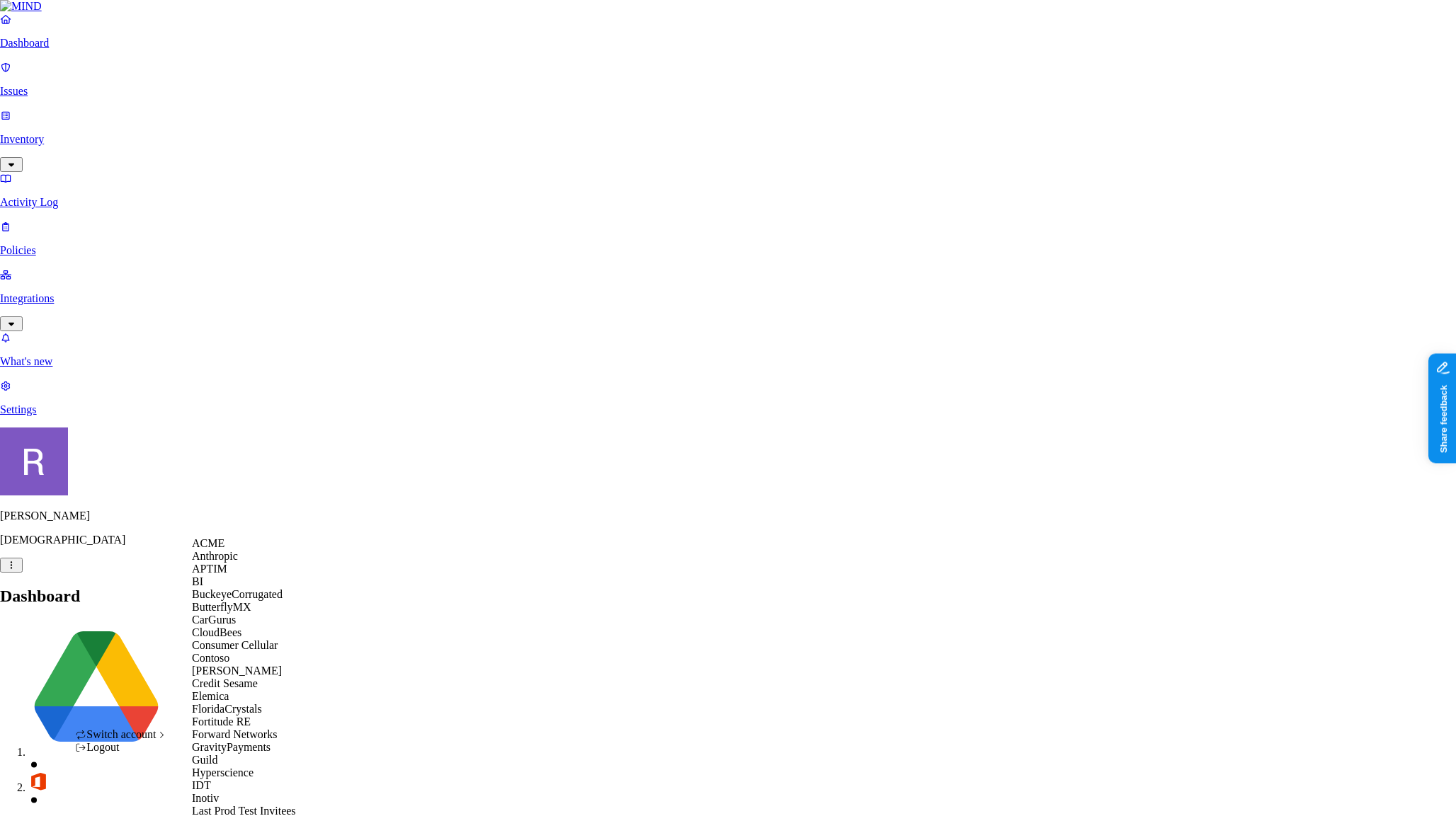
click at [155, 740] on span "Switch account" at bounding box center [121, 734] width 69 height 12
click at [224, 549] on span "ACME" at bounding box center [208, 543] width 33 height 12
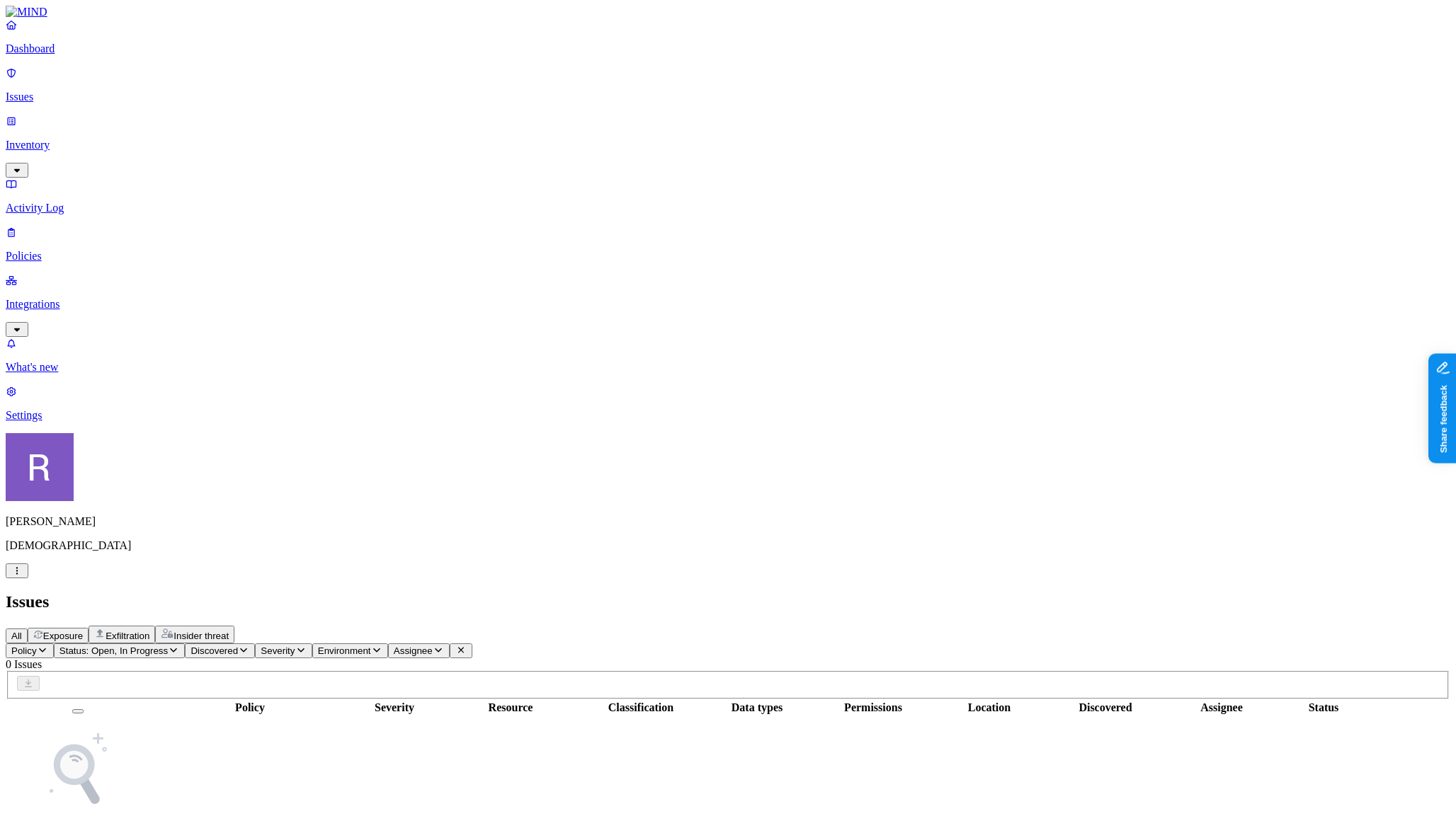
click at [83, 630] on span "Exposure" at bounding box center [63, 636] width 39 height 11
click at [91, 139] on p "Inventory" at bounding box center [728, 145] width 1444 height 12
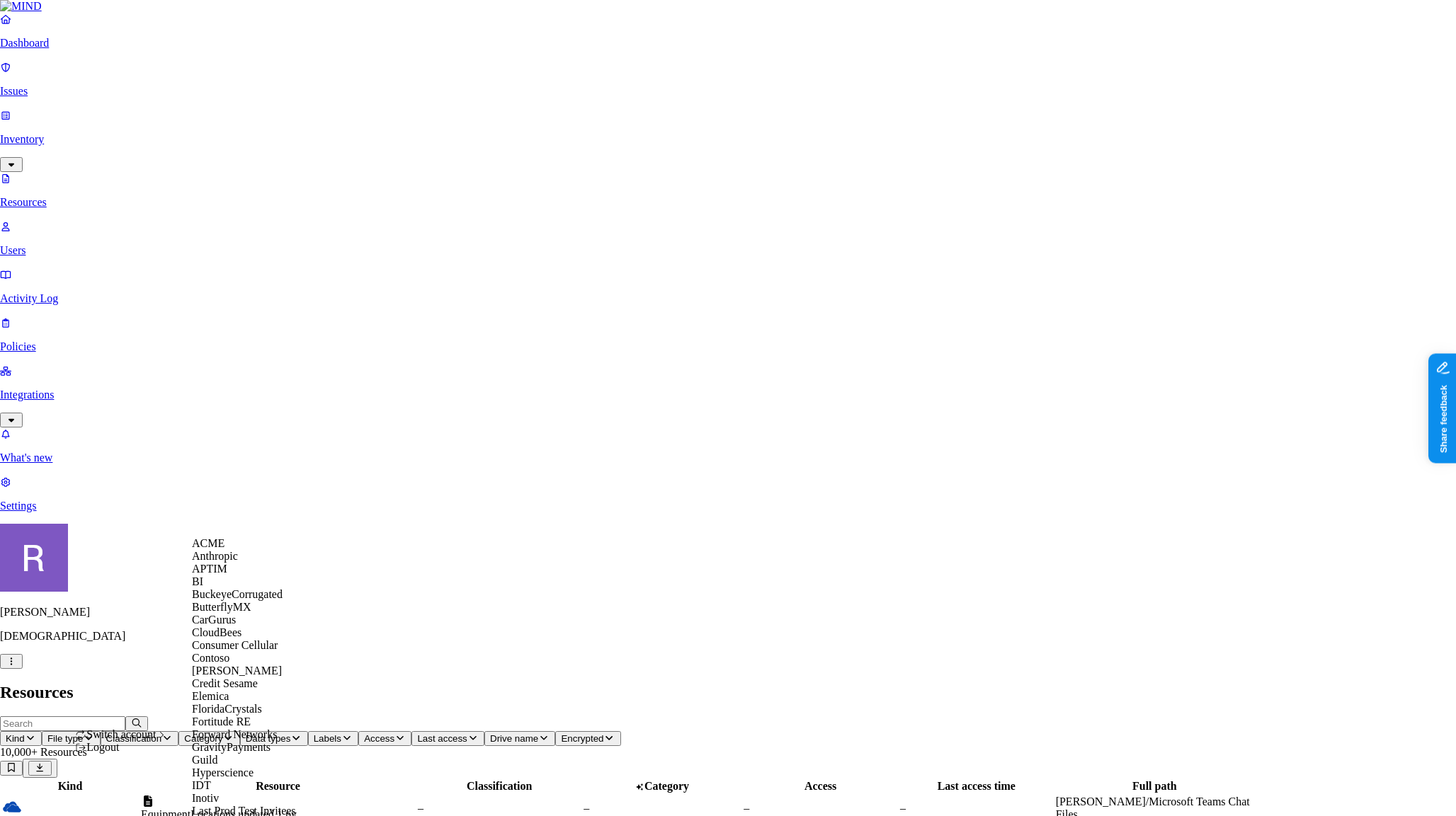
click at [221, 550] on div "ACME" at bounding box center [261, 543] width 137 height 12
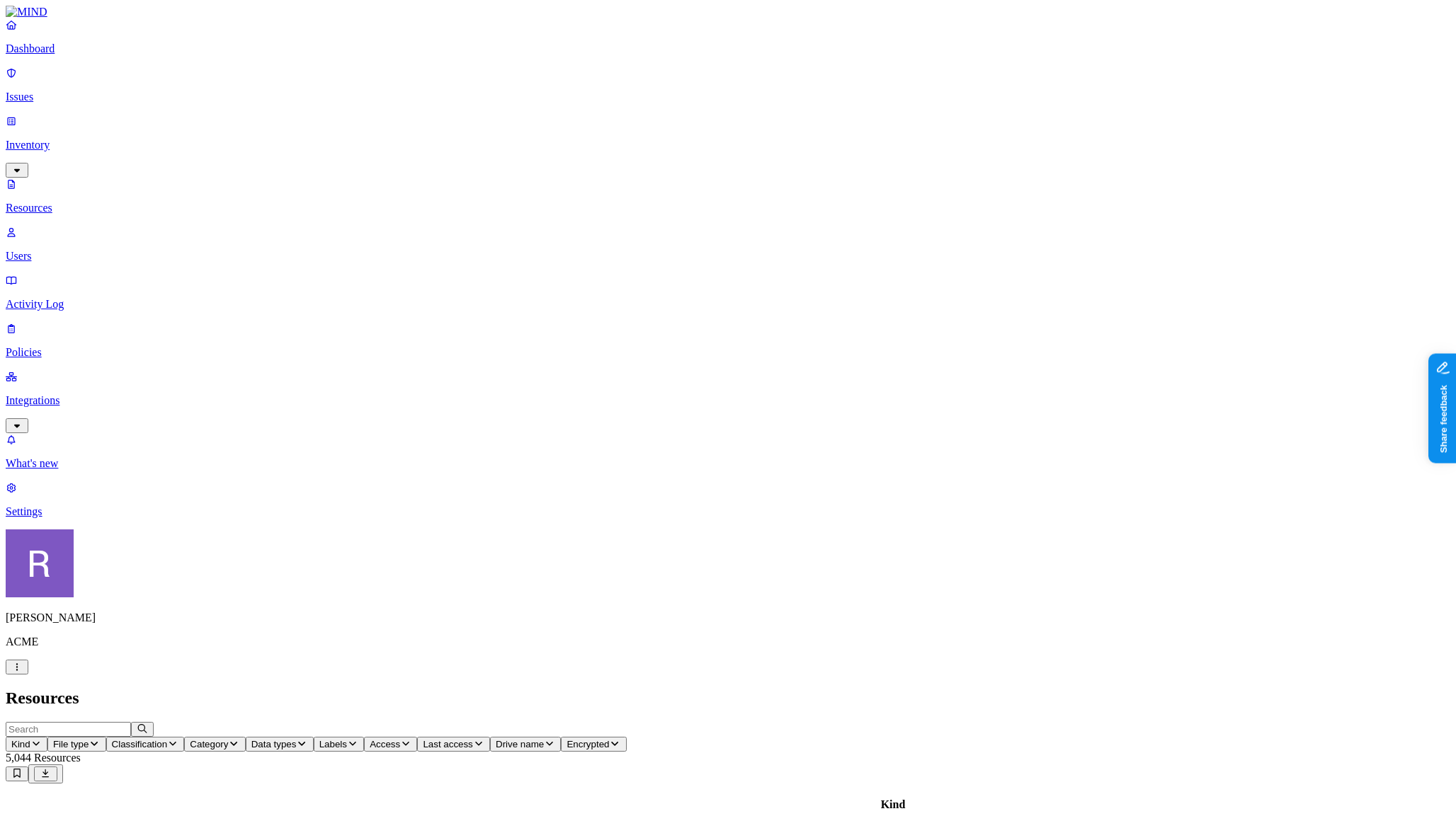
click at [72, 91] on p "Issues" at bounding box center [728, 96] width 1444 height 12
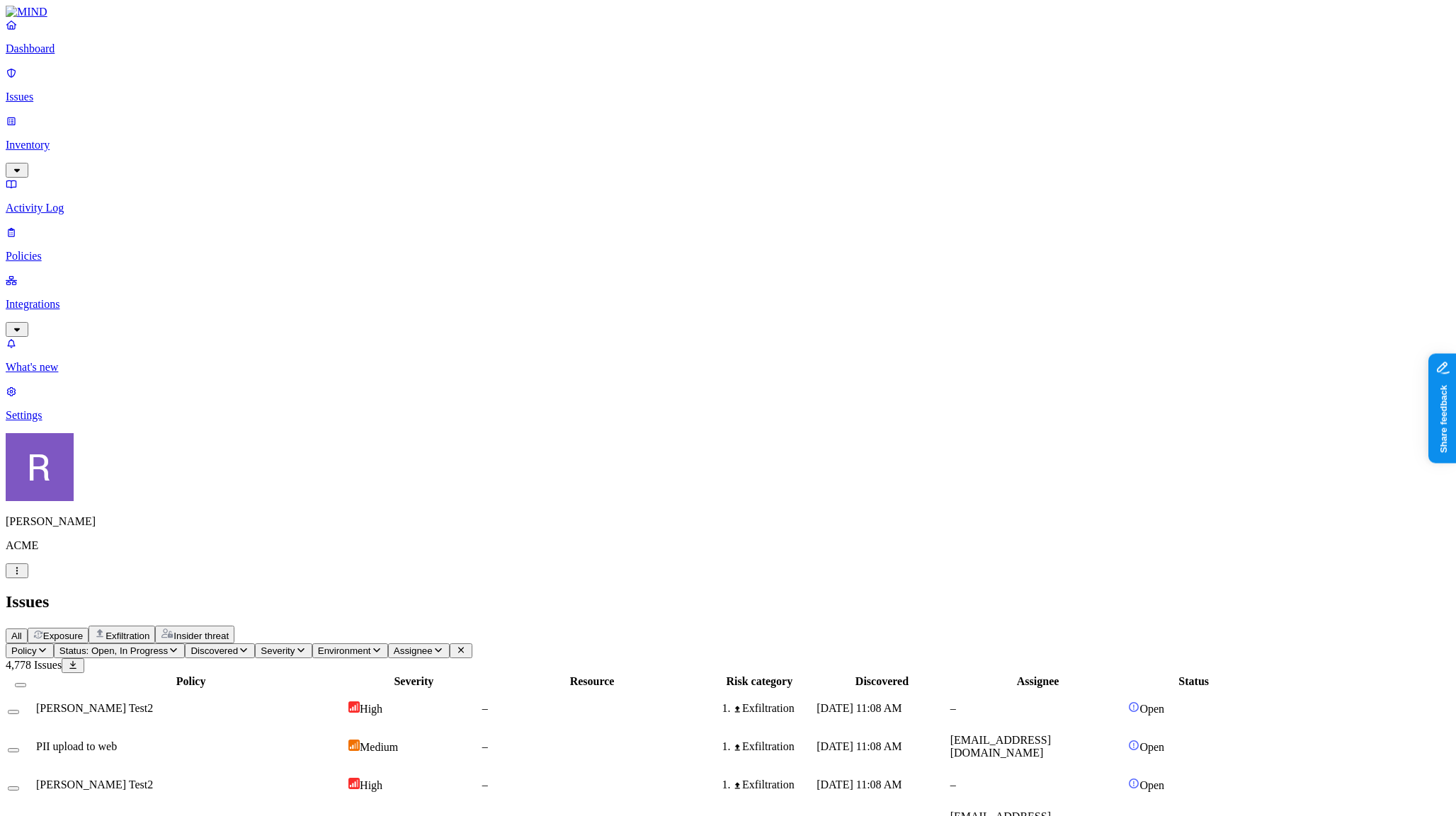
click at [83, 630] on span "Exposure" at bounding box center [63, 636] width 39 height 11
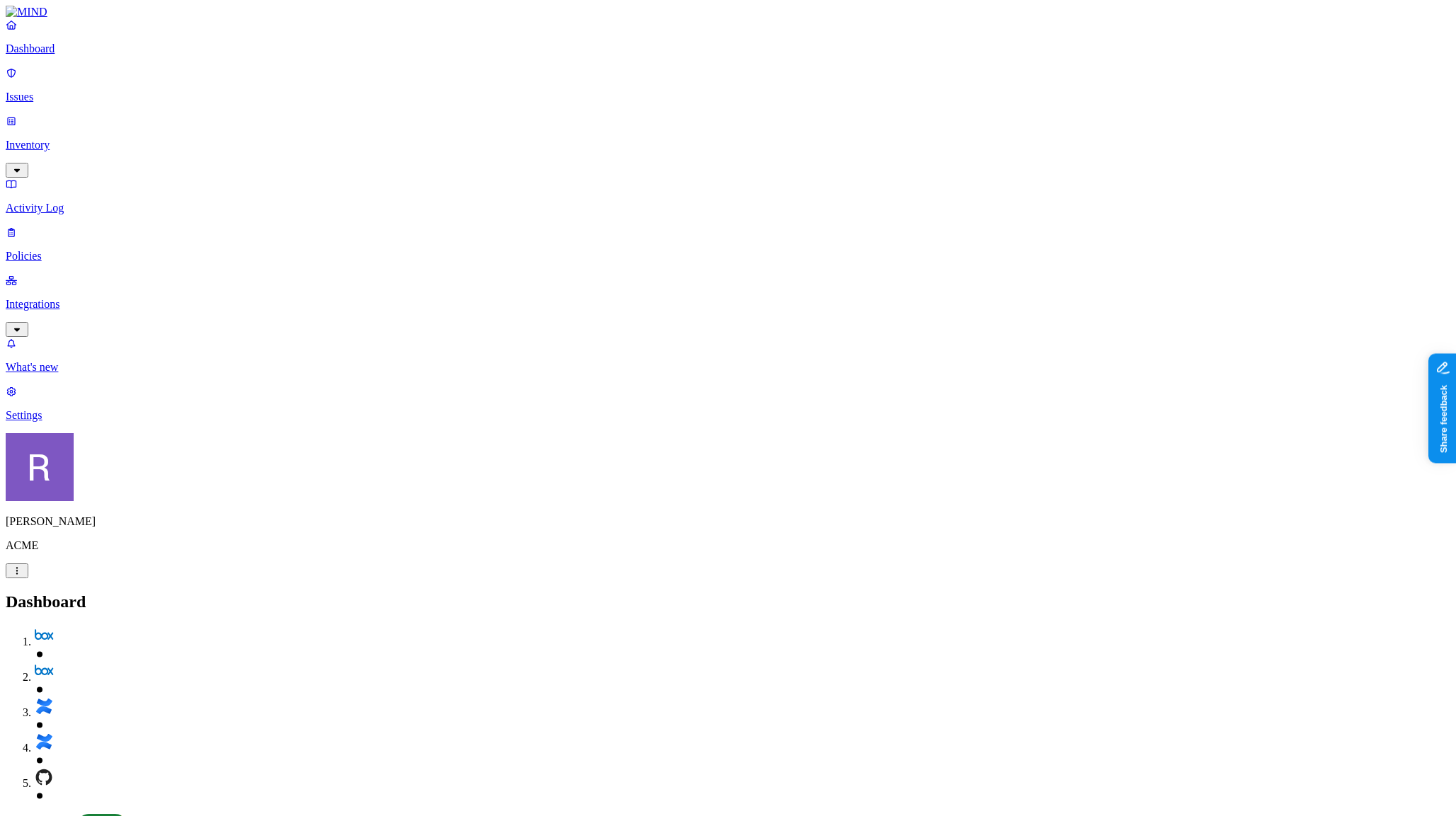
click at [63, 94] on p "Issues" at bounding box center [728, 96] width 1444 height 12
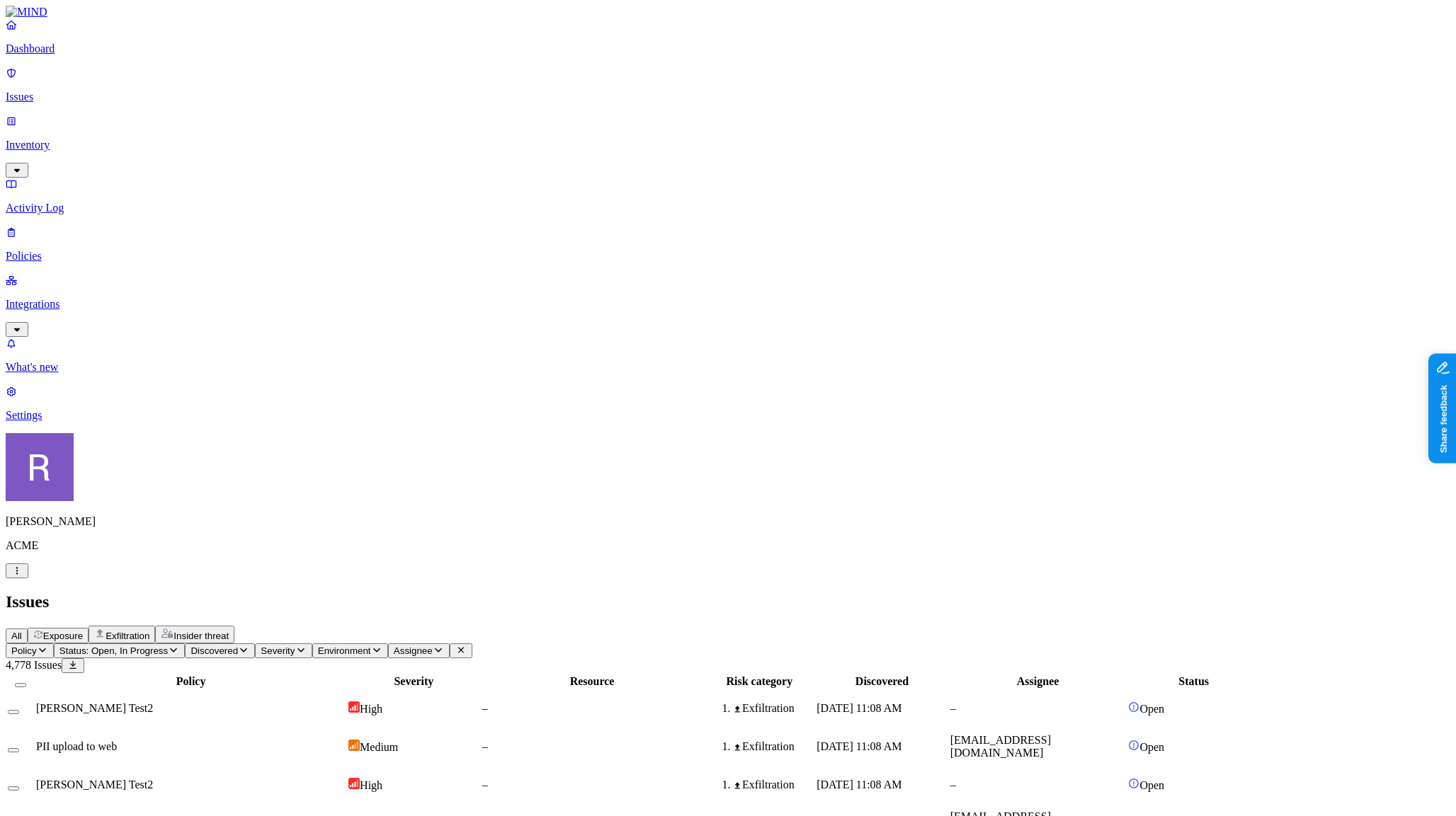
click at [82, 139] on p "Inventory" at bounding box center [728, 145] width 1444 height 12
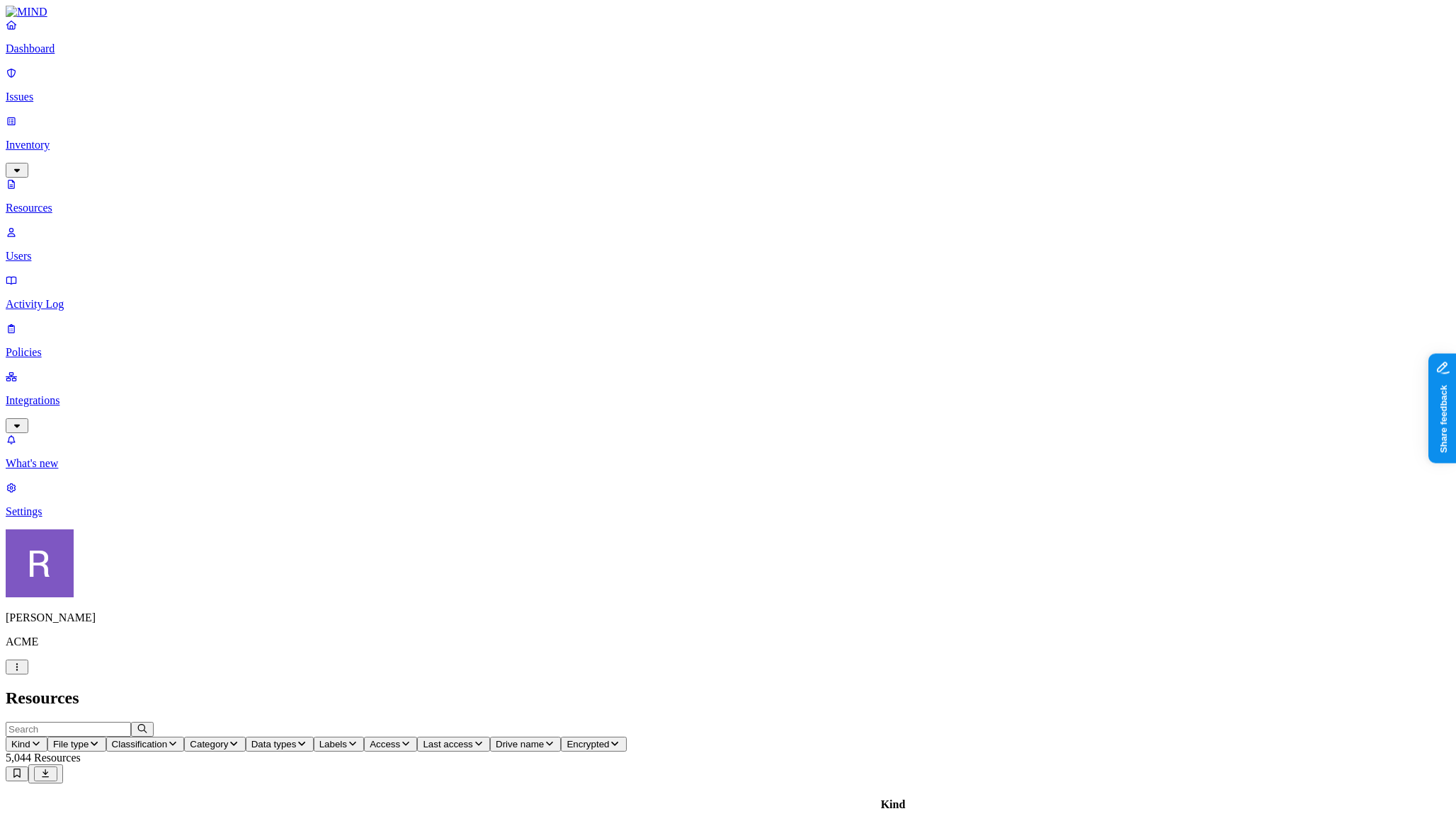
click at [228, 739] on span "Category" at bounding box center [209, 744] width 38 height 11
click at [547, 689] on h2 "Resources" at bounding box center [728, 698] width 1444 height 19
click at [67, 56] on p "Dashboard" at bounding box center [728, 48] width 1444 height 12
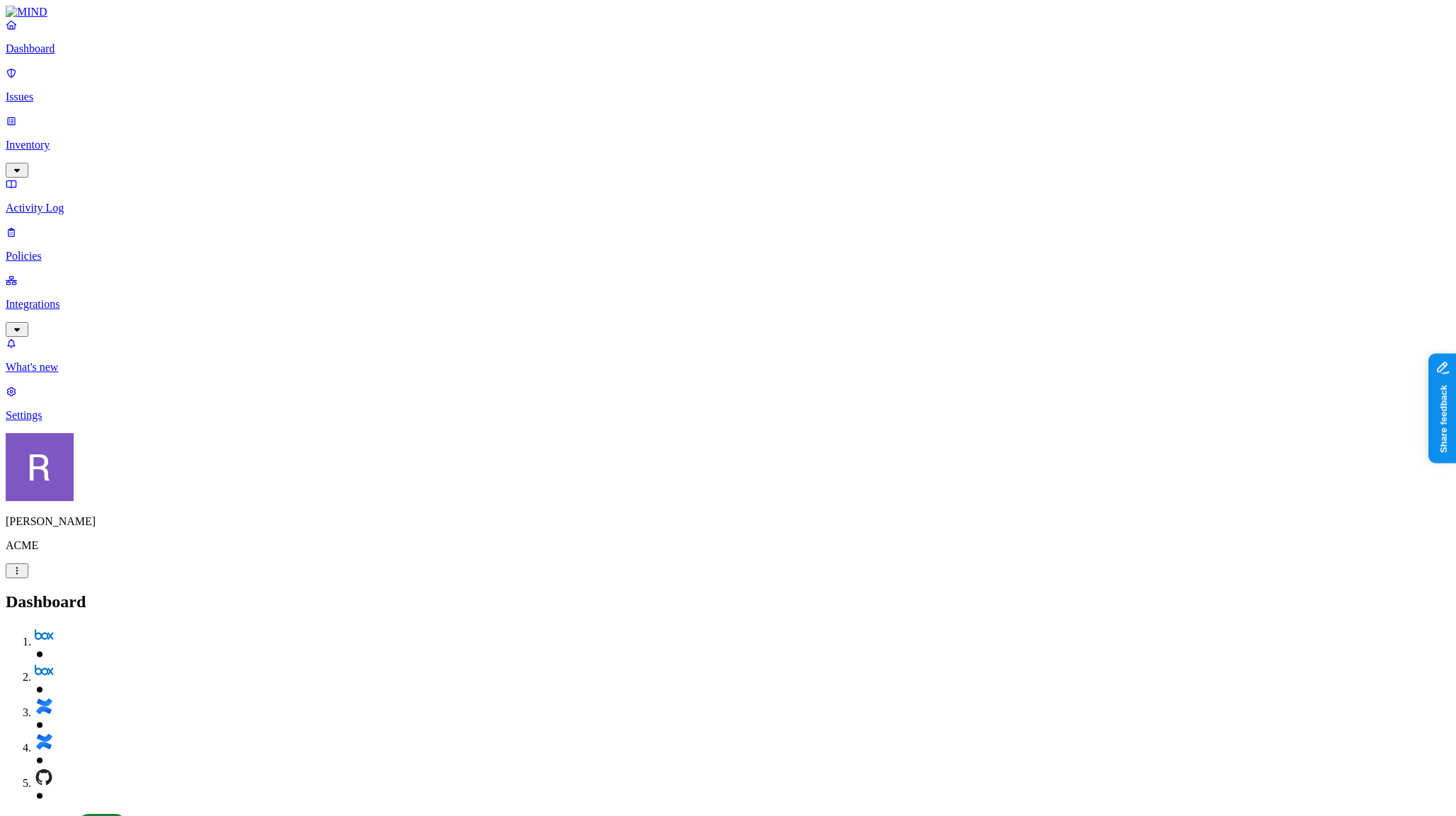
click at [48, 250] on p "Policies" at bounding box center [728, 256] width 1444 height 12
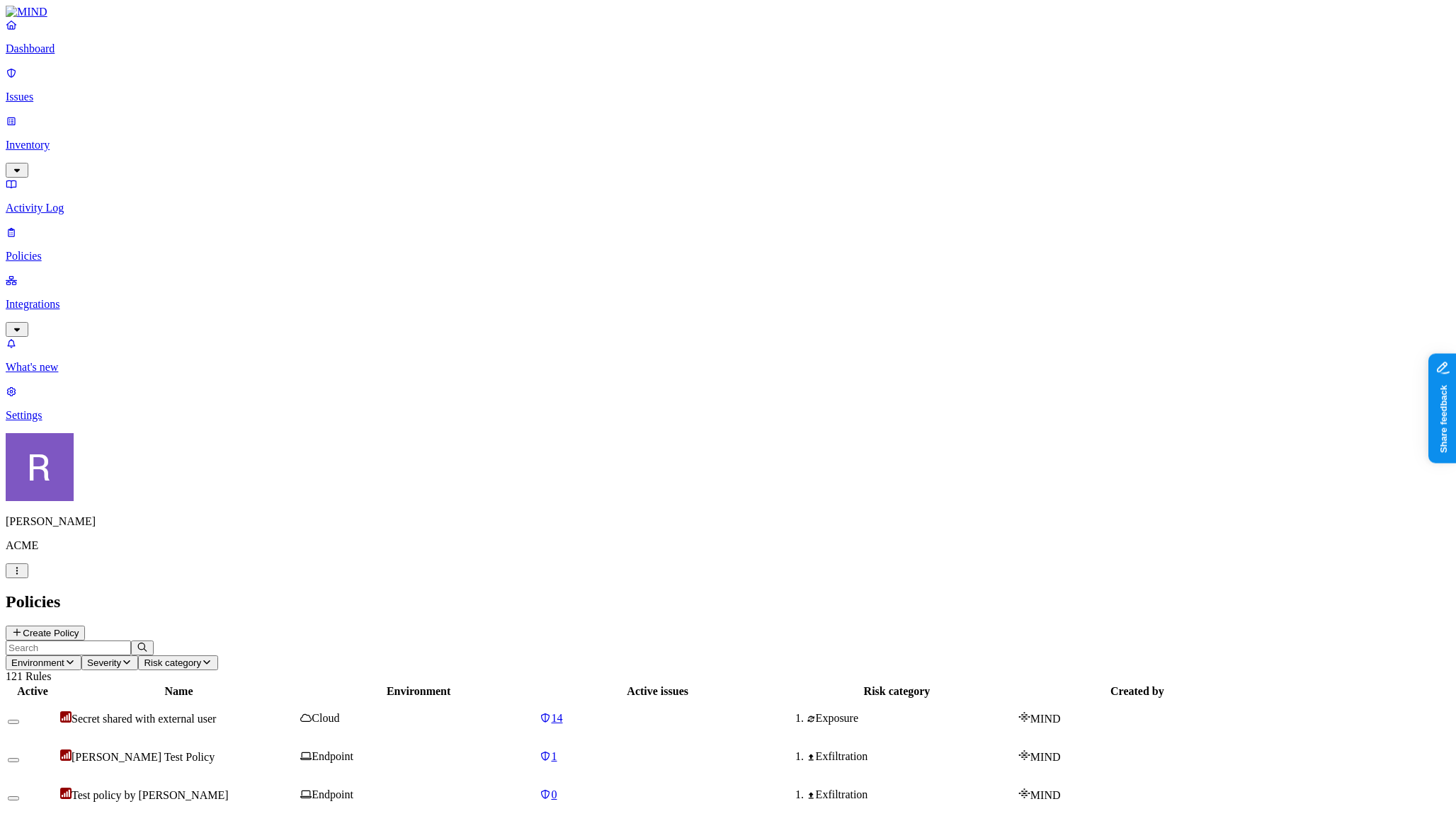
click at [85, 625] on button "Create Policy" at bounding box center [45, 633] width 79 height 15
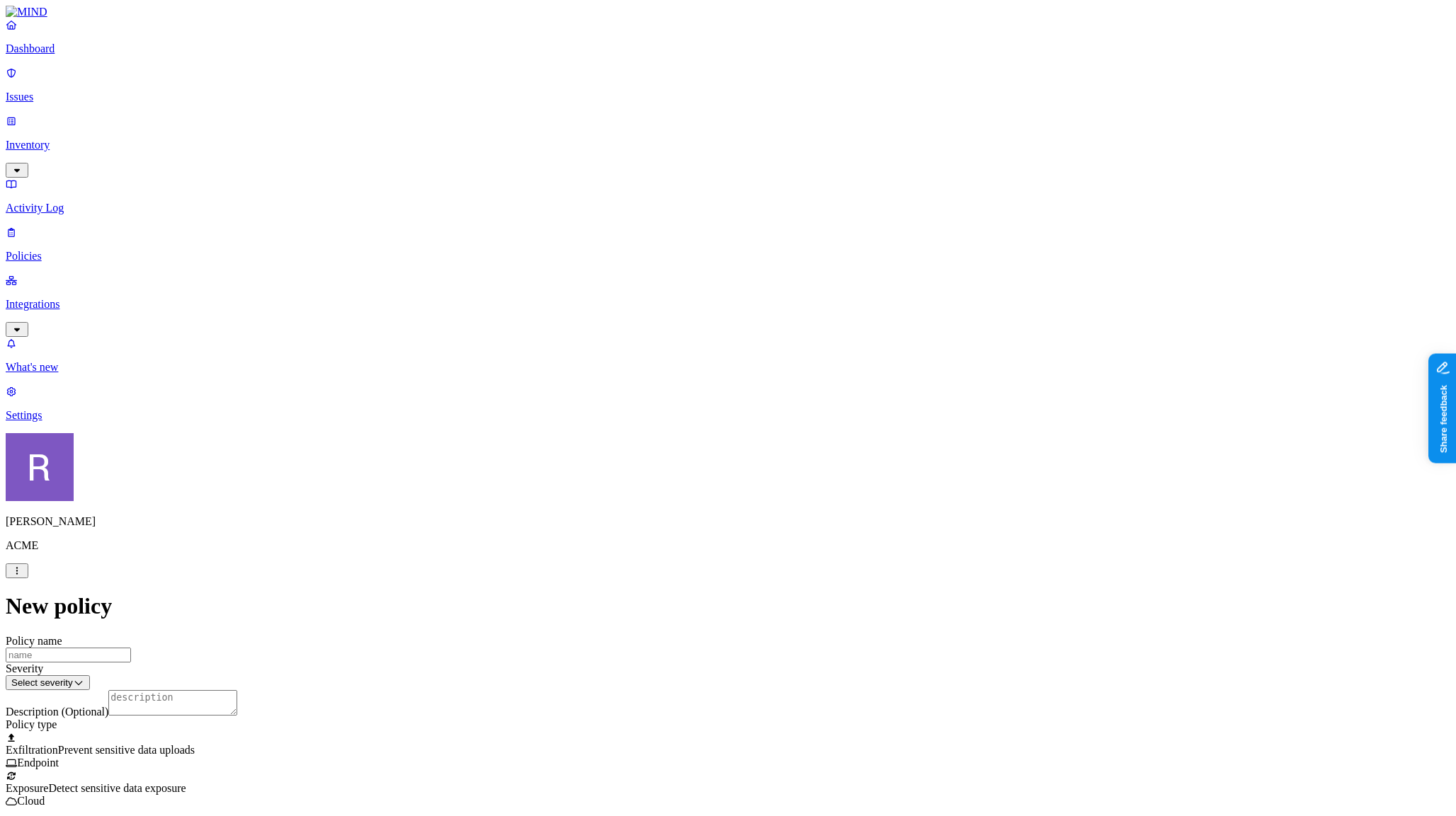
scroll to position [149, 0]
click at [656, 492] on label "Classification" at bounding box center [658, 486] width 62 height 12
click at [639, 590] on button "button" at bounding box center [632, 587] width 11 height 4
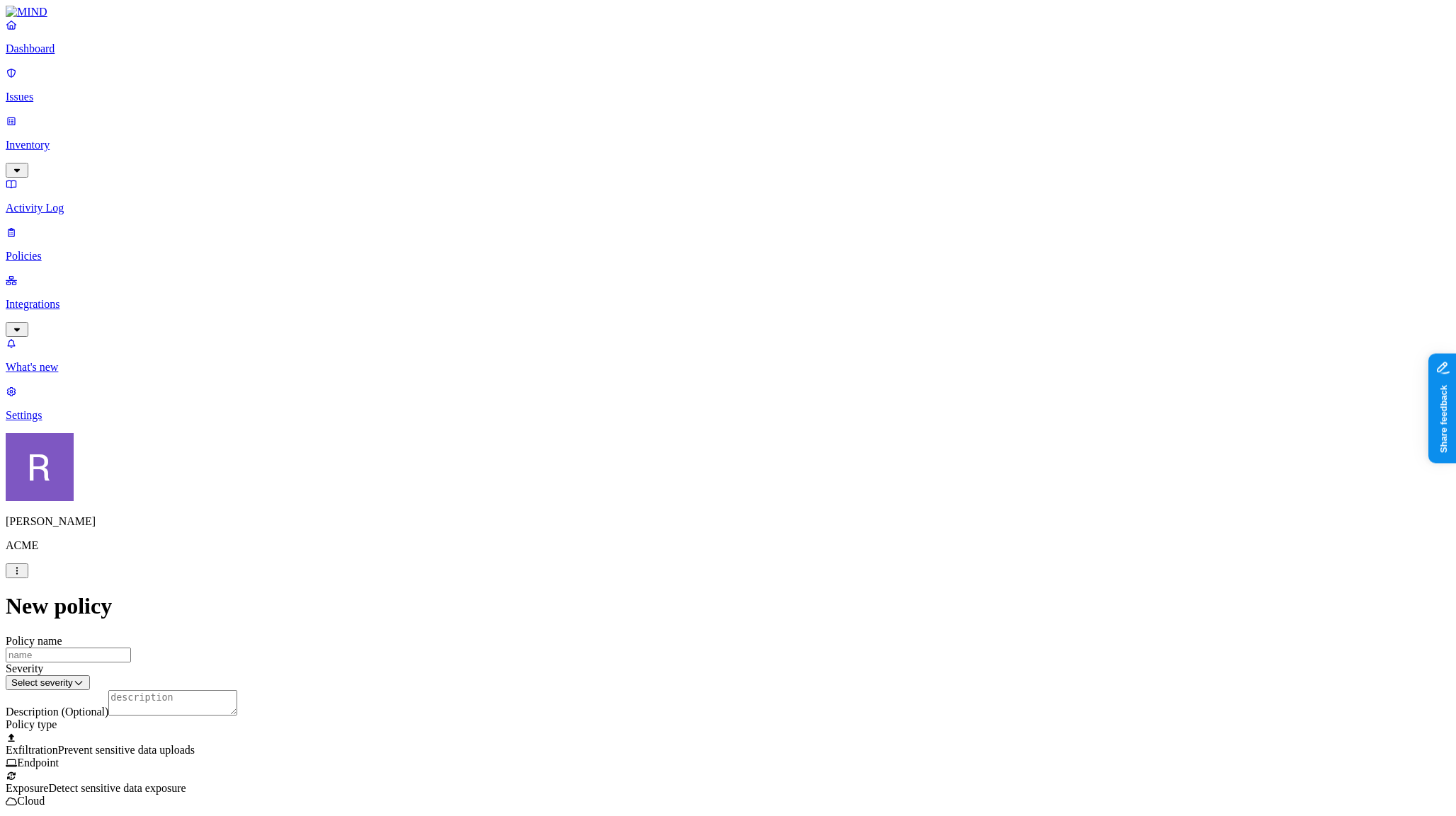
click at [683, 607] on label "Web Category" at bounding box center [672, 611] width 42 height 25
click at [738, 657] on div "Gen AI" at bounding box center [720, 647] width 137 height 38
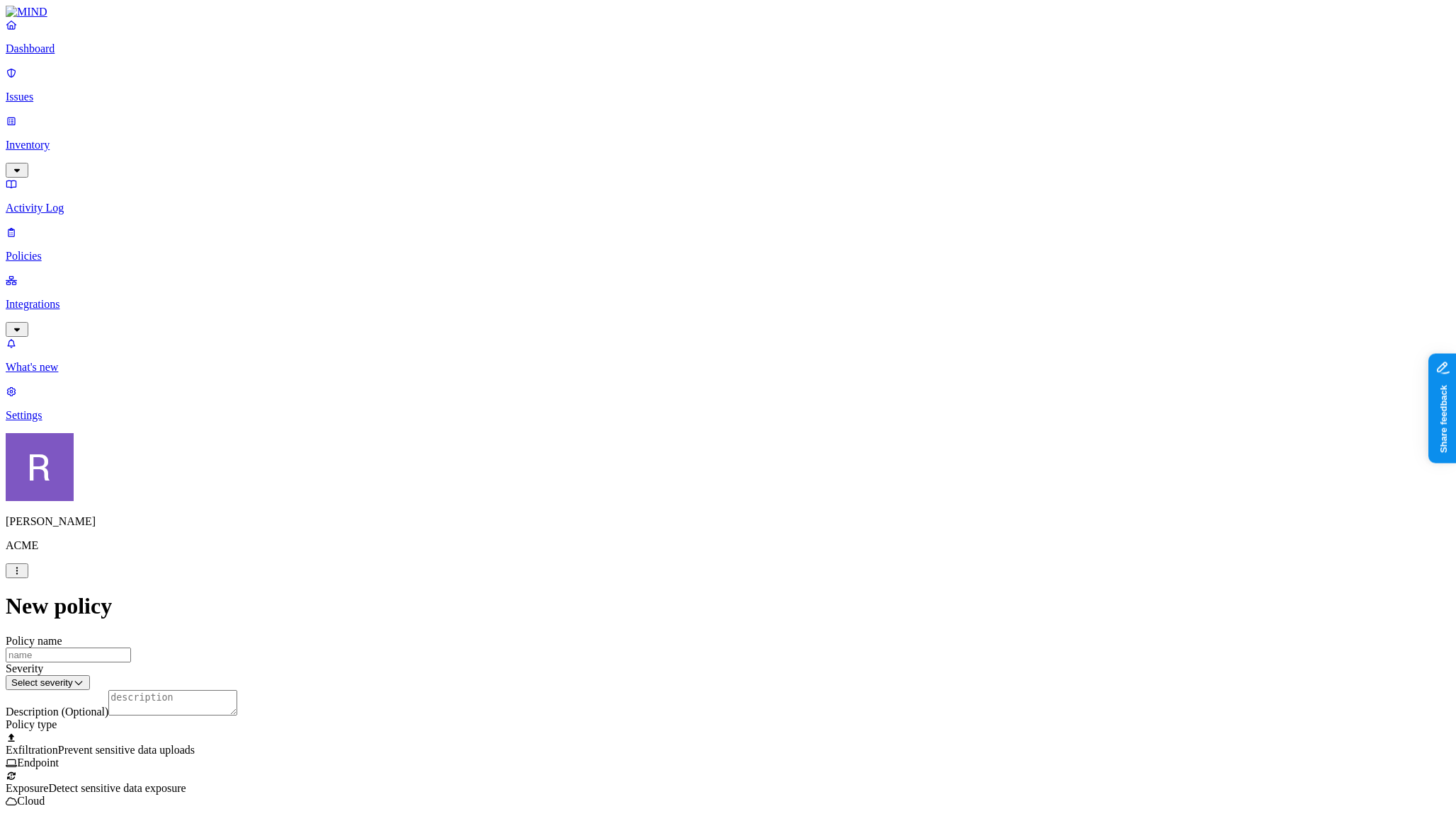
click at [721, 509] on html "Dashboard Issues Inventory Activity Log Policies Integrations What's new 1 Sett…" at bounding box center [728, 777] width 1456 height 1555
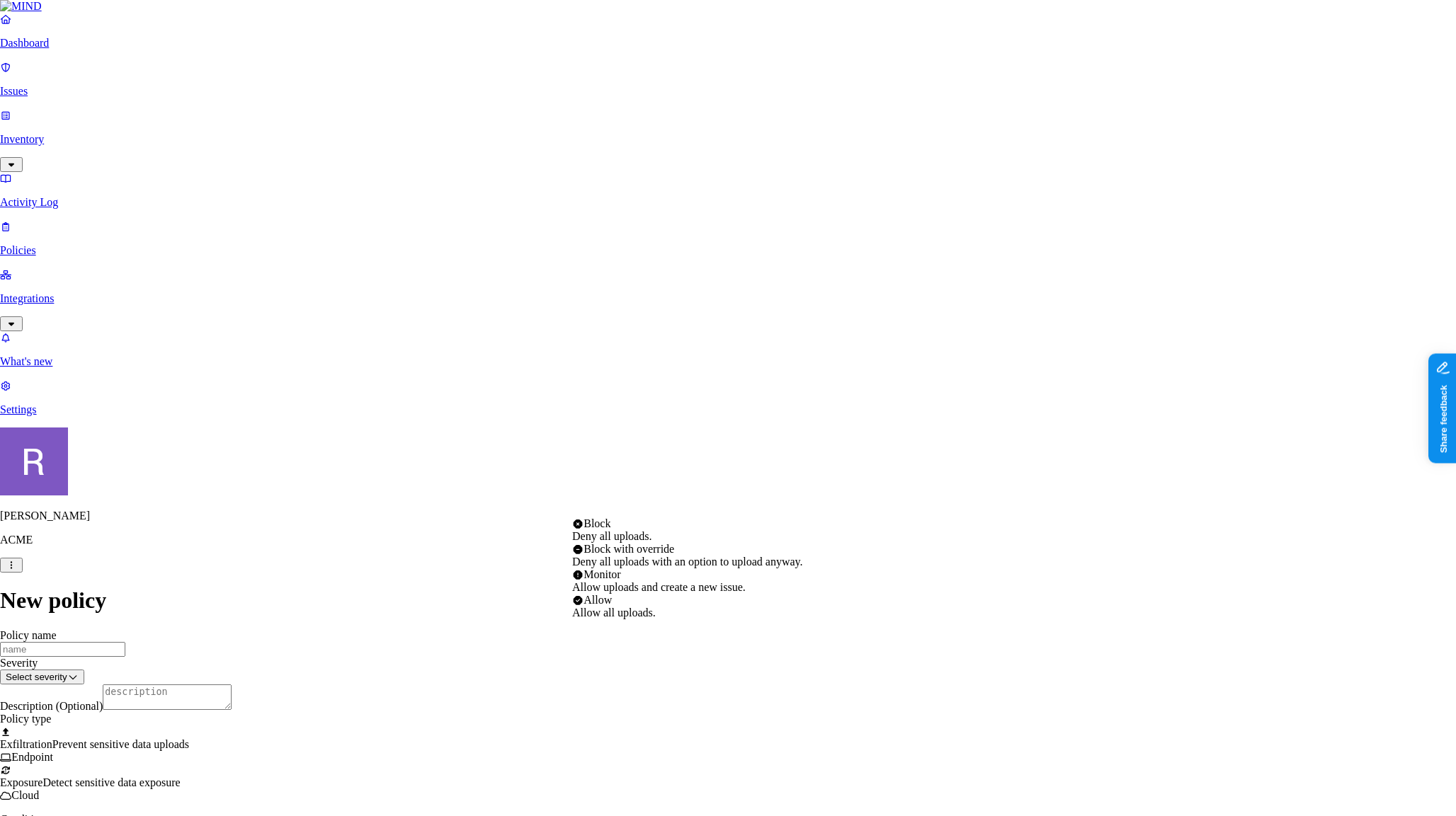
click at [518, 568] on html "Dashboard Issues Inventory Activity Log Policies Integrations What's new 1 Sett…" at bounding box center [728, 774] width 1456 height 1549
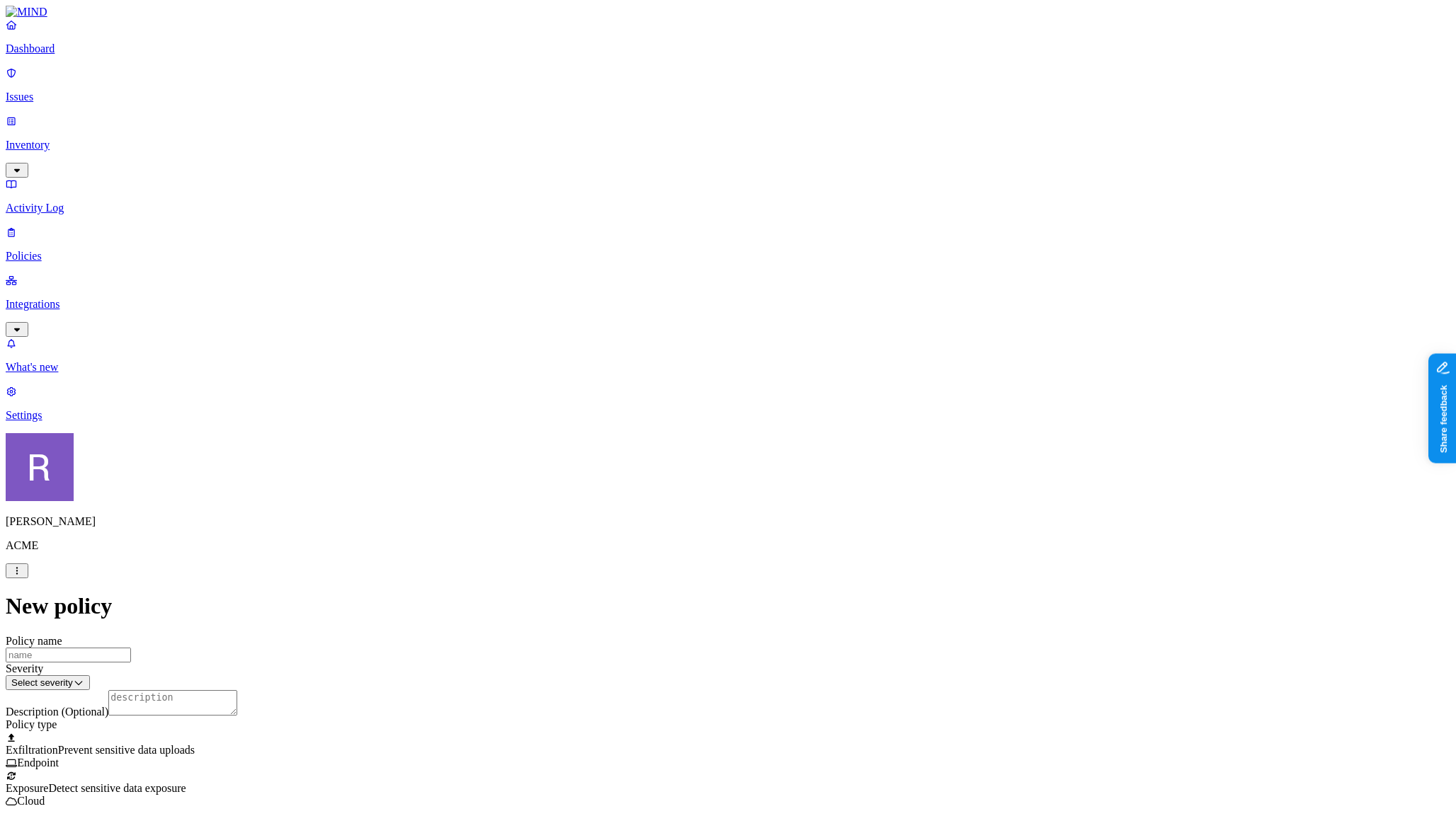
click at [646, 617] on html "Dashboard Issues Inventory Activity Log Policies Integrations What's new 1 Sett…" at bounding box center [728, 807] width 1456 height 1614
click at [843, 625] on html "Dashboard Issues Inventory Activity Log Policies Integrations What's new 1 Sett…" at bounding box center [728, 806] width 1456 height 1612
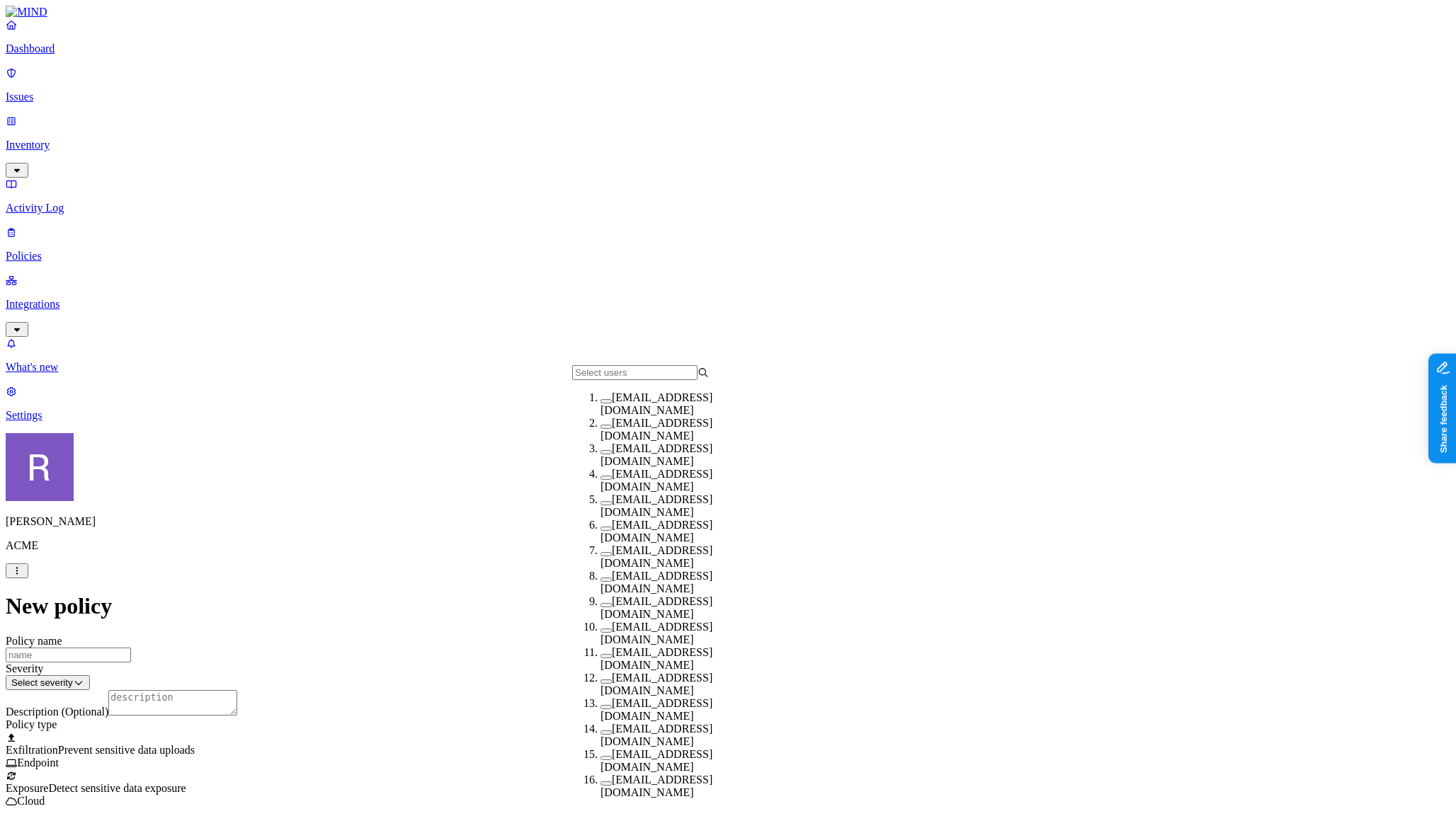
click at [600, 587] on div "alexw@k14d.onmicrosoft.com" at bounding box center [668, 582] width 137 height 26
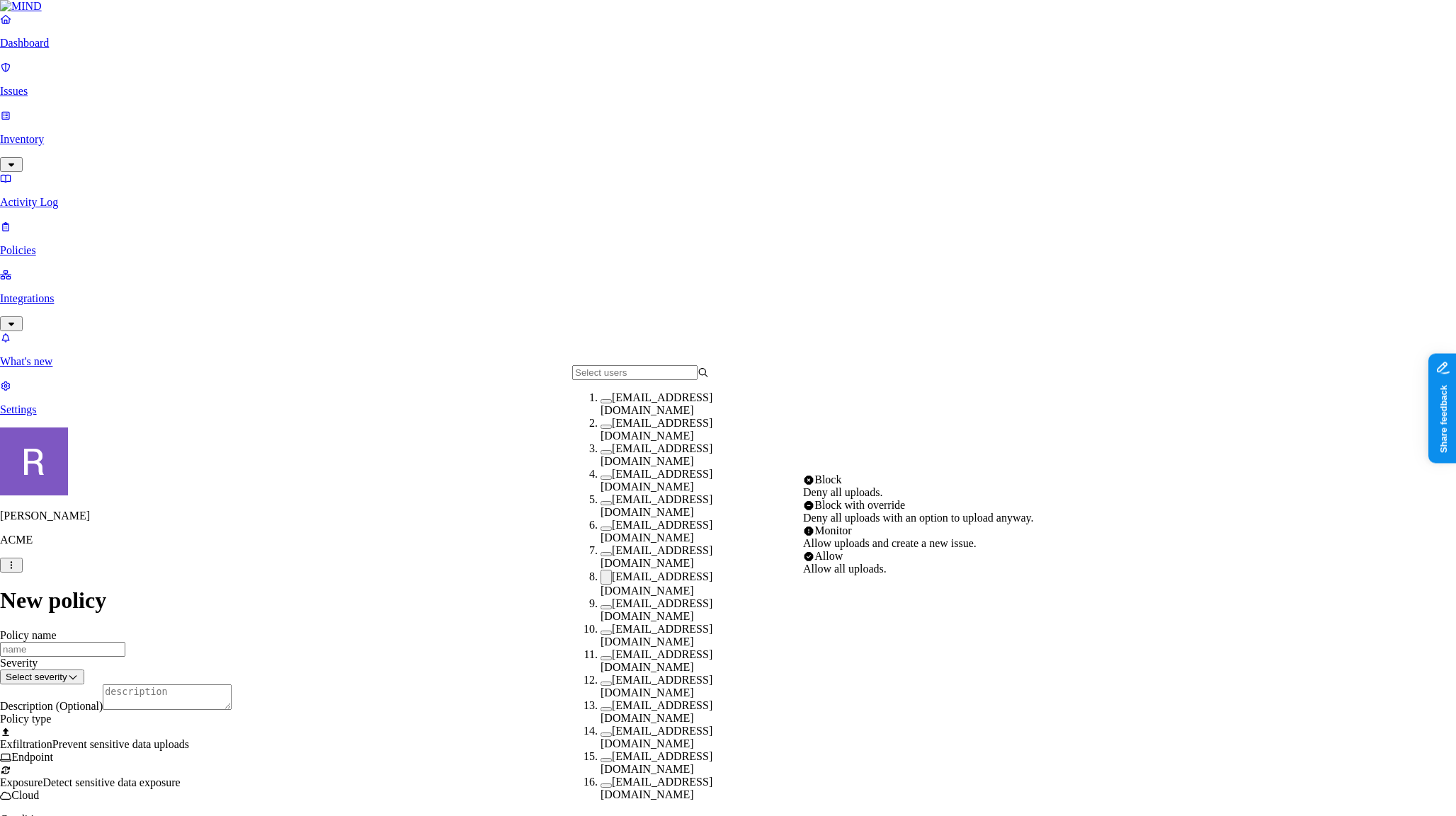
select select "1"
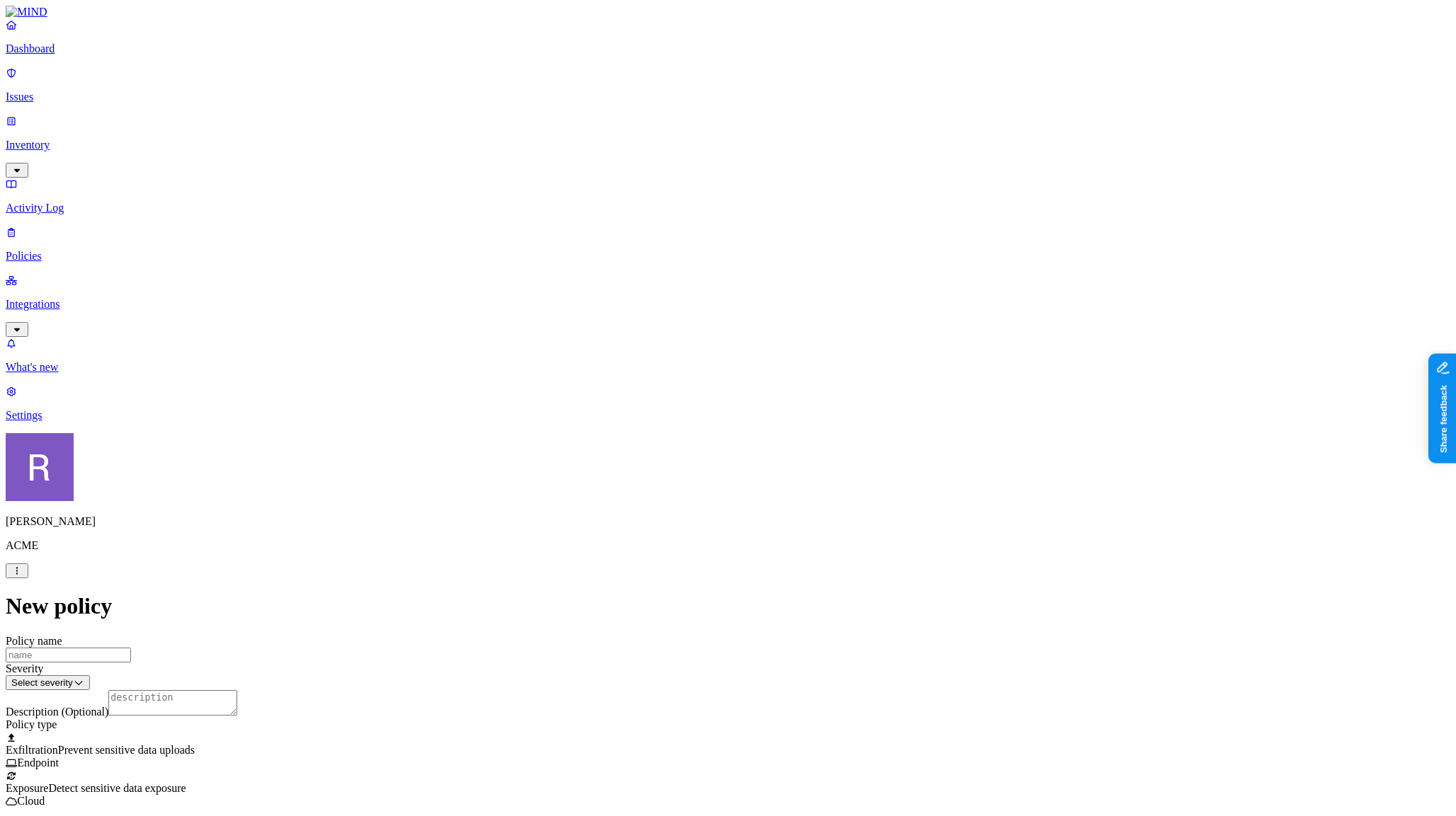
scroll to position [0, 0]
click at [61, 274] on link "Integrations" at bounding box center [728, 304] width 1444 height 61
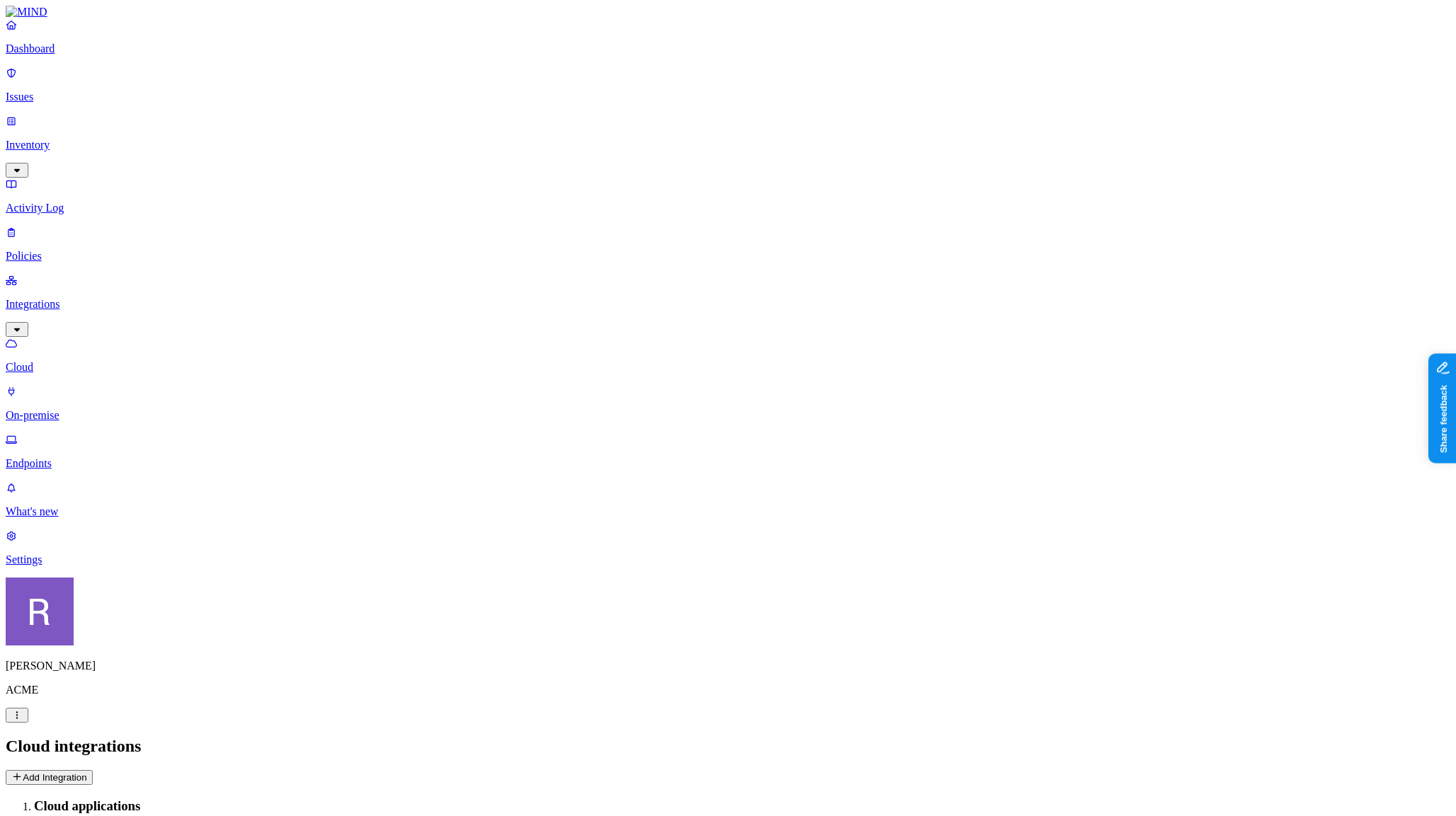
click at [62, 457] on p "Endpoints" at bounding box center [728, 463] width 1444 height 12
click at [37, 56] on p "Dashboard" at bounding box center [728, 48] width 1444 height 12
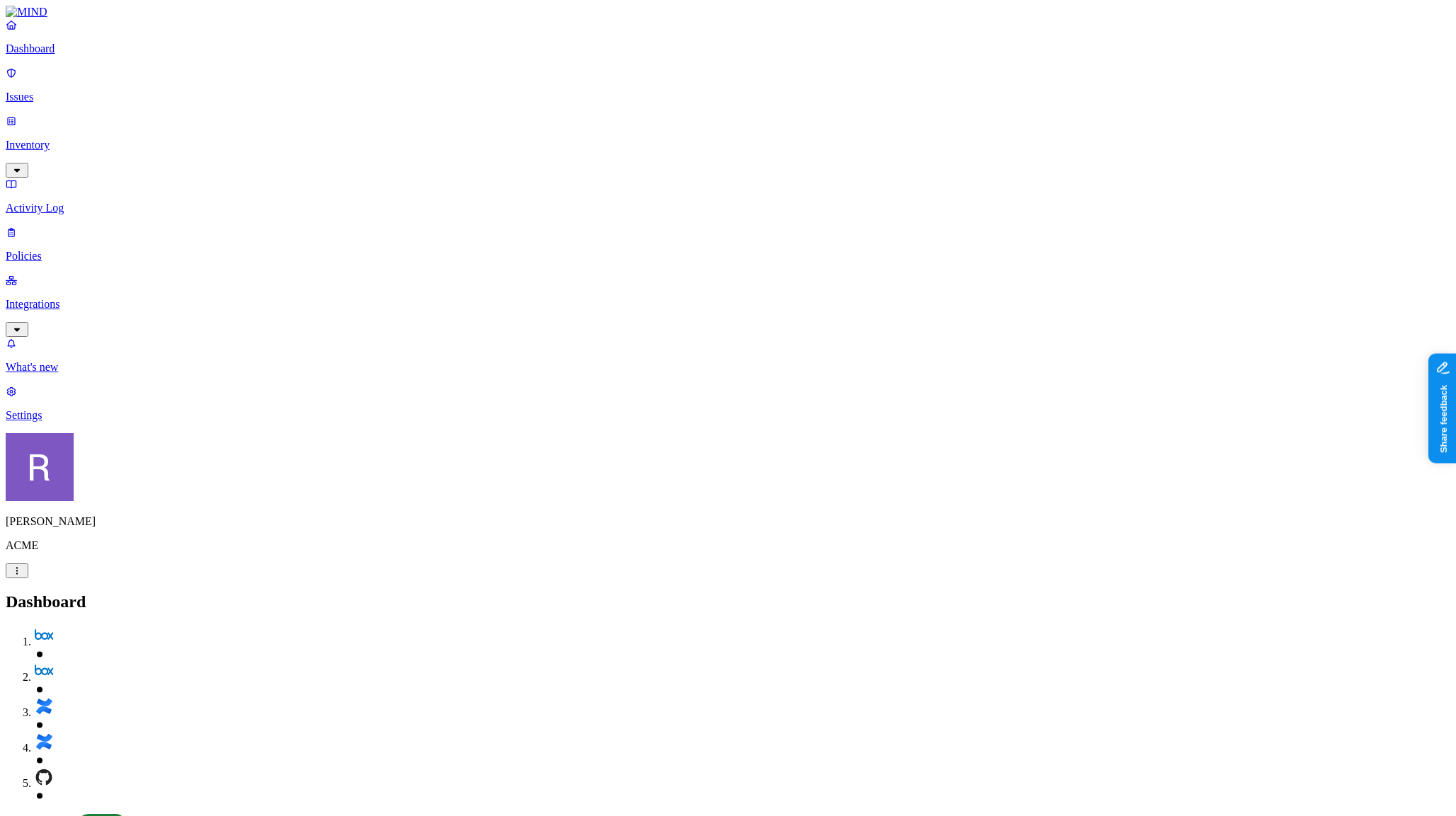
click at [65, 91] on p "Issues" at bounding box center [728, 96] width 1444 height 12
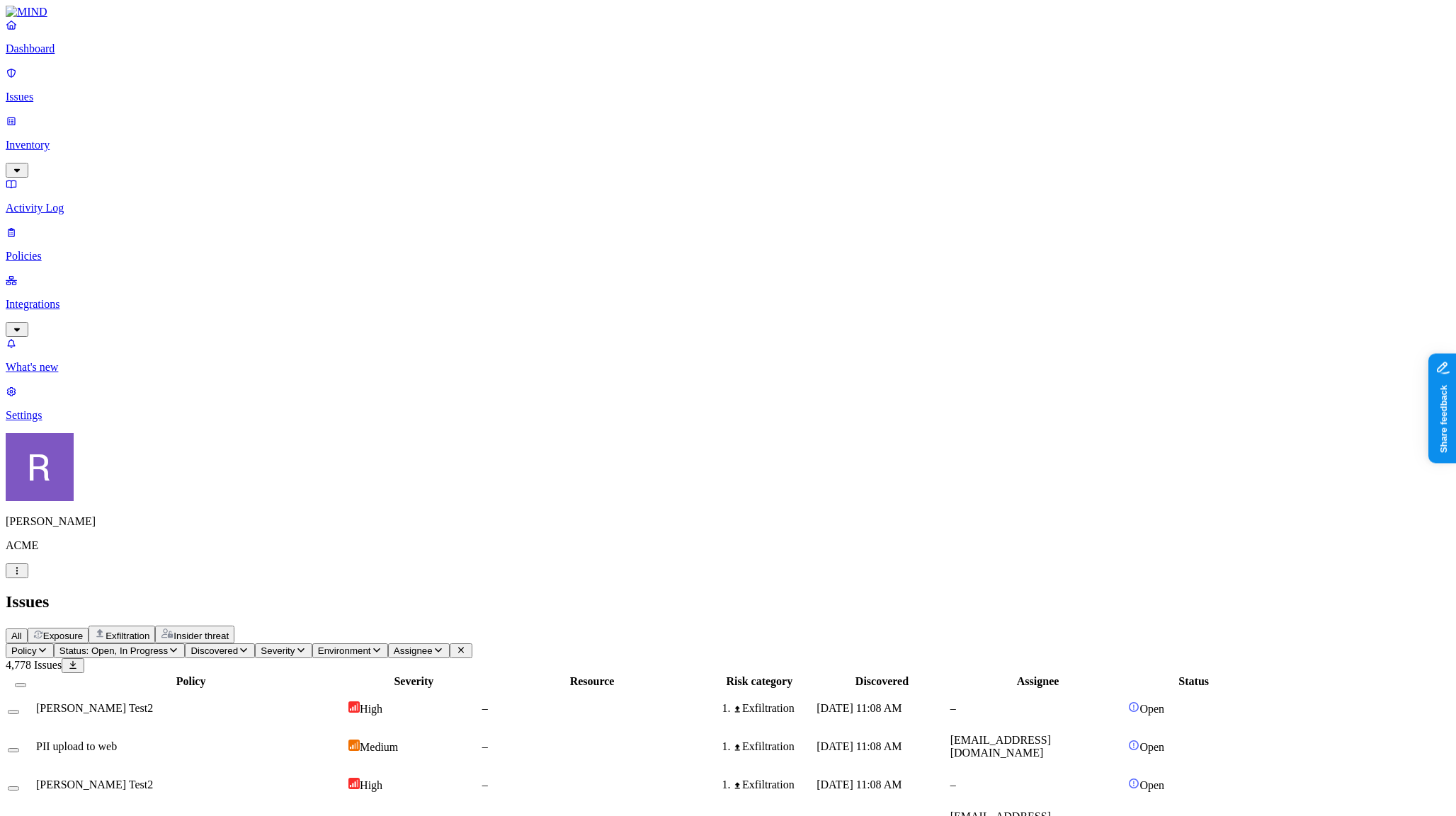
click at [718, 625] on div "All Exposure Exfiltration Insider threat" at bounding box center [728, 634] width 1444 height 18
click at [61, 56] on p "Dashboard" at bounding box center [728, 48] width 1444 height 12
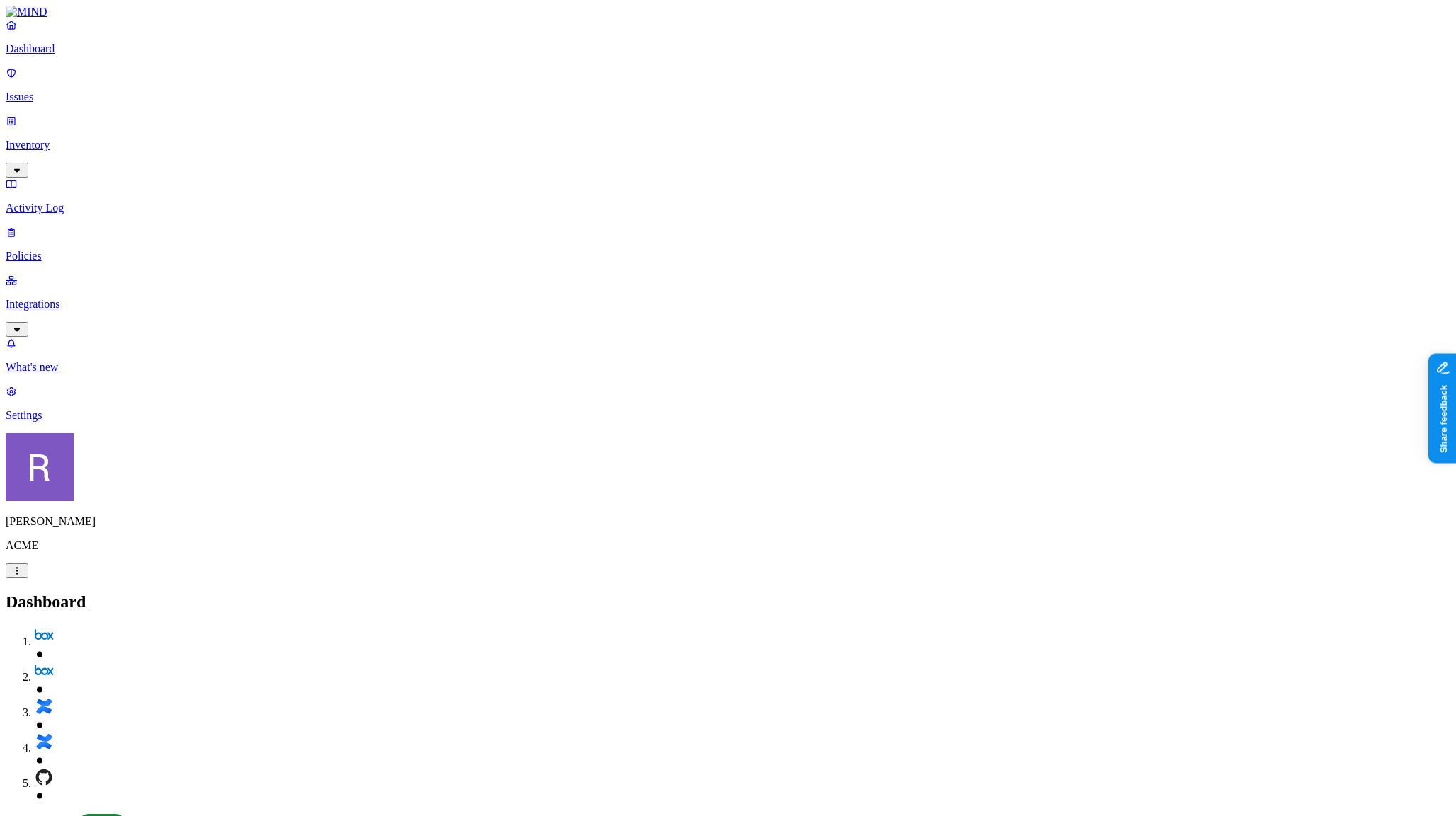
click at [86, 327] on nav "Dashboard Issues Inventory Activity Log Policies Integrations What's new 1 Sett…" at bounding box center [728, 220] width 1444 height 403
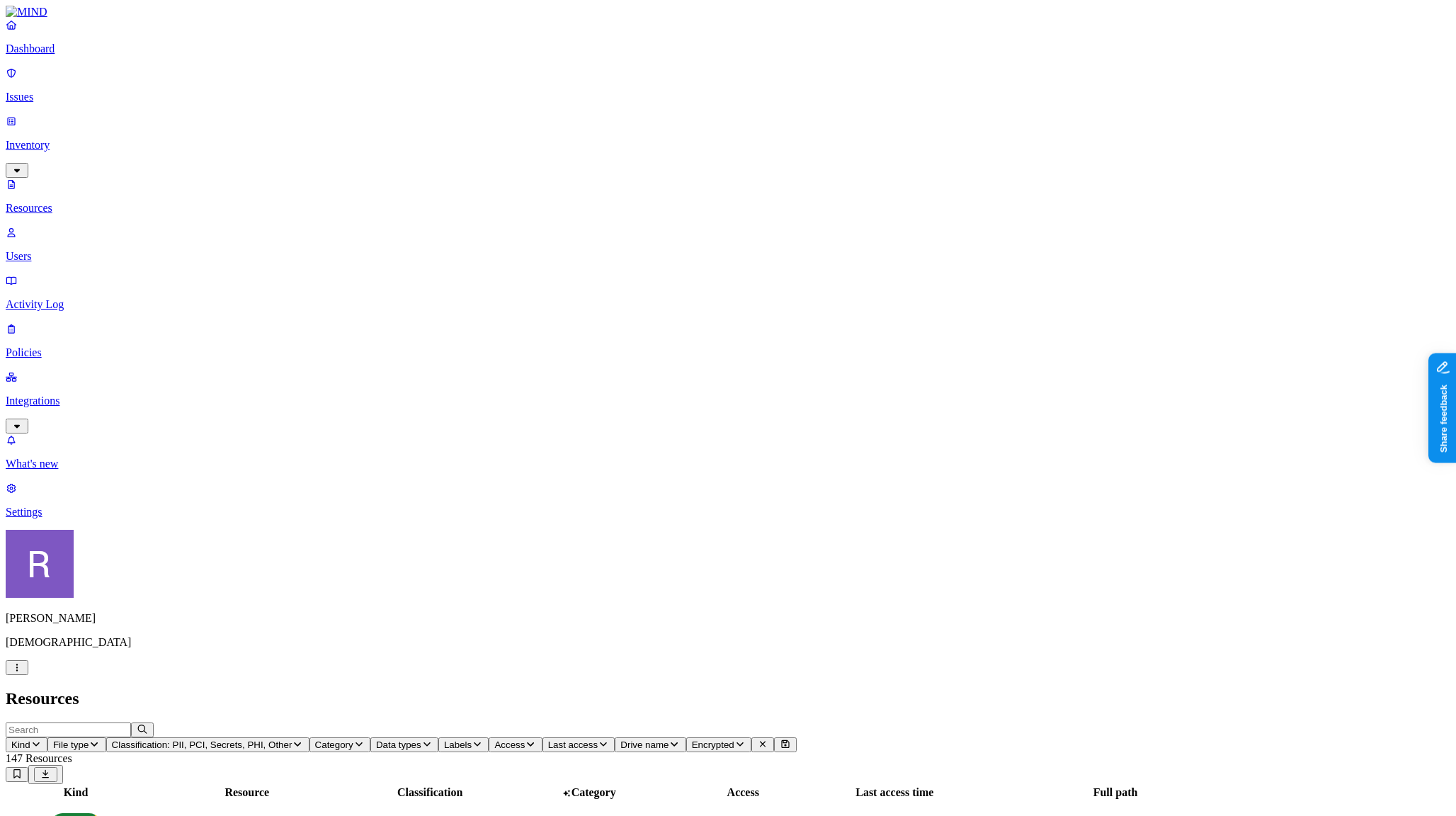
click at [62, 56] on p "Dashboard" at bounding box center [728, 48] width 1444 height 12
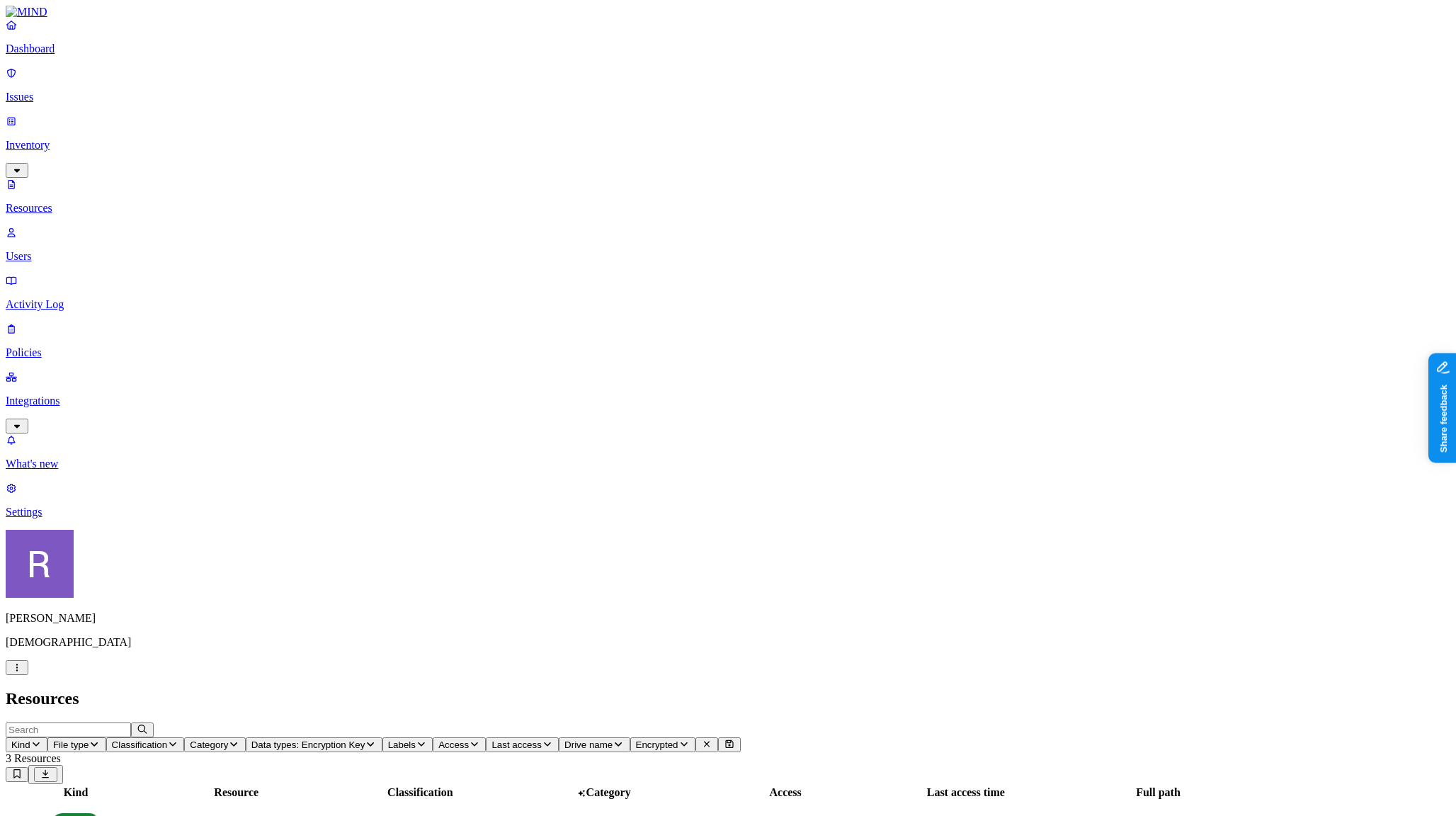
click at [58, 56] on link "Dashboard" at bounding box center [728, 37] width 1444 height 37
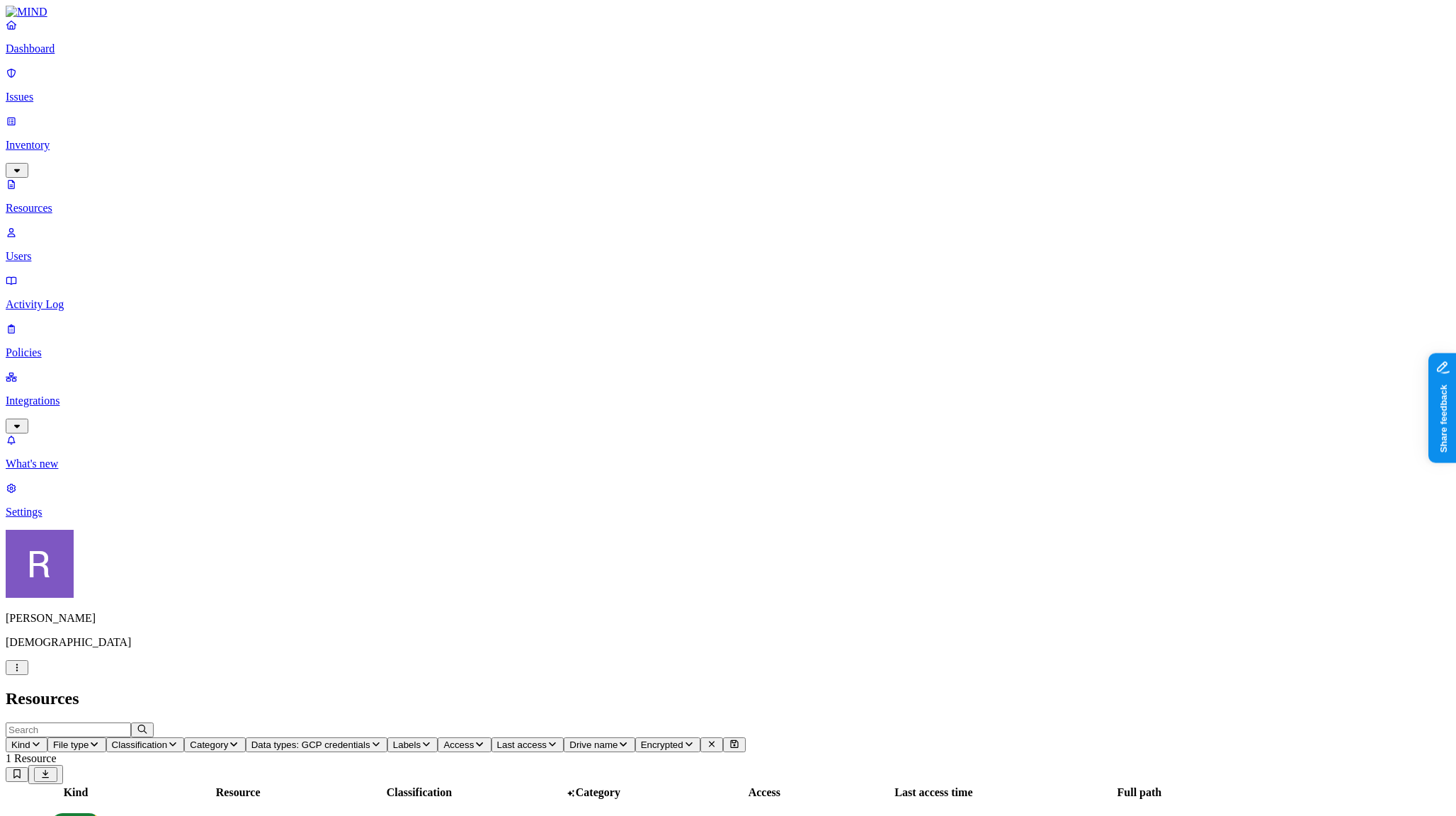
click at [75, 56] on p "Dashboard" at bounding box center [728, 48] width 1444 height 12
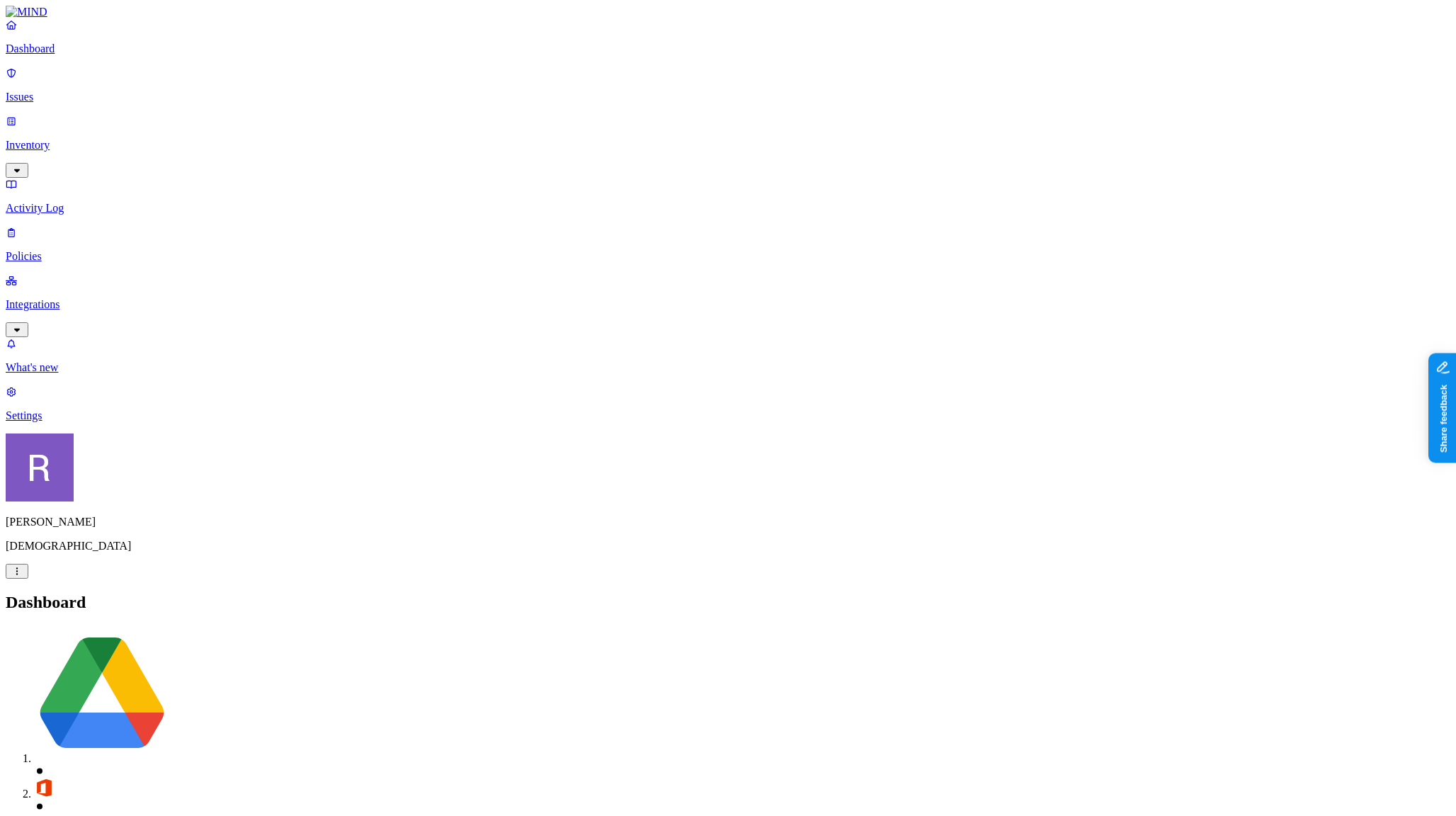
click at [60, 121] on link "Inventory" at bounding box center [728, 145] width 1444 height 61
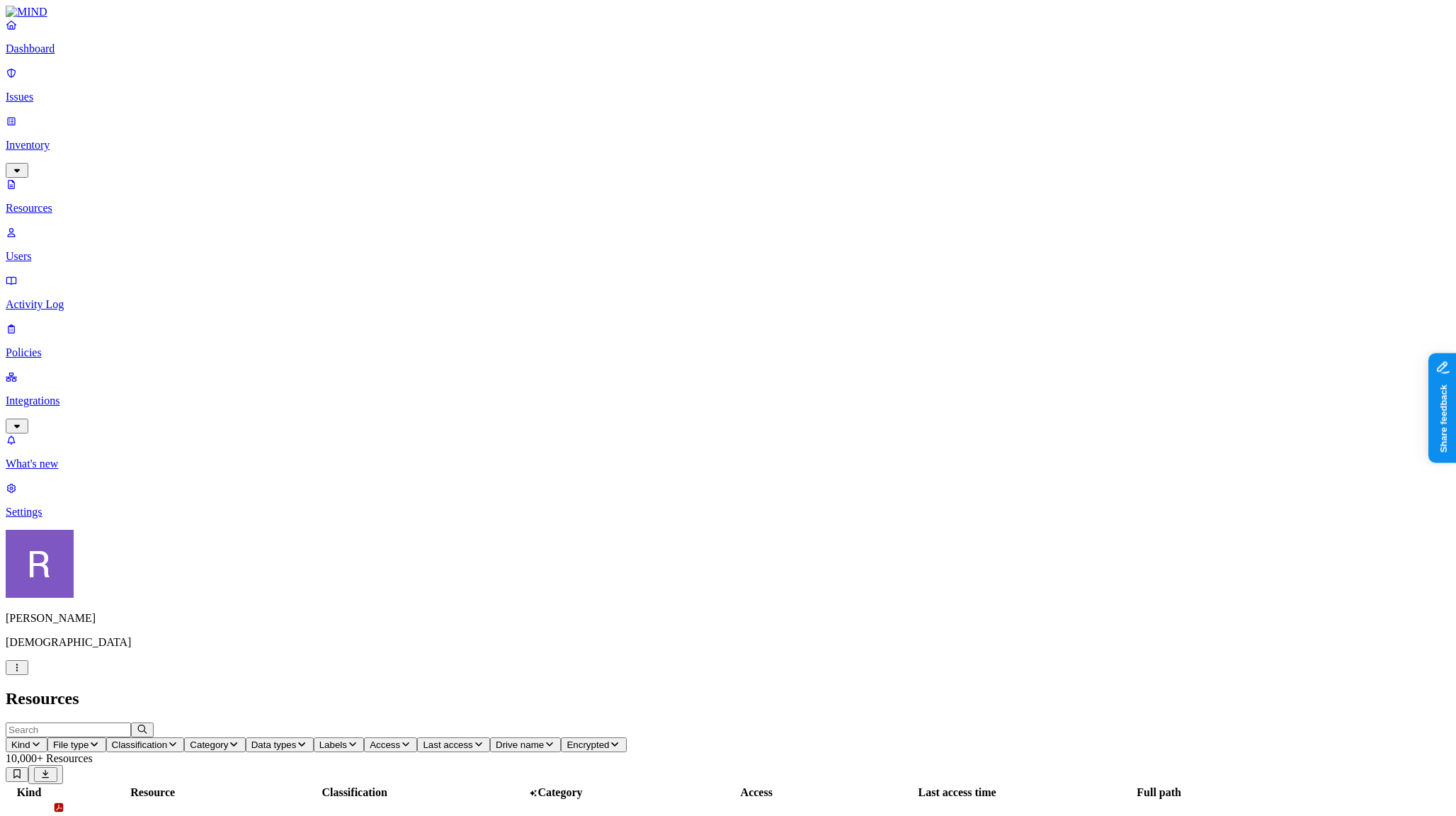
click at [472, 739] on span "Last access" at bounding box center [447, 744] width 50 height 11
click at [400, 739] on span "Access" at bounding box center [385, 744] width 31 height 11
click at [711, 301] on span "Public" at bounding box center [708, 306] width 29 height 12
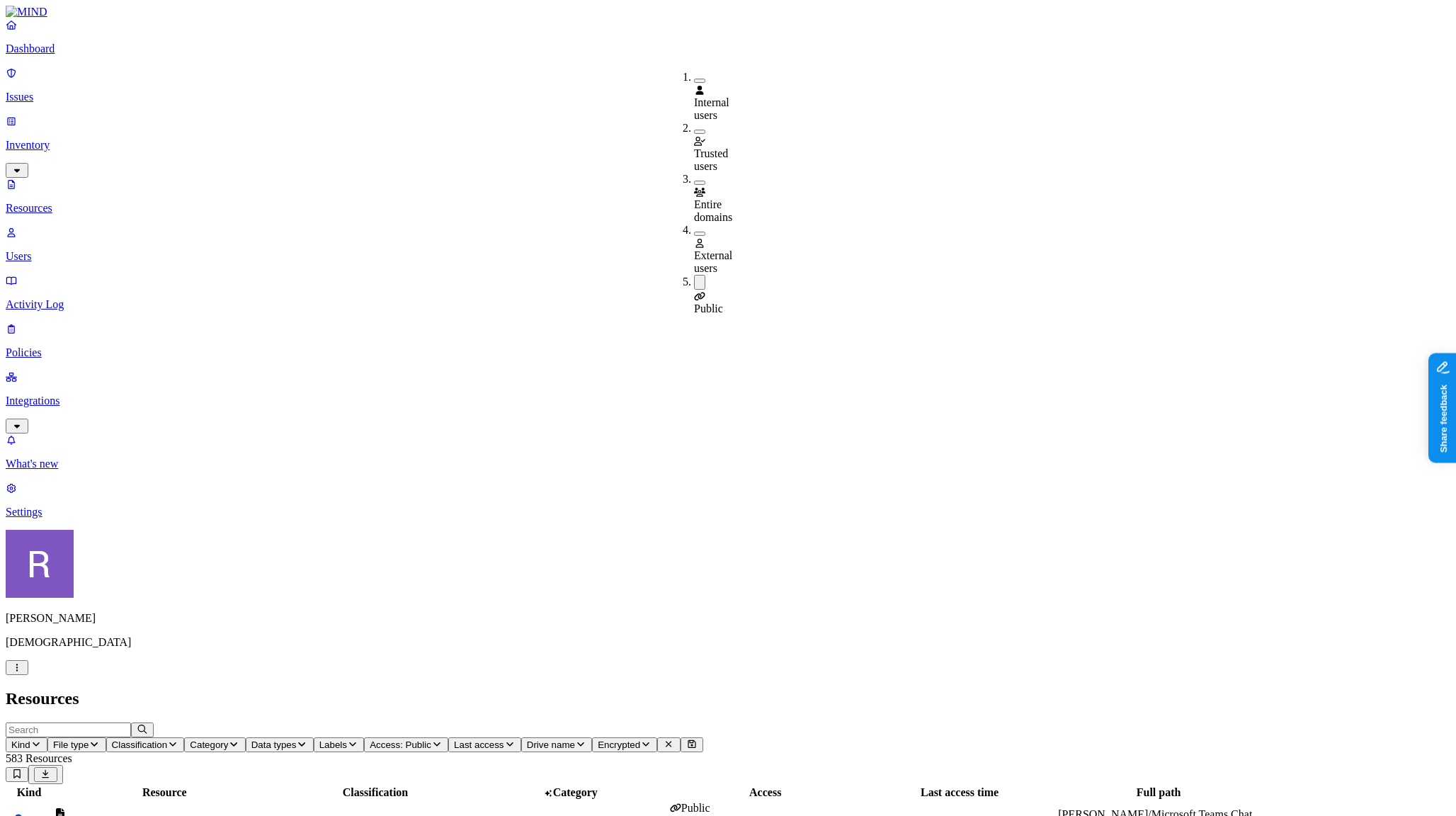
click at [545, 690] on h2 "Resources" at bounding box center [728, 699] width 1444 height 19
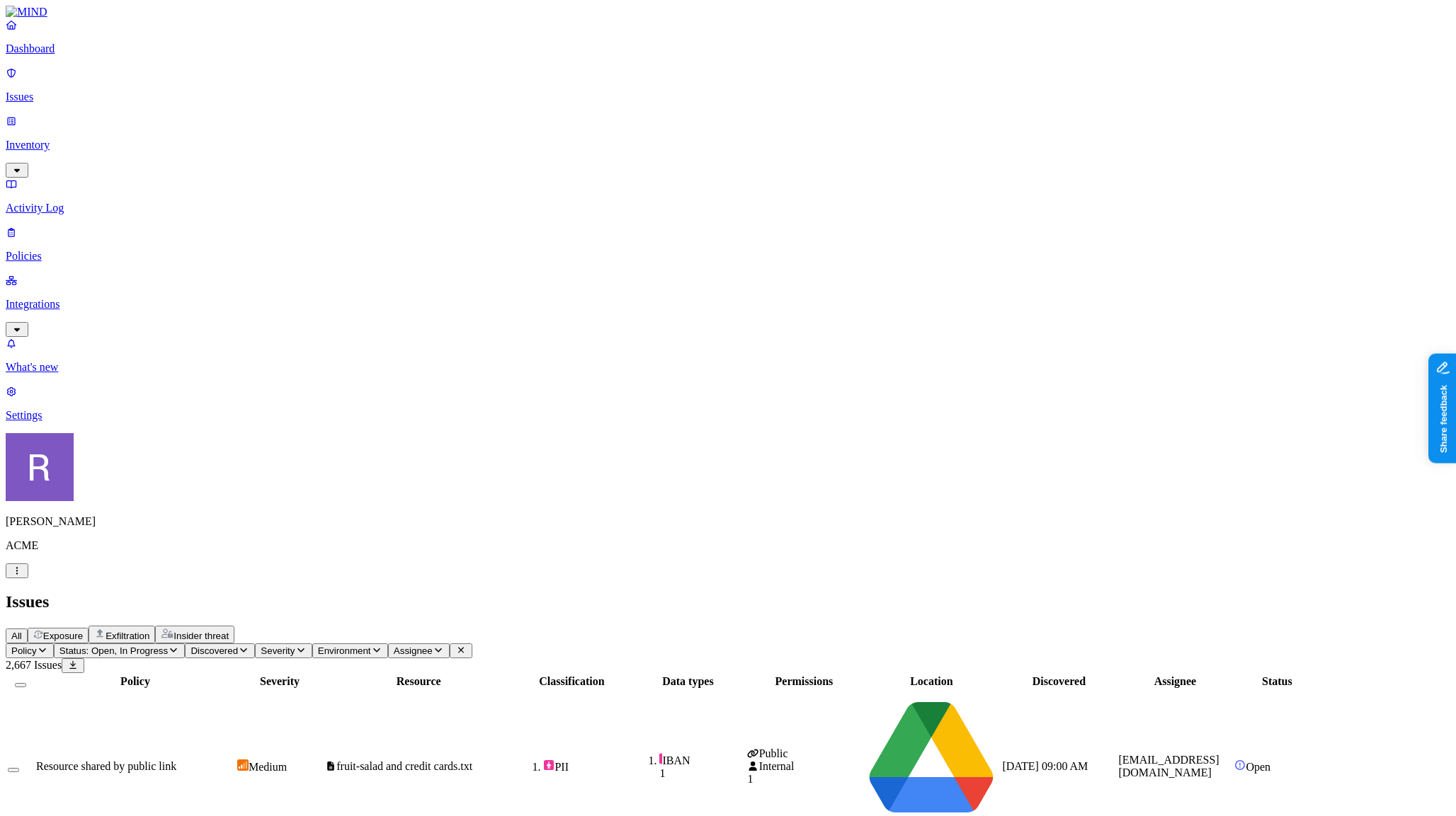
click at [63, 250] on p "Policies" at bounding box center [728, 256] width 1444 height 12
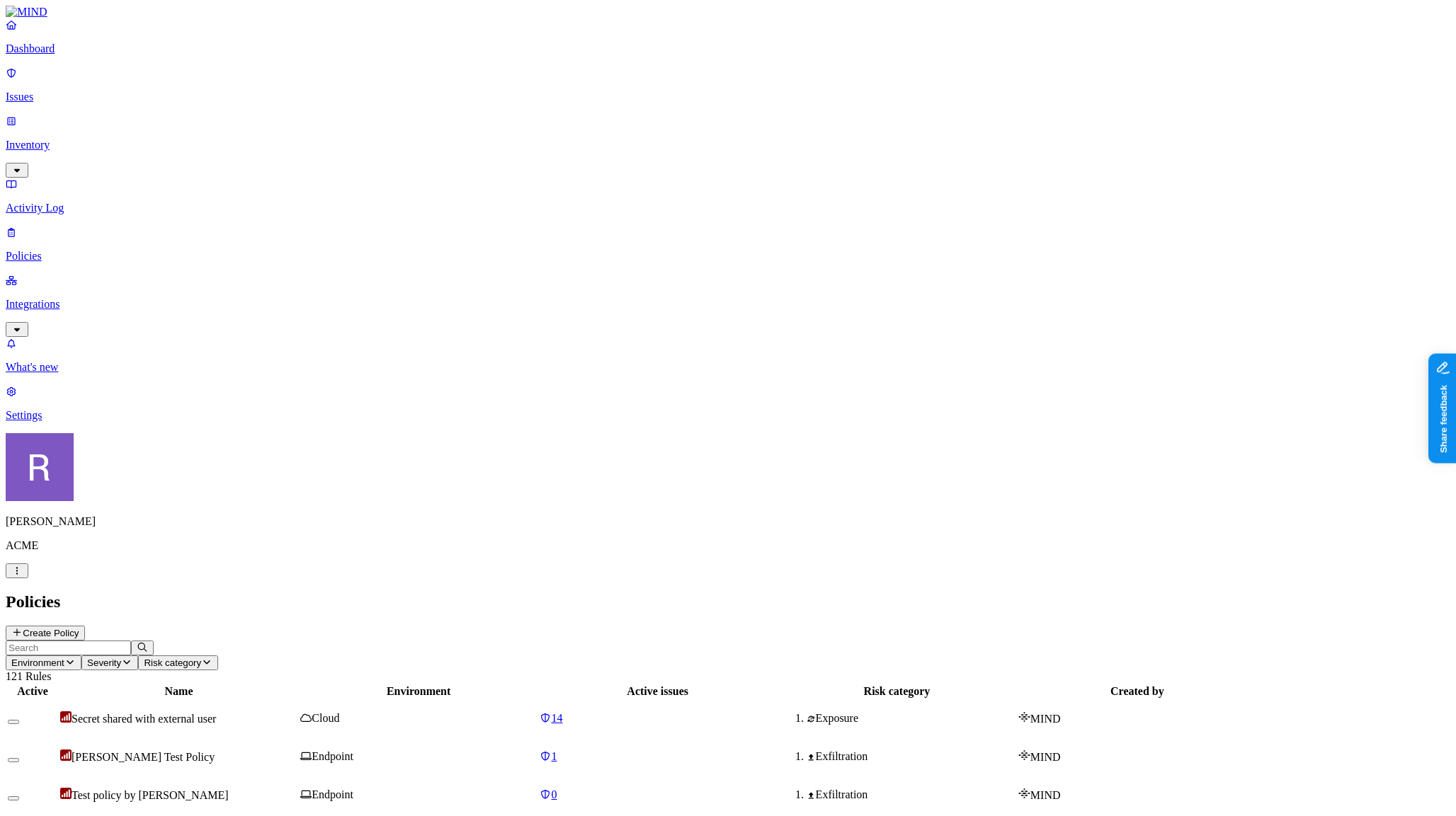
click at [56, 91] on p "Issues" at bounding box center [728, 96] width 1444 height 12
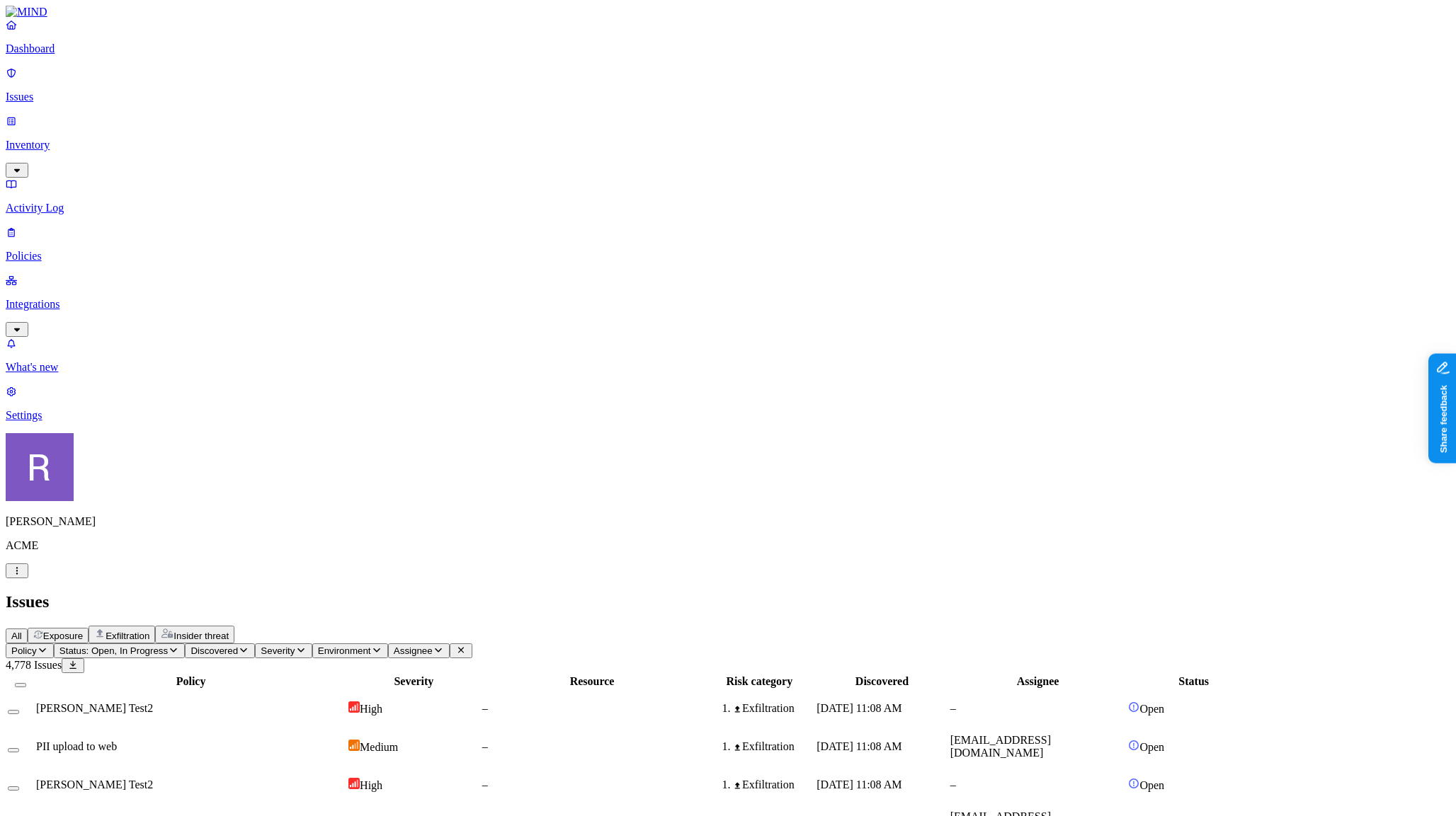
click at [83, 630] on span "Exposure" at bounding box center [63, 636] width 39 height 11
